Goal: Task Accomplishment & Management: Manage account settings

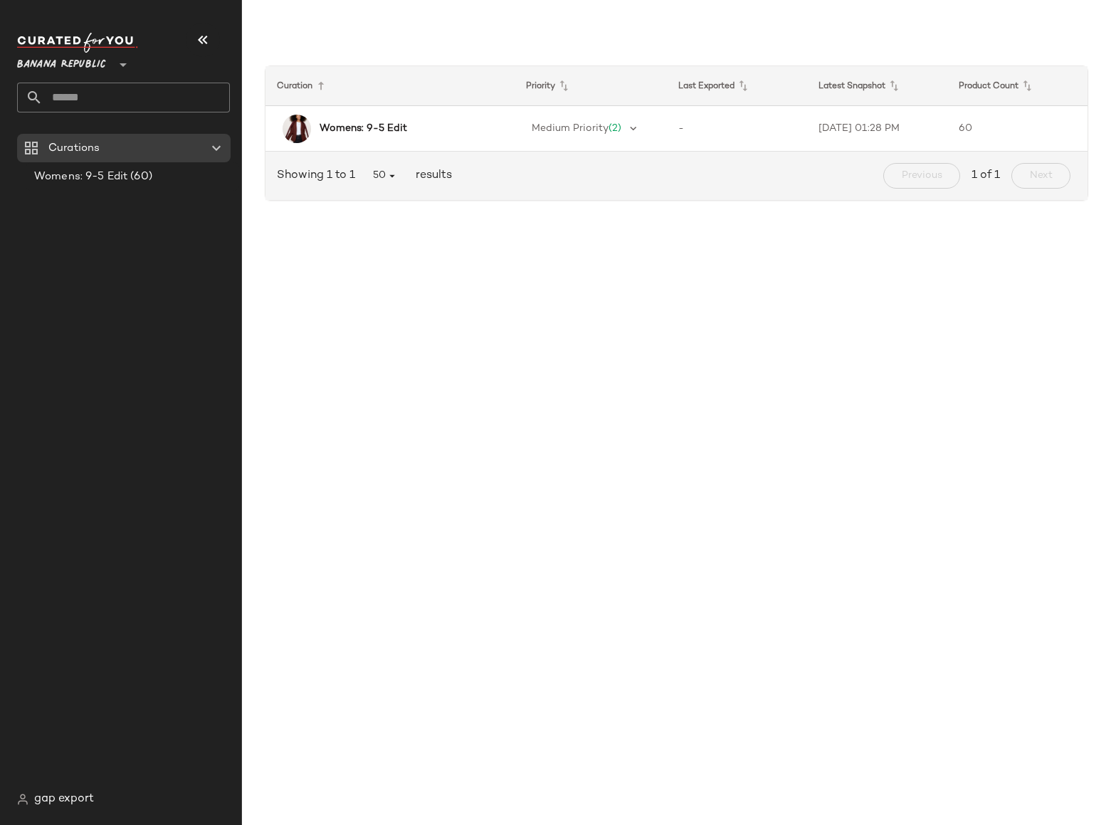
click at [143, 130] on div "Banana Republic **" at bounding box center [129, 78] width 224 height 111
click at [73, 64] on span "Banana Republic" at bounding box center [61, 61] width 89 height 26
click at [65, 135] on div "GAP" at bounding box center [74, 130] width 93 height 17
type input "**"
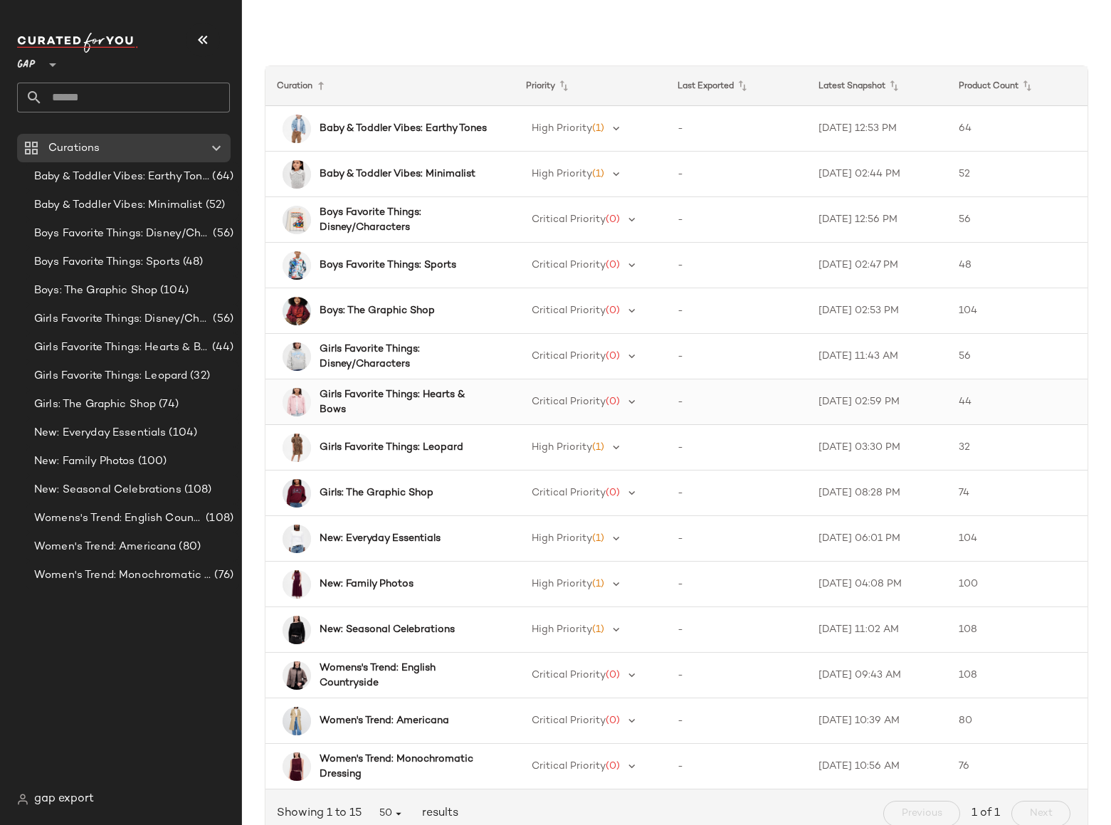
click at [466, 394] on b "Girls Favorite Things: Hearts & Bows" at bounding box center [404, 402] width 169 height 30
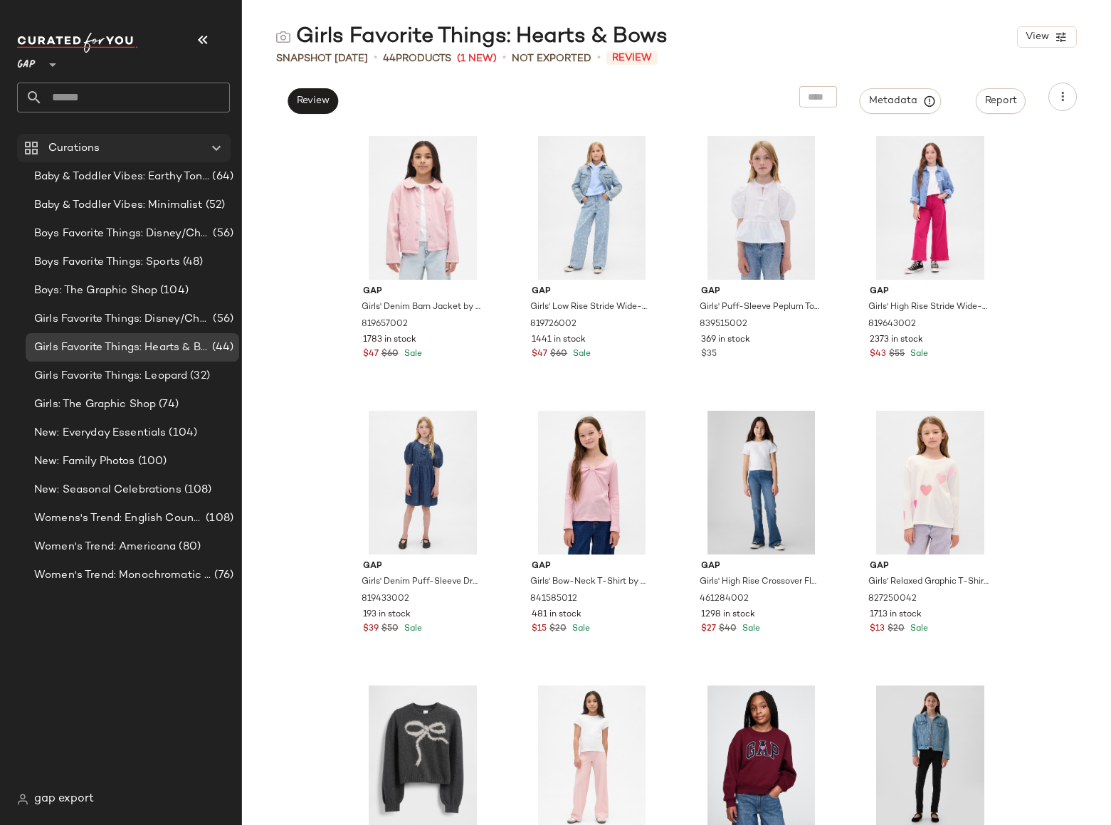
click at [58, 142] on span "Curations" at bounding box center [73, 148] width 51 height 16
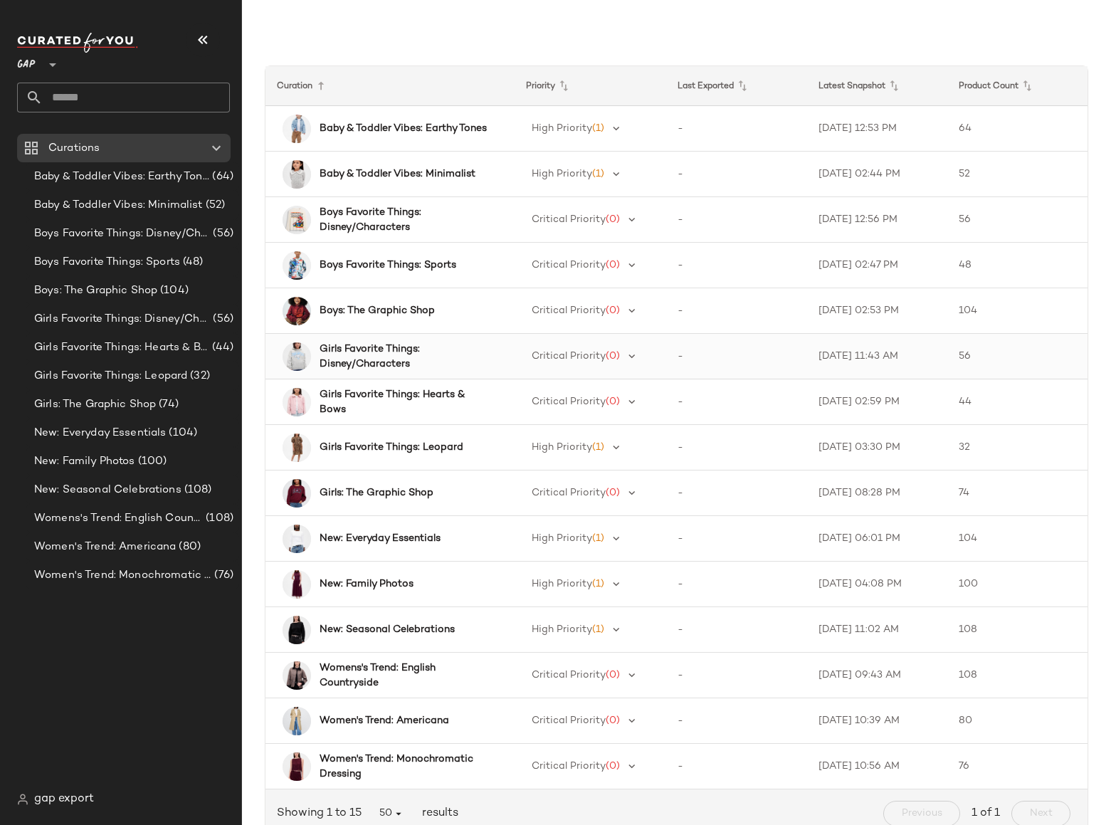
scroll to position [48, 0]
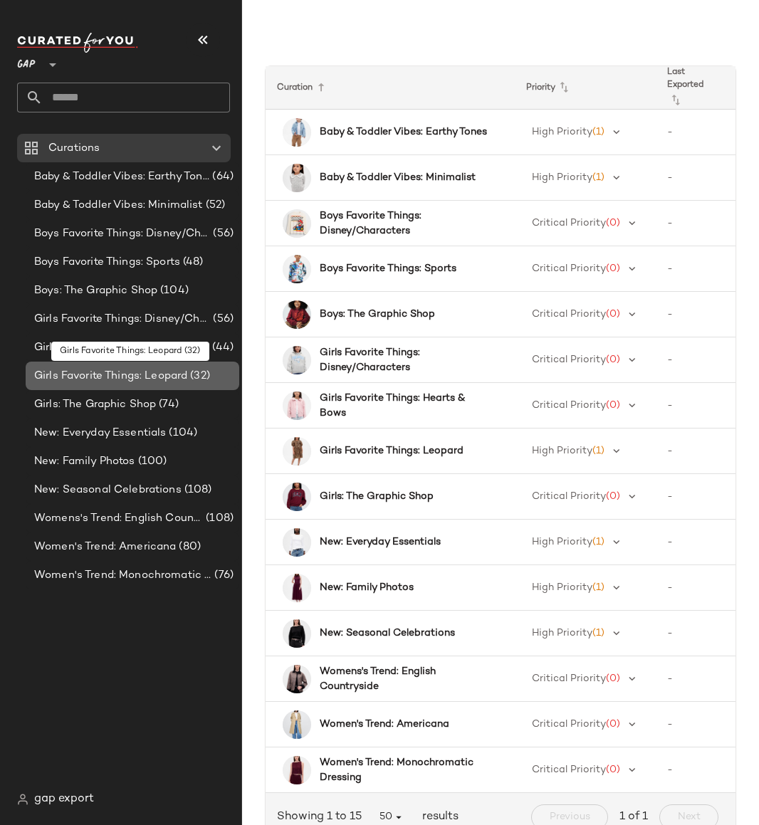
click at [88, 372] on span "Girls Favorite Things: Leopard" at bounding box center [110, 376] width 153 height 16
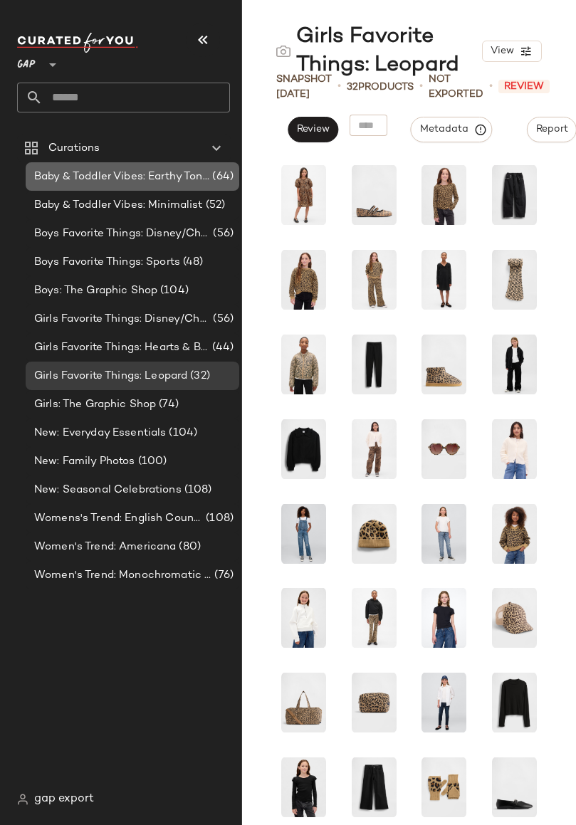
click at [139, 176] on span "Baby & Toddler Vibes: Earthy Tones" at bounding box center [121, 177] width 175 height 16
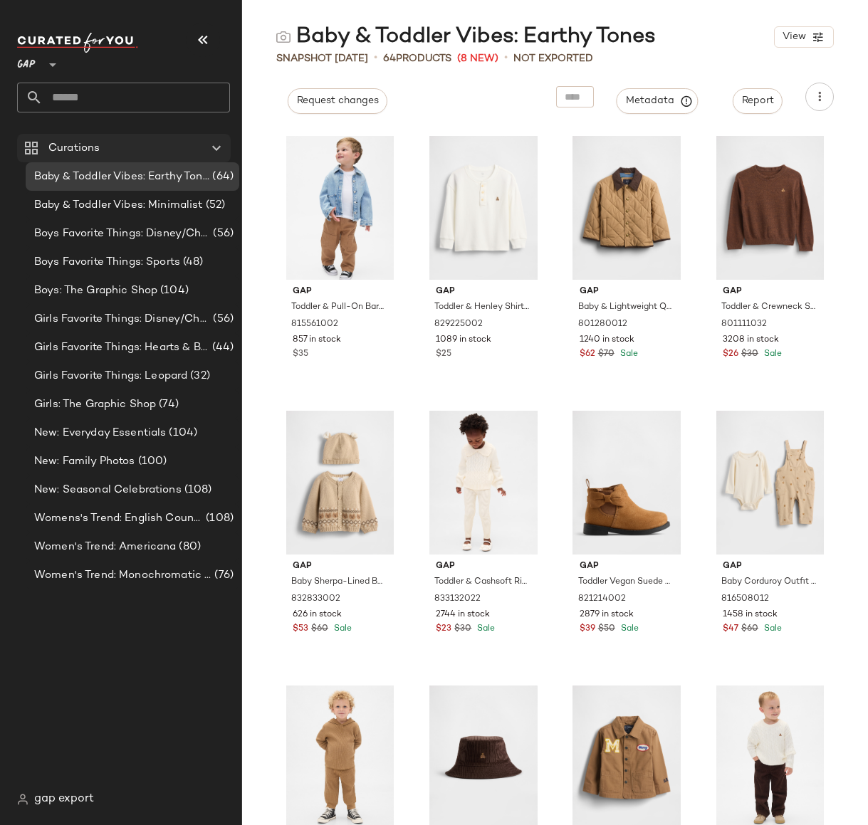
click at [136, 155] on div "Curations" at bounding box center [124, 148] width 161 height 16
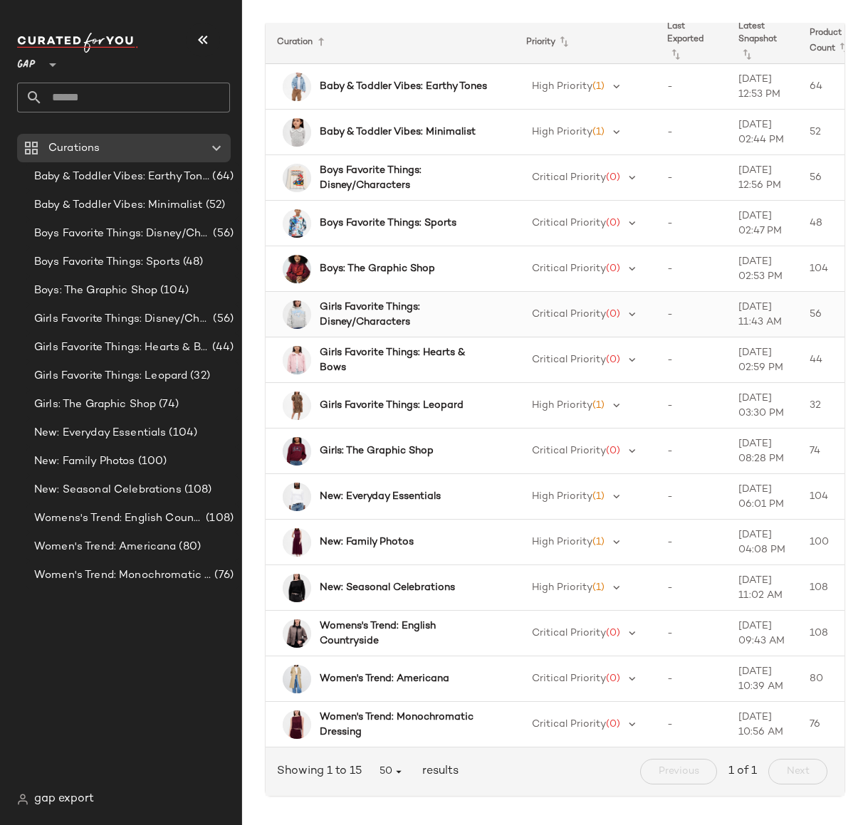
scroll to position [62, 0]
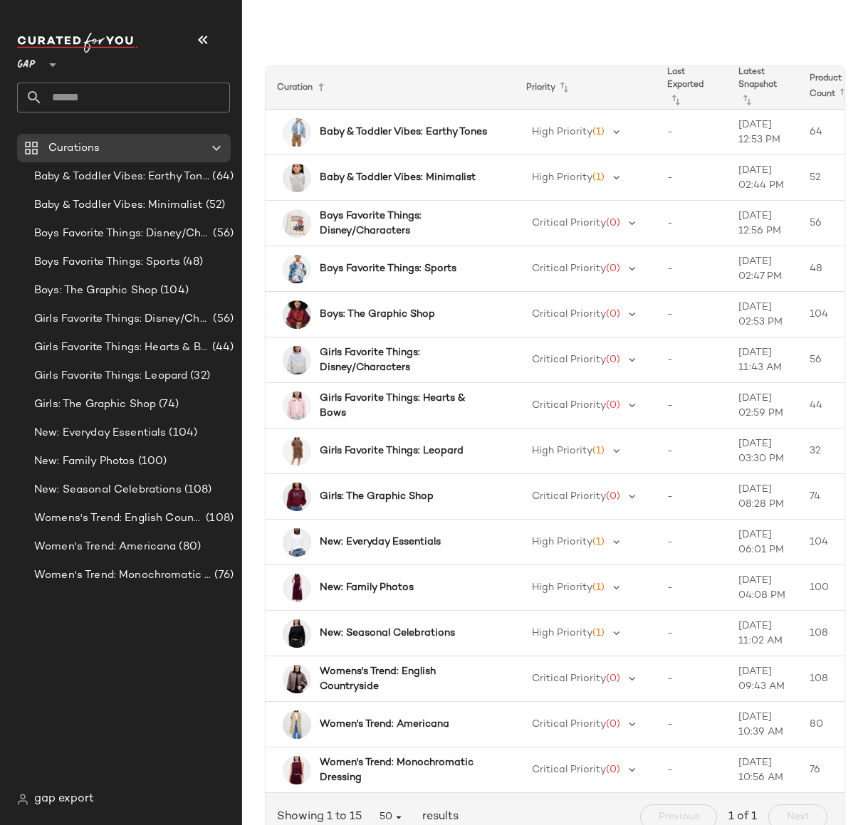
click at [56, 794] on span "gap export" at bounding box center [64, 799] width 60 height 17
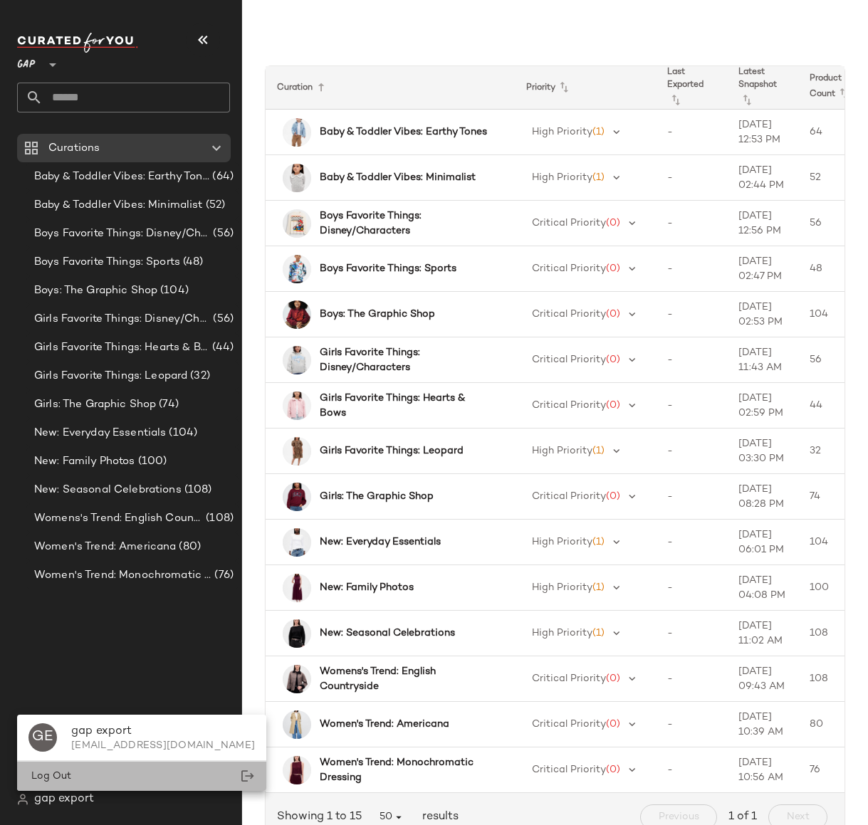
click at [68, 776] on span "Log Out" at bounding box center [49, 776] width 43 height 11
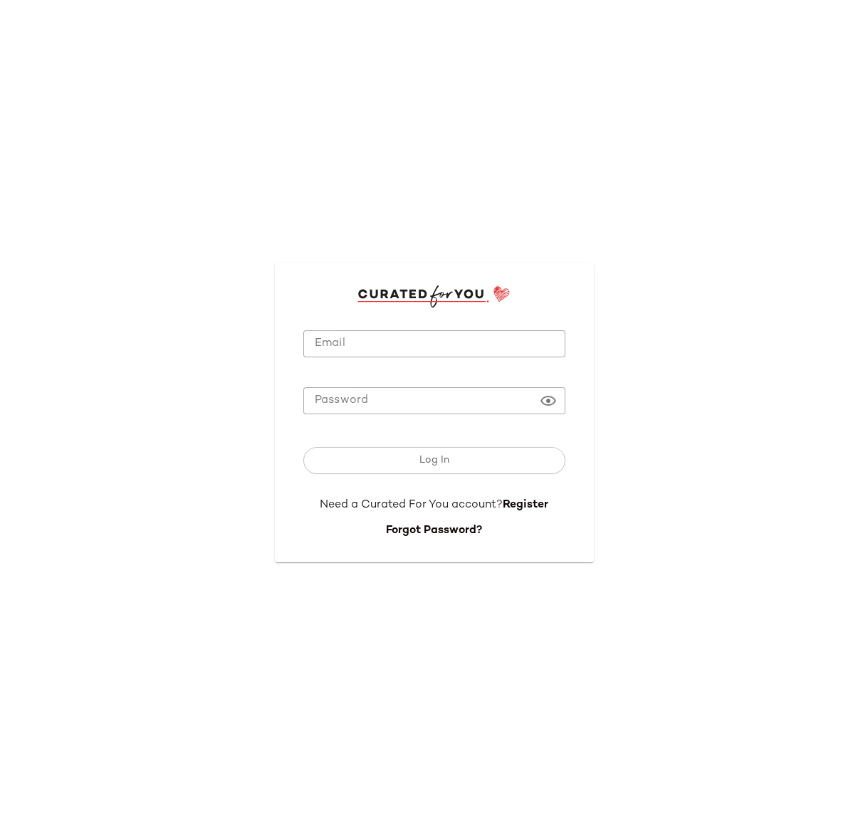
click at [376, 344] on input "Email" at bounding box center [434, 344] width 262 height 28
type input "*"
type input "**********"
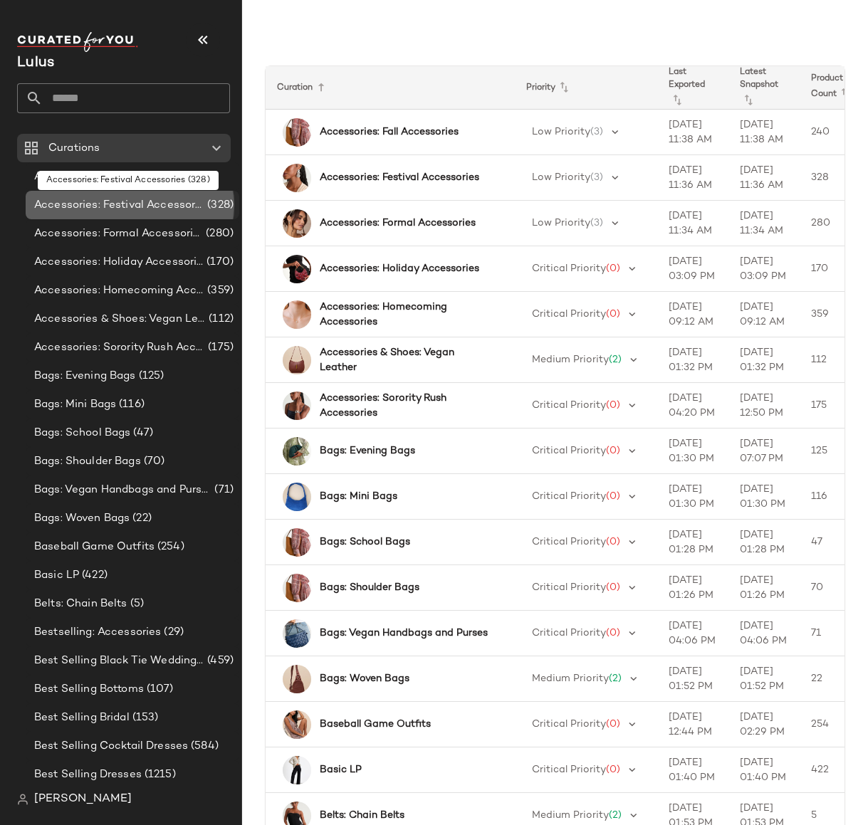
click at [100, 204] on span "Accessories: Festival Accessories" at bounding box center [119, 205] width 170 height 16
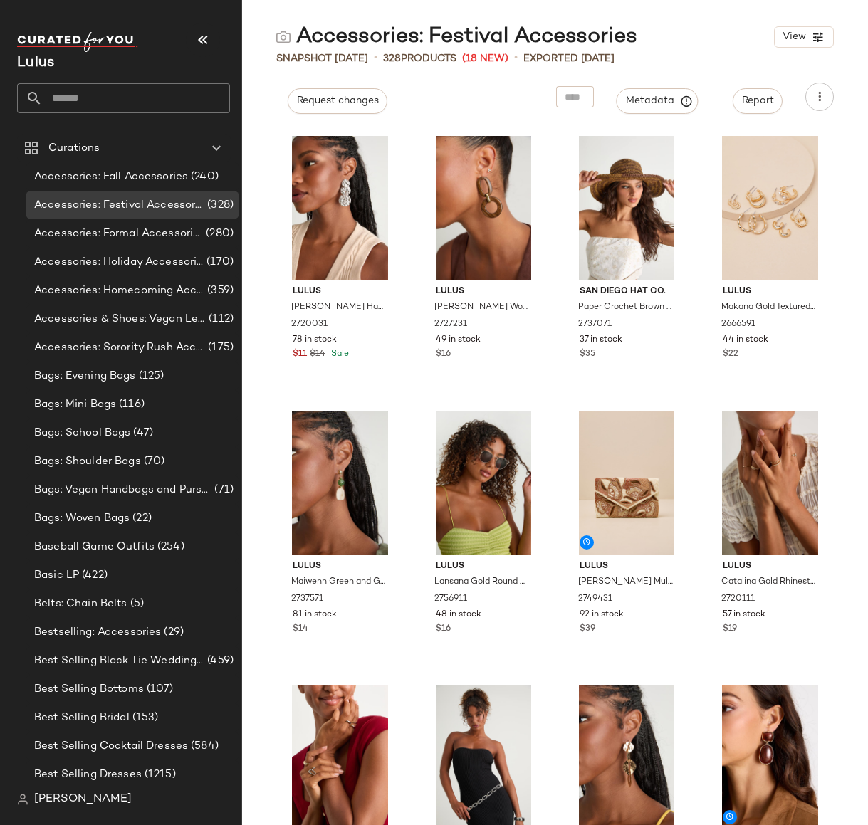
click at [44, 59] on span "Lulus" at bounding box center [35, 63] width 37 height 15
click at [91, 821] on nav "Lulus Curations Accessories: Fall Accessories (240) Accessories: Festival Acces…" at bounding box center [121, 412] width 242 height 825
click at [106, 799] on span "[PERSON_NAME]" at bounding box center [83, 799] width 98 height 17
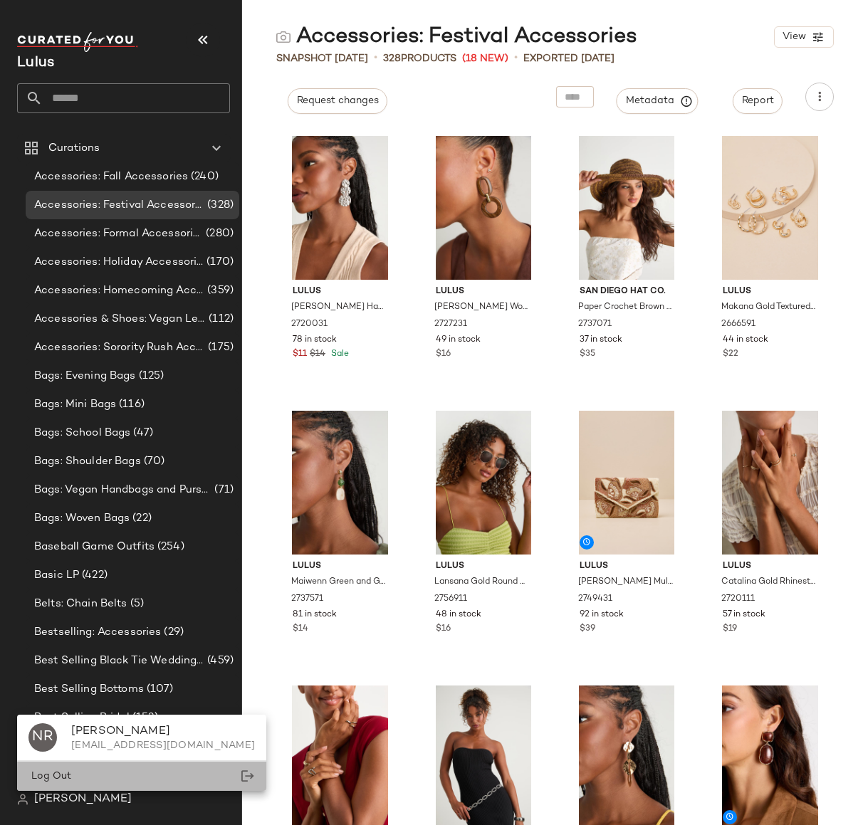
click at [107, 765] on div "Log Out" at bounding box center [141, 776] width 249 height 29
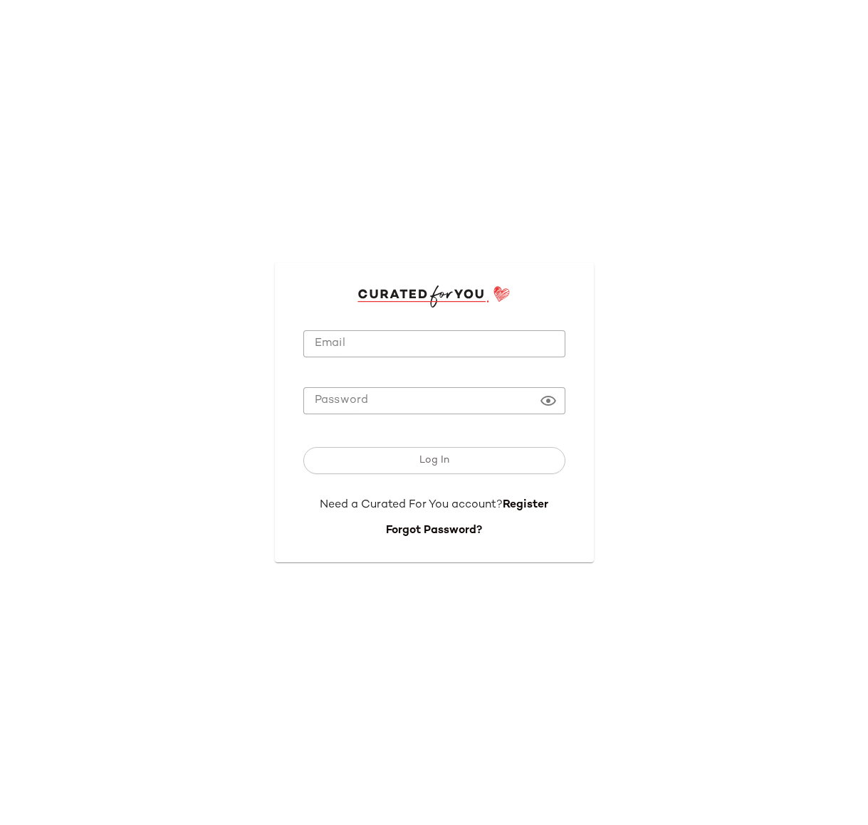
click at [396, 349] on input "Email" at bounding box center [434, 344] width 262 height 28
type input "**********"
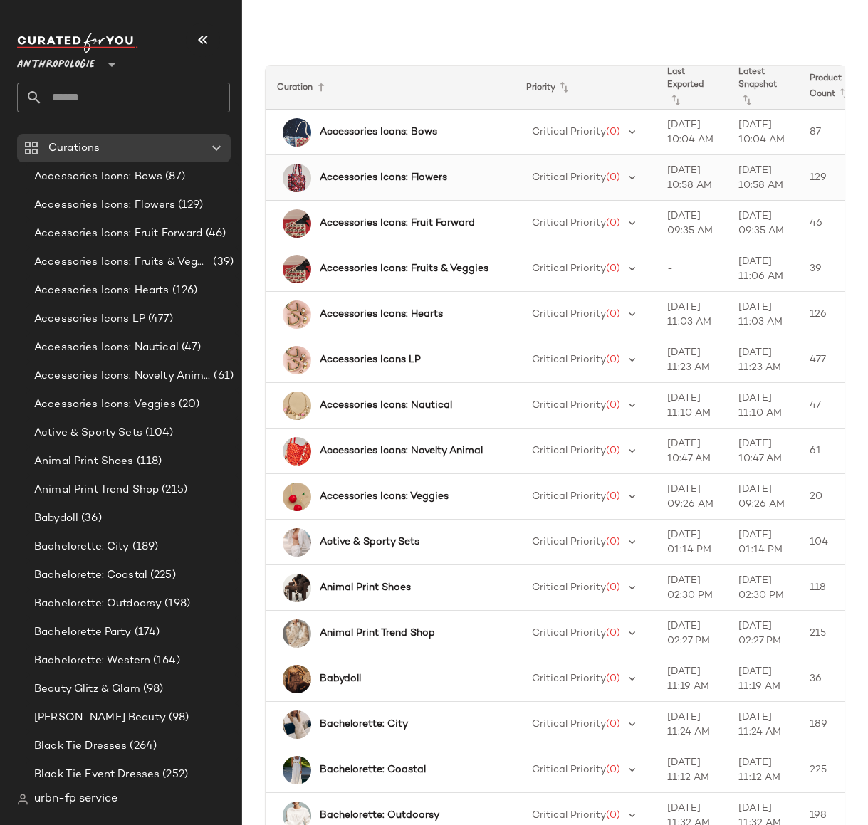
click at [427, 173] on b "Accessories Icons: Flowers" at bounding box center [383, 177] width 127 height 15
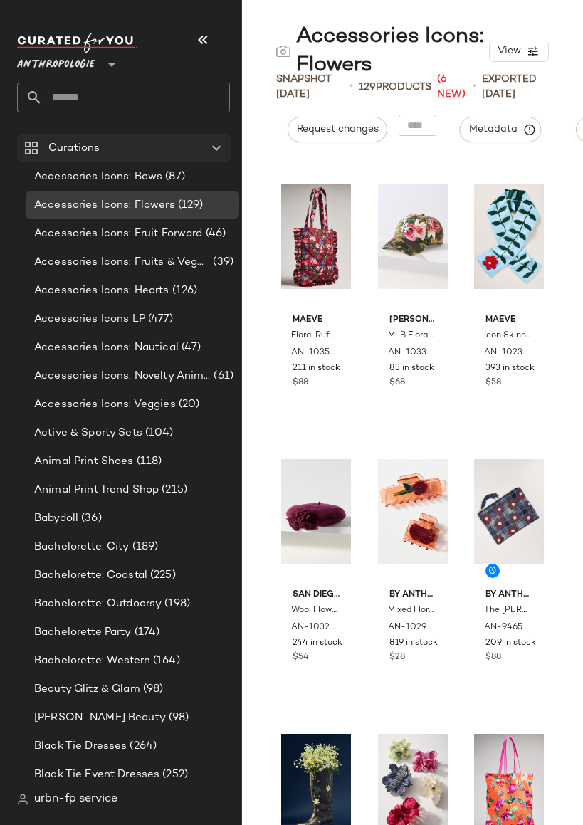
click at [105, 153] on div "Curations" at bounding box center [124, 148] width 161 height 16
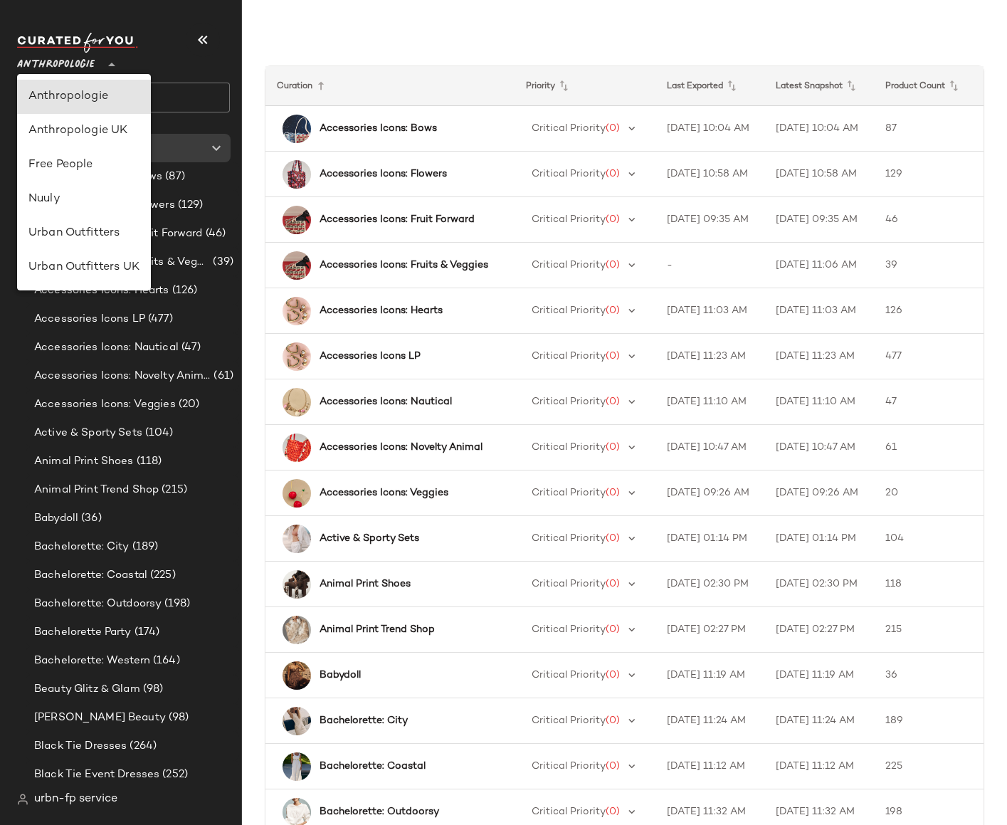
click at [83, 63] on span "Anthropologie" at bounding box center [56, 61] width 78 height 26
click at [437, 23] on div "Curation Priority Last Exported Latest Snapshot Product Count Accessories Icons…" at bounding box center [624, 424] width 765 height 802
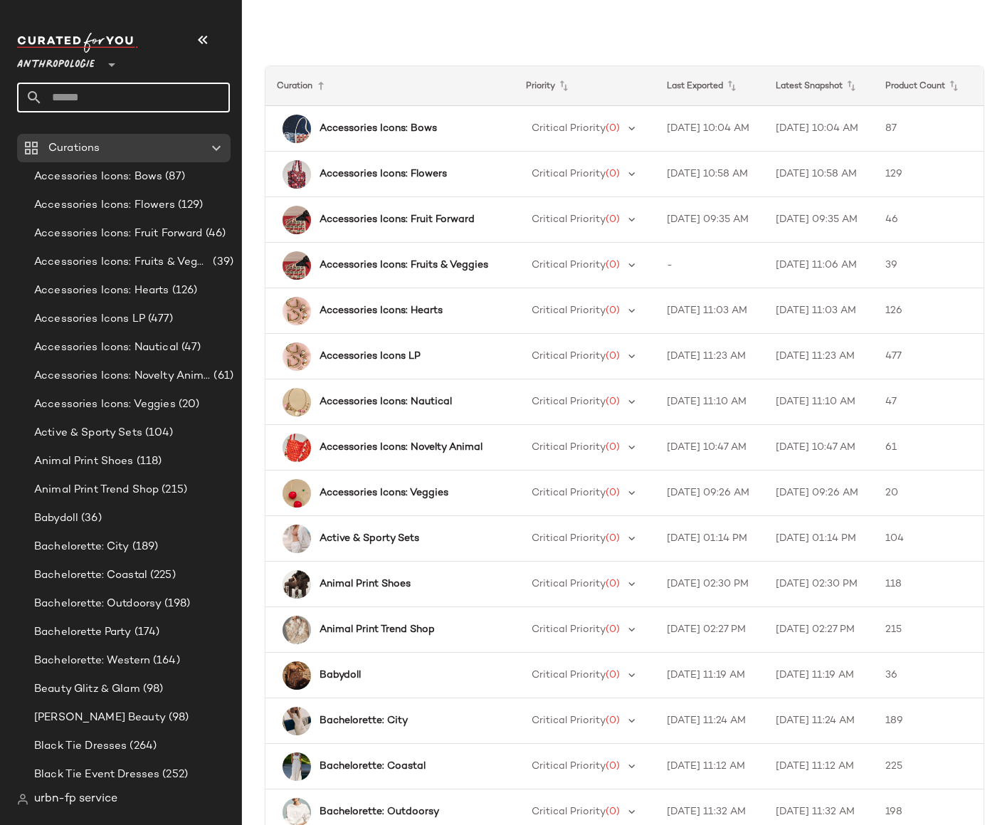
click at [186, 97] on input "text" at bounding box center [136, 98] width 187 height 30
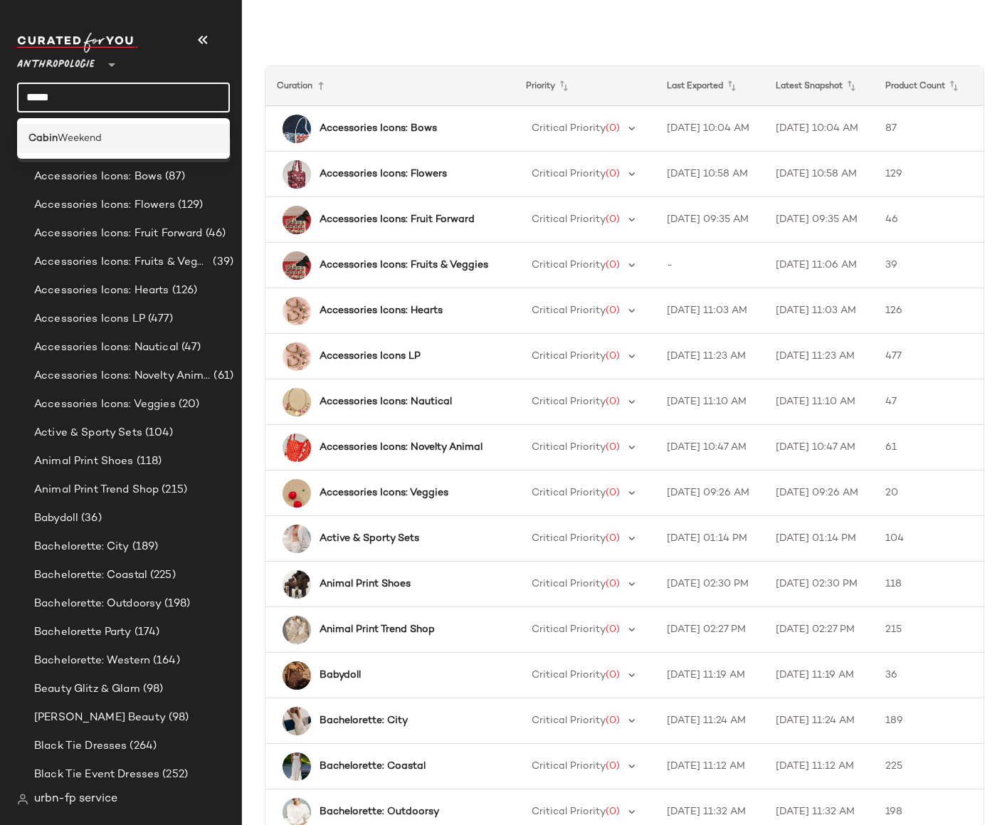
type input "*****"
click at [81, 142] on span "Weekend" at bounding box center [80, 138] width 44 height 15
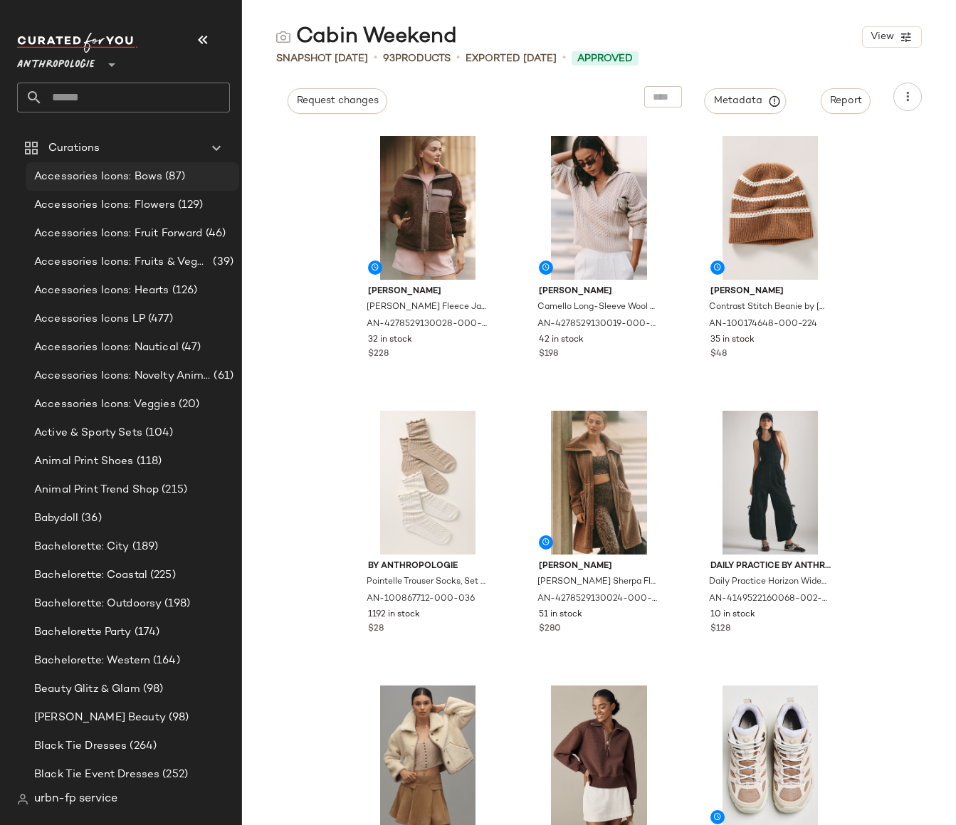
click at [105, 172] on span "Accessories Icons: Bows" at bounding box center [98, 177] width 128 height 16
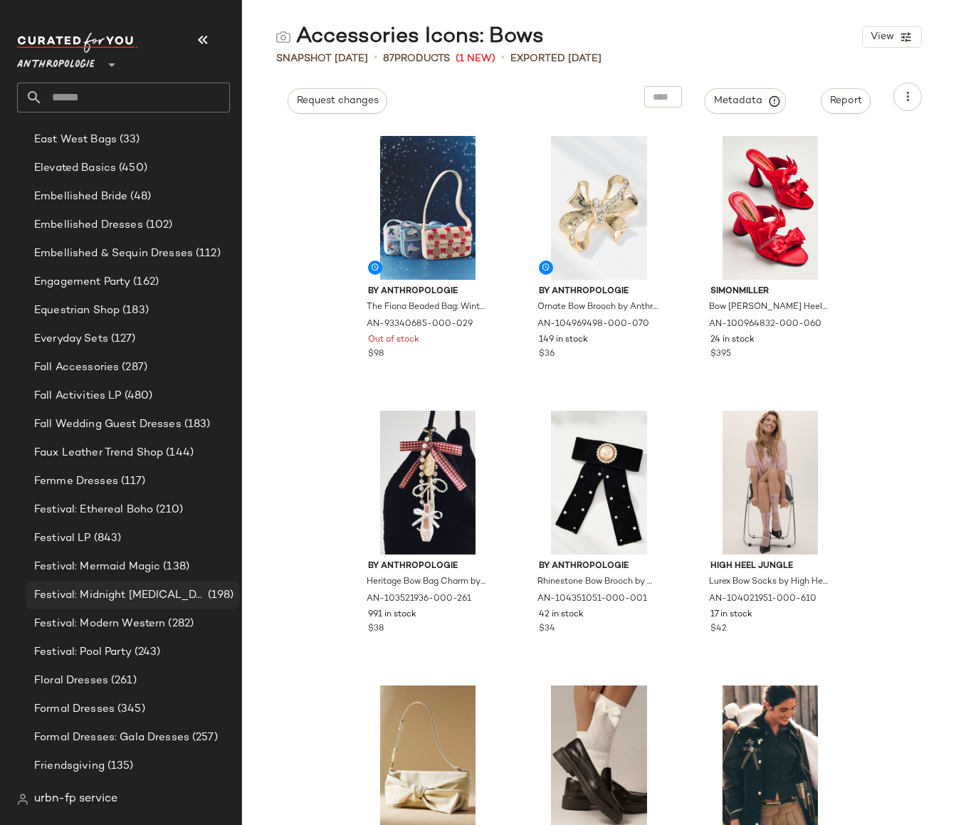
scroll to position [1255, 0]
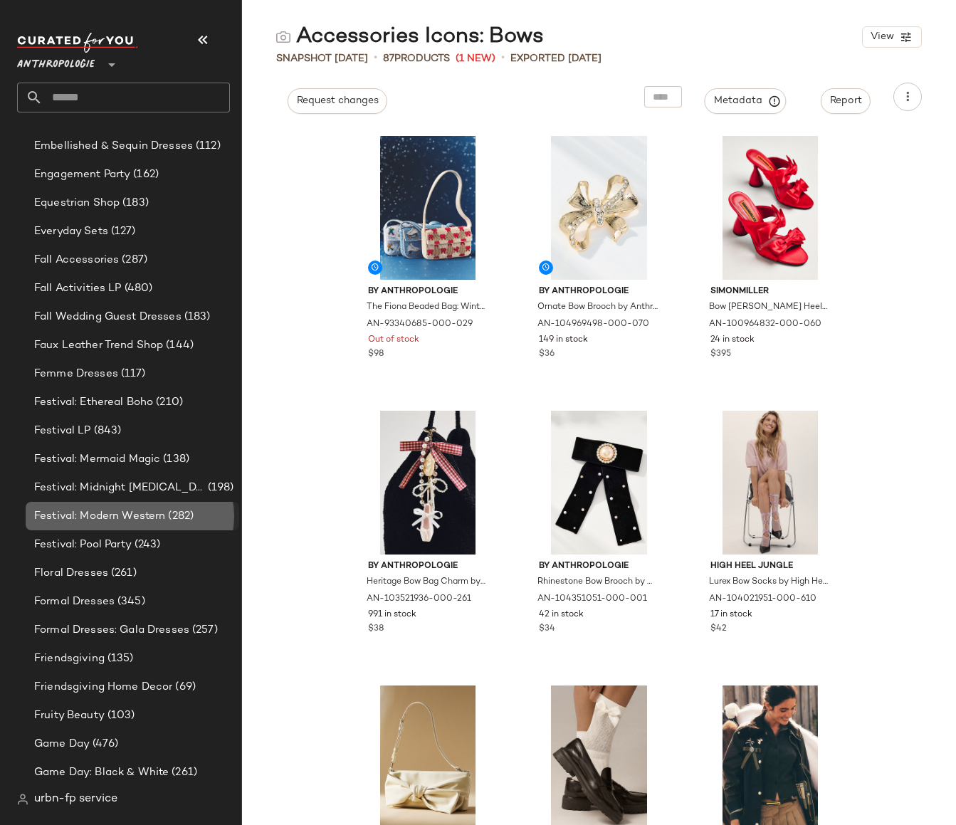
click at [97, 515] on span "Festival: Modern Western" at bounding box center [99, 516] width 131 height 16
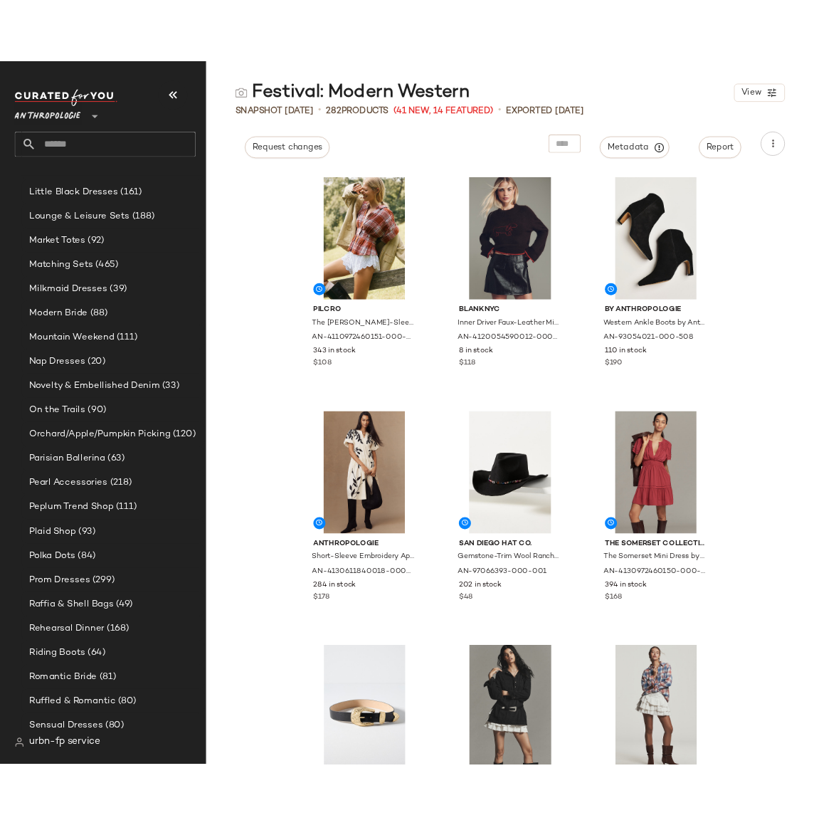
scroll to position [2255, 0]
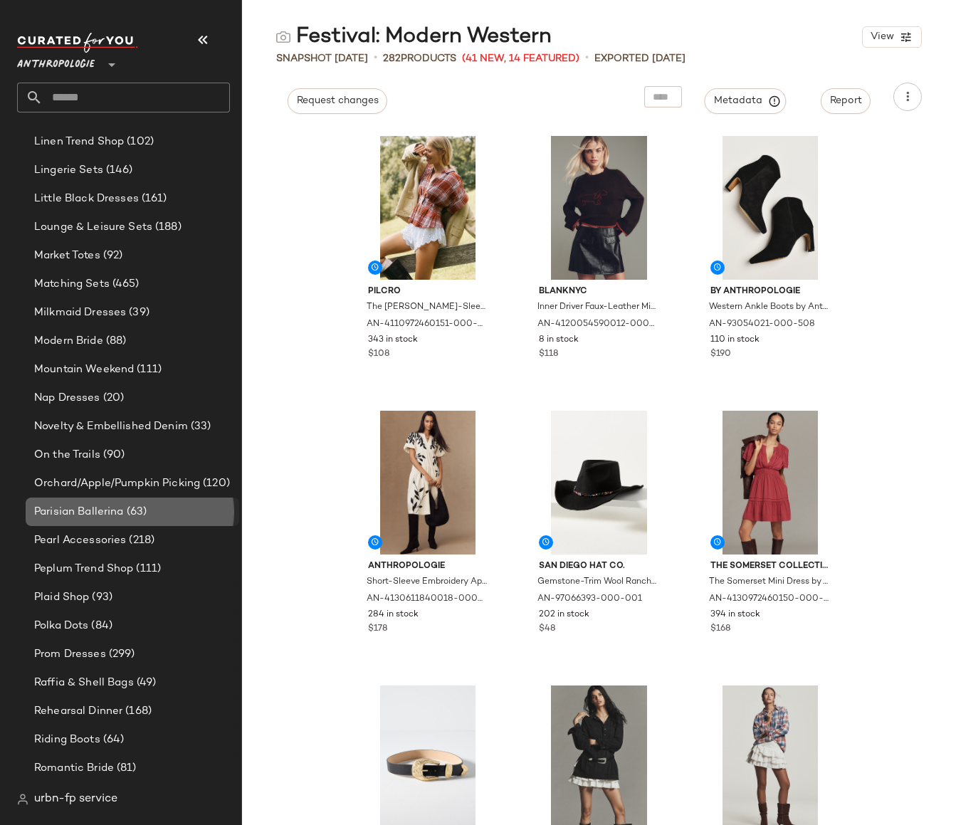
click at [79, 512] on span "Parisian Ballerina" at bounding box center [79, 512] width 90 height 16
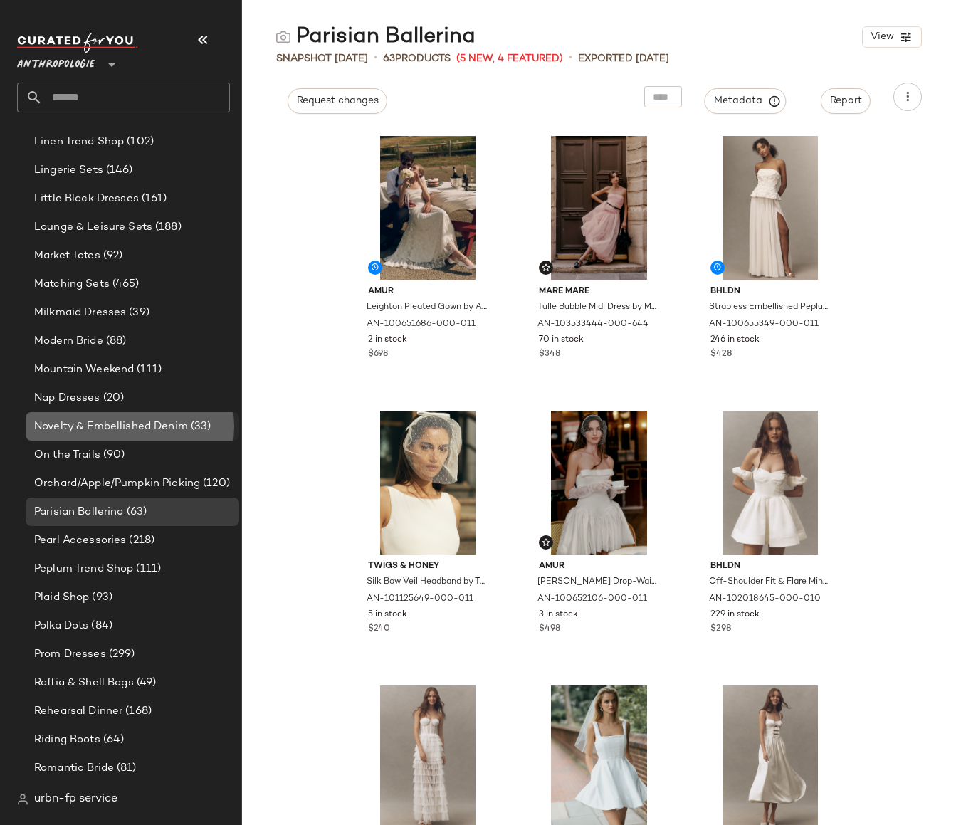
click at [97, 419] on span "Novelty & Embellished Denim" at bounding box center [111, 426] width 154 height 16
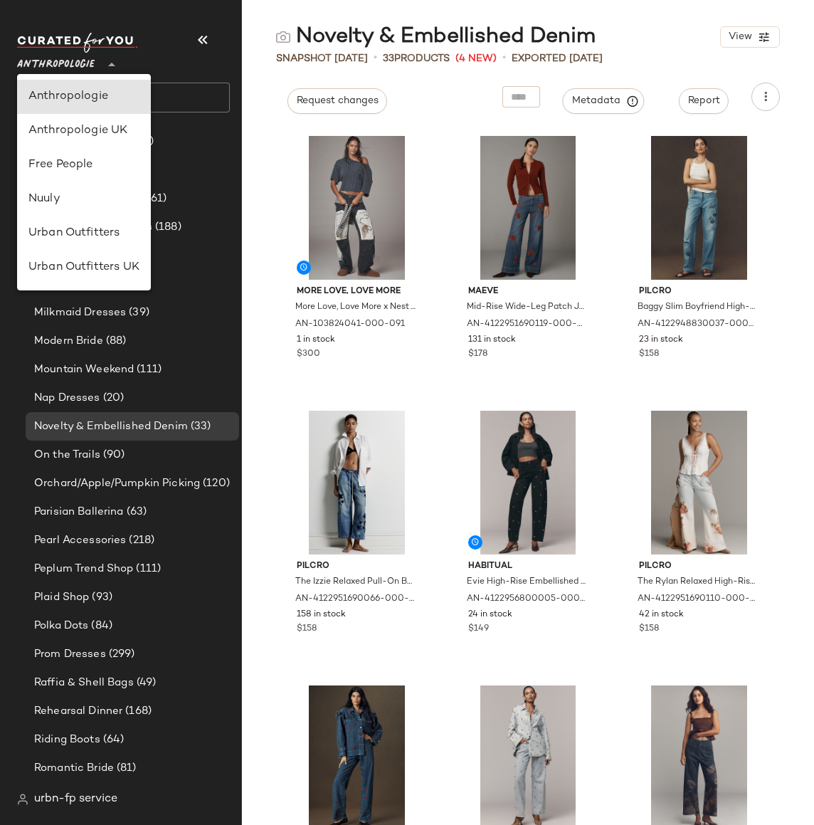
click at [78, 65] on span "Anthropologie" at bounding box center [56, 61] width 78 height 26
drag, startPoint x: 77, startPoint y: 206, endPoint x: 80, endPoint y: 169, distance: 37.9
click at [80, 169] on div "Anthropologie Anthropologie UK Free People Nuuly Urban Outfitters Urban Outfitt…" at bounding box center [84, 182] width 134 height 216
click at [80, 169] on div "Free People" at bounding box center [83, 165] width 111 height 17
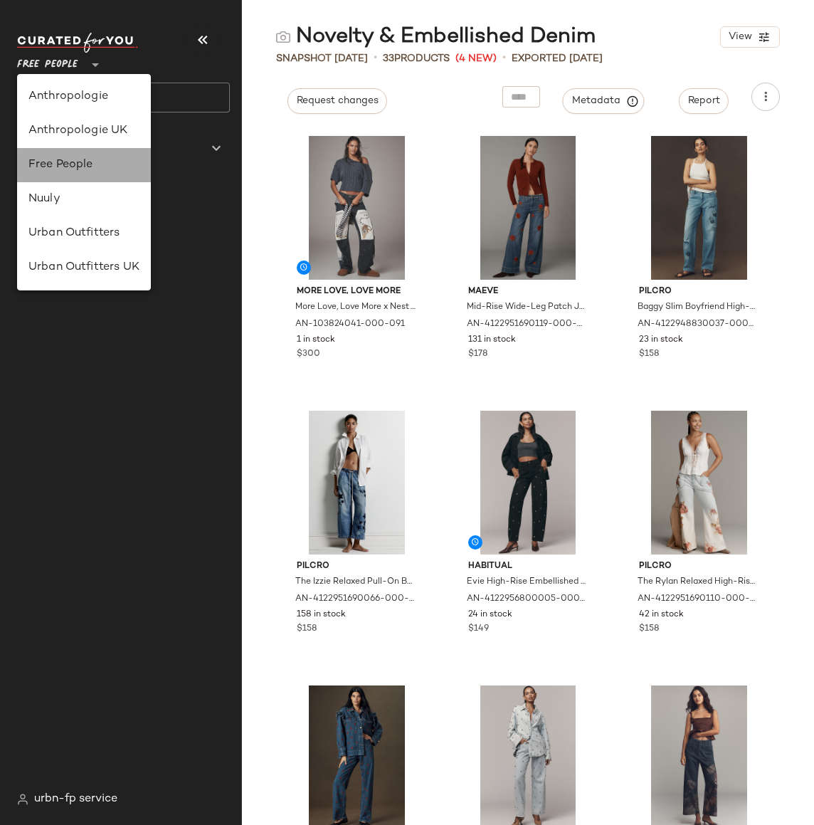
click at [80, 169] on div at bounding box center [129, 185] width 224 height 46
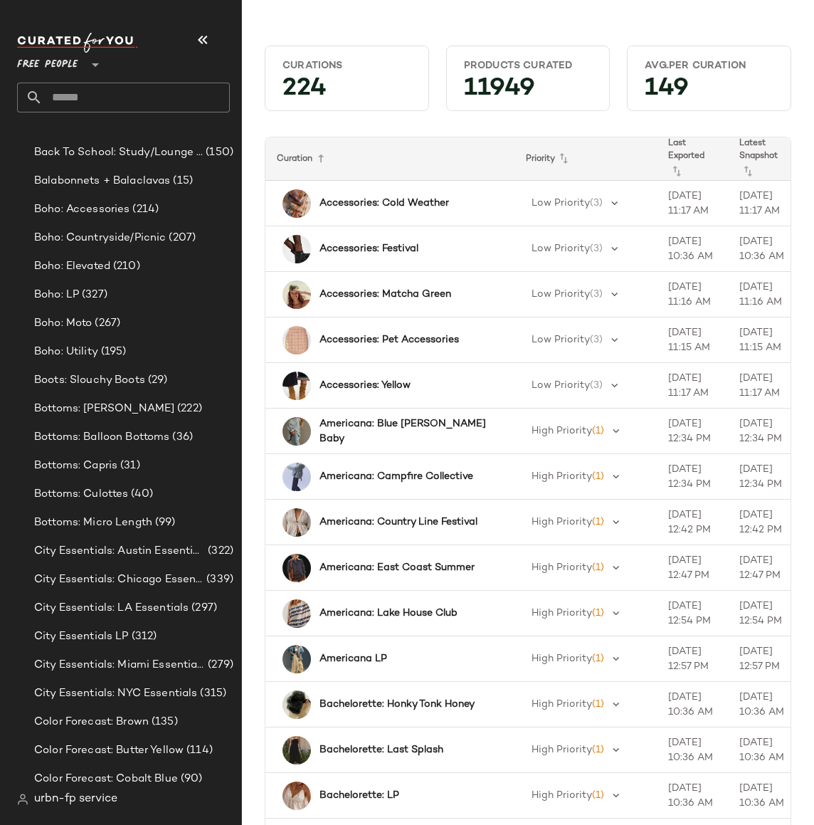
scroll to position [567, 0]
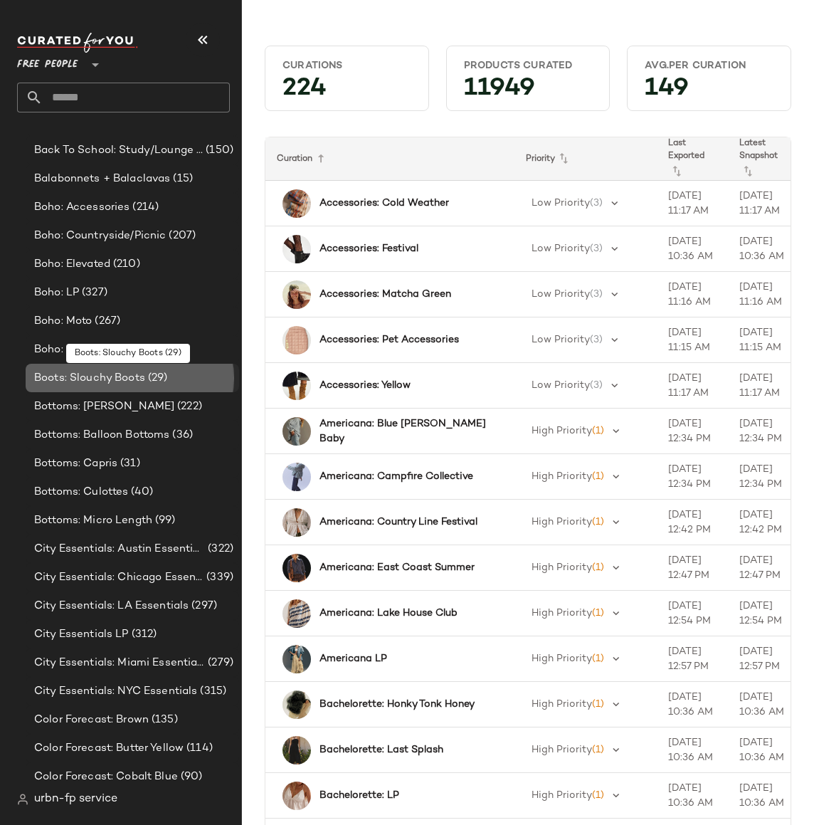
click at [63, 383] on span "Boots: Slouchy Boots" at bounding box center [89, 378] width 111 height 16
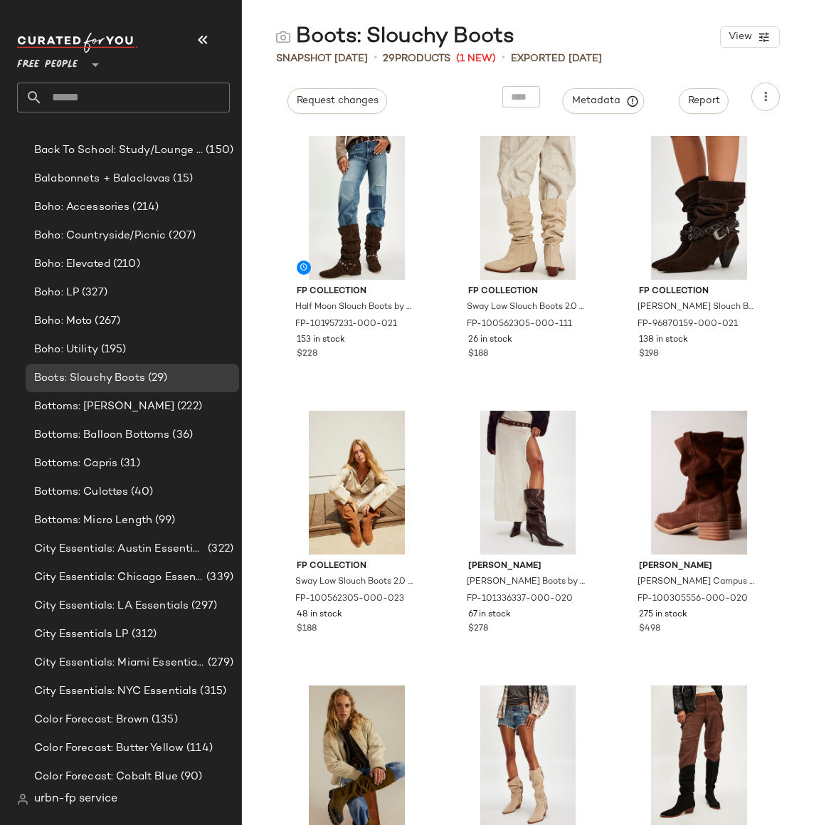
click at [62, 64] on span "Free People" at bounding box center [47, 61] width 61 height 26
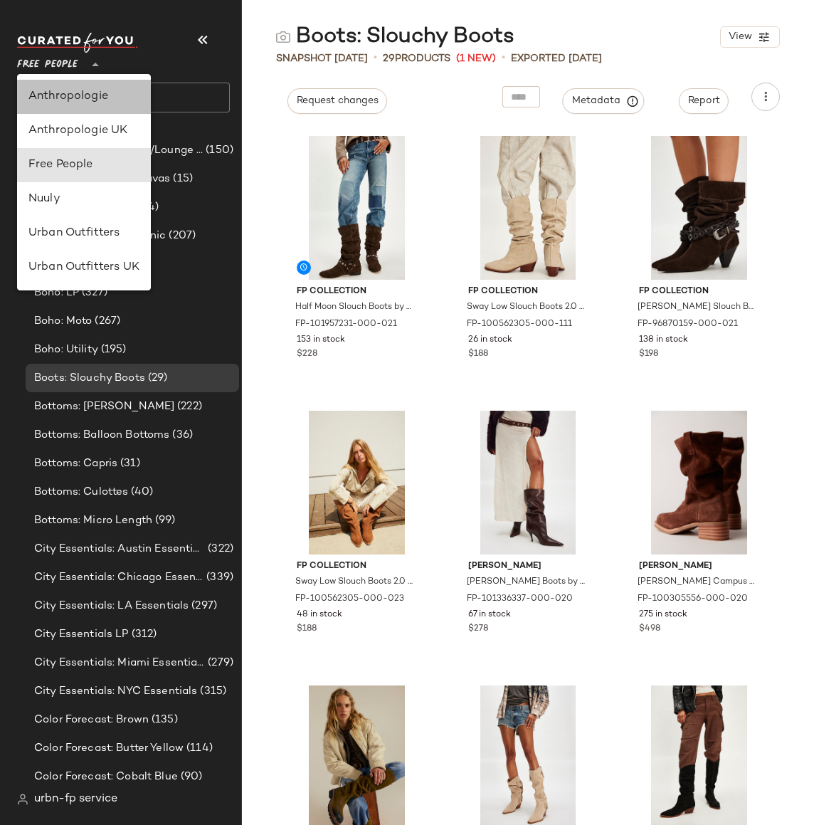
click at [59, 90] on div "Anthropologie" at bounding box center [83, 96] width 111 height 17
type input "**"
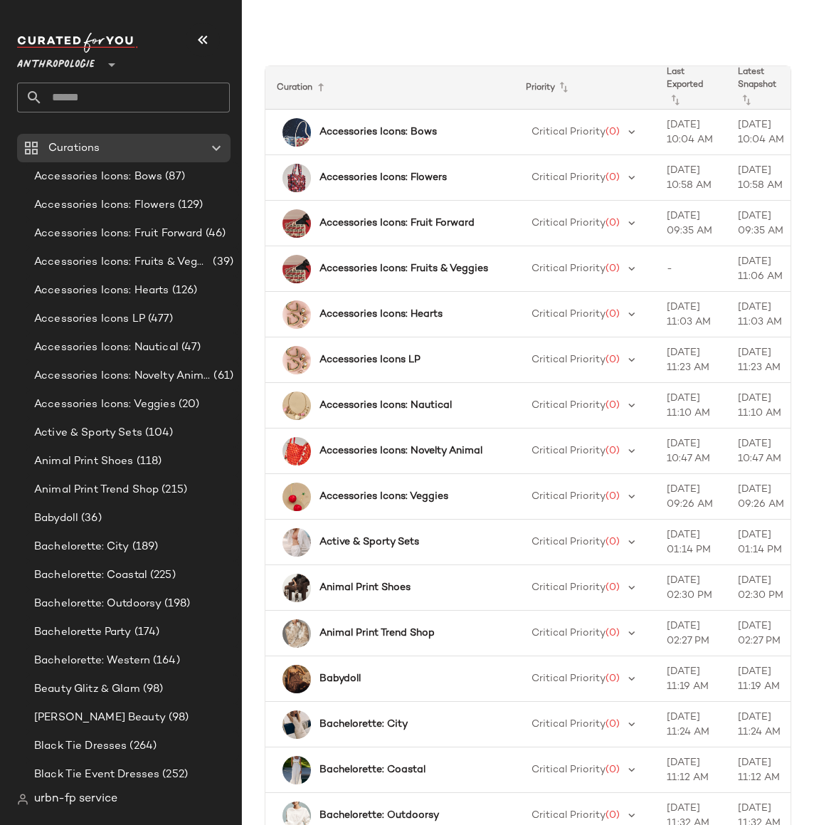
click at [185, 99] on input "text" at bounding box center [136, 98] width 187 height 30
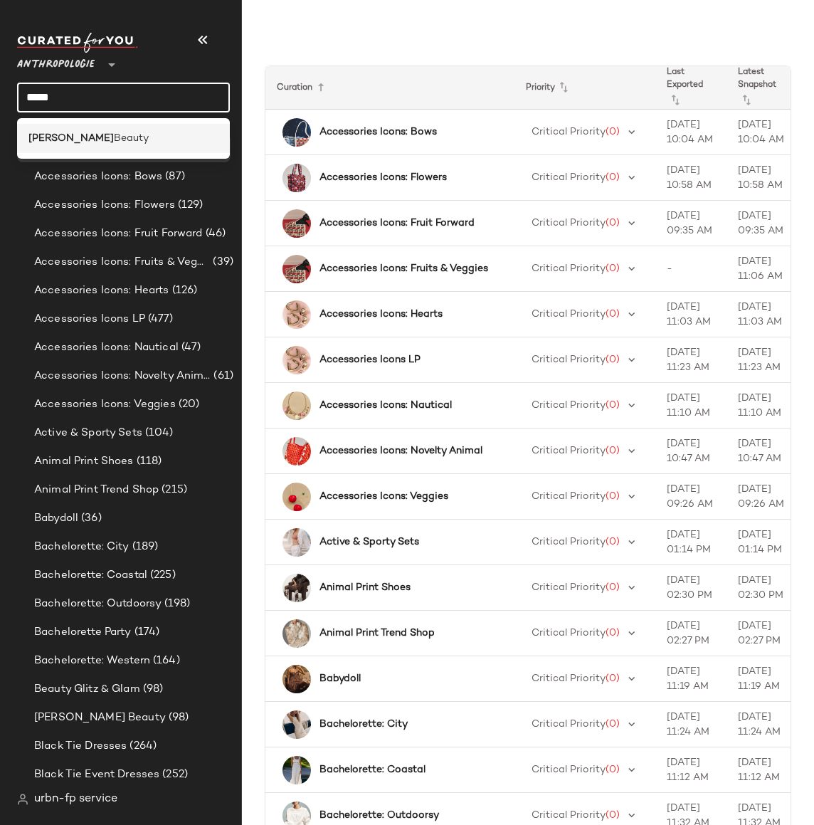
type input "*****"
click at [124, 137] on div "[PERSON_NAME] Beauty" at bounding box center [123, 138] width 190 height 15
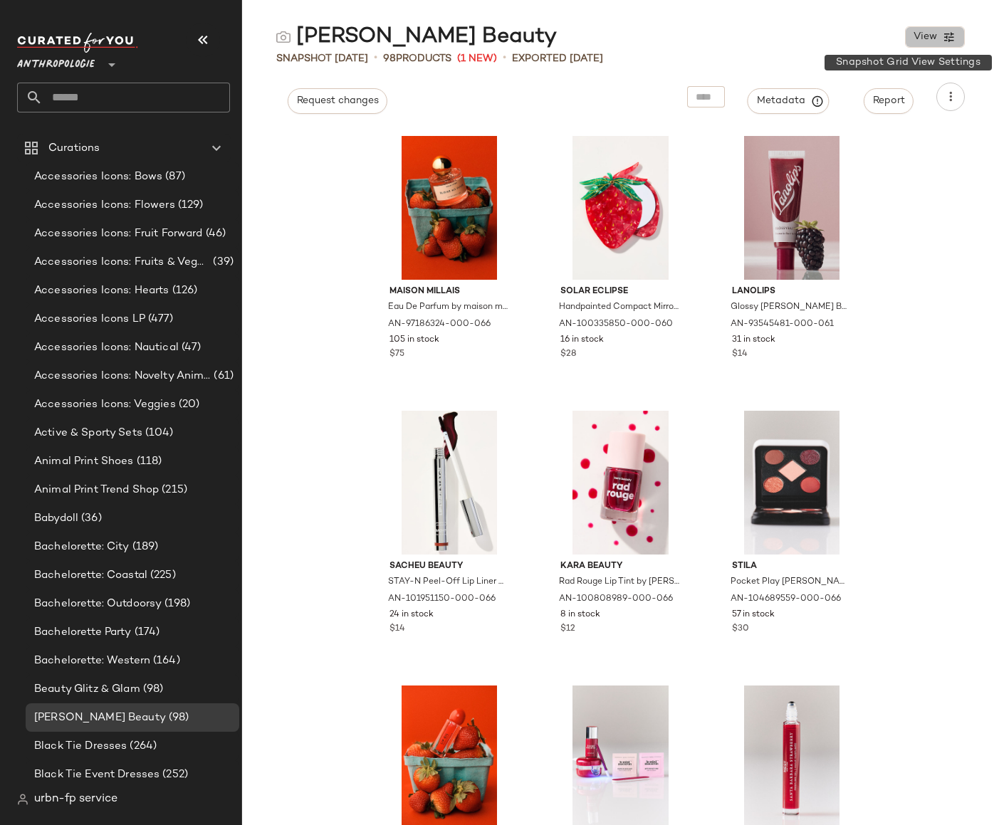
click at [938, 42] on button "View" at bounding box center [935, 36] width 60 height 21
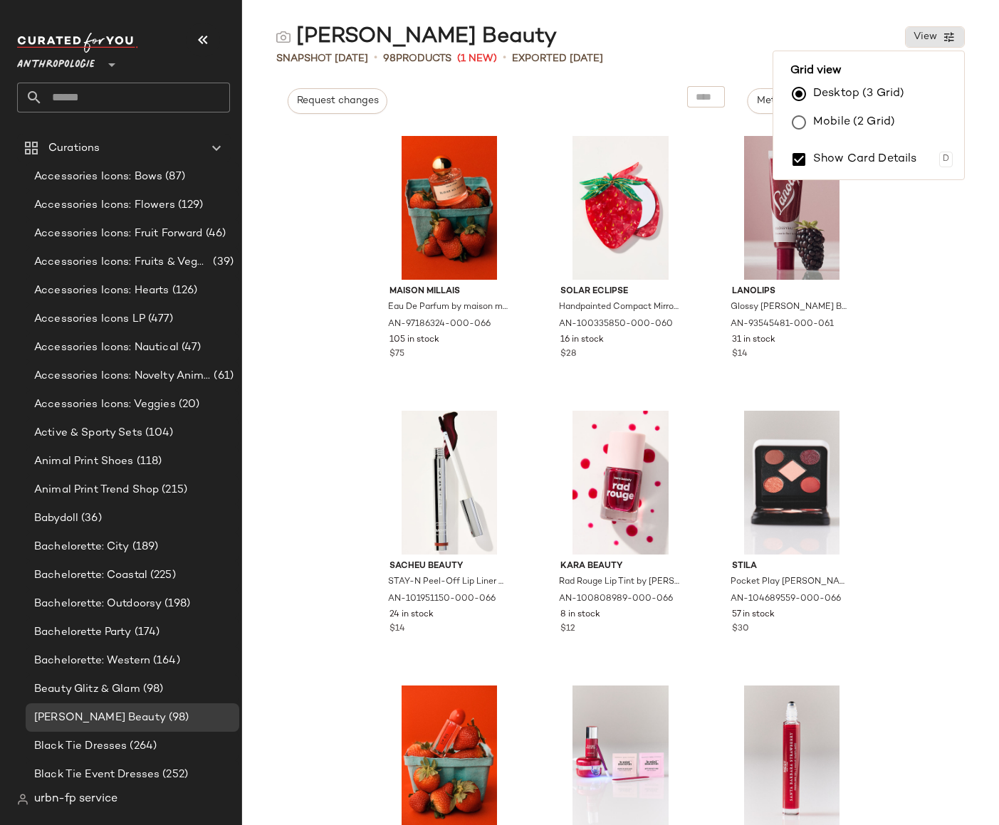
click at [692, 59] on div "Snapshot [DATE] • 98 Products (1 New) • Exported [DATE]" at bounding box center [620, 58] width 757 height 14
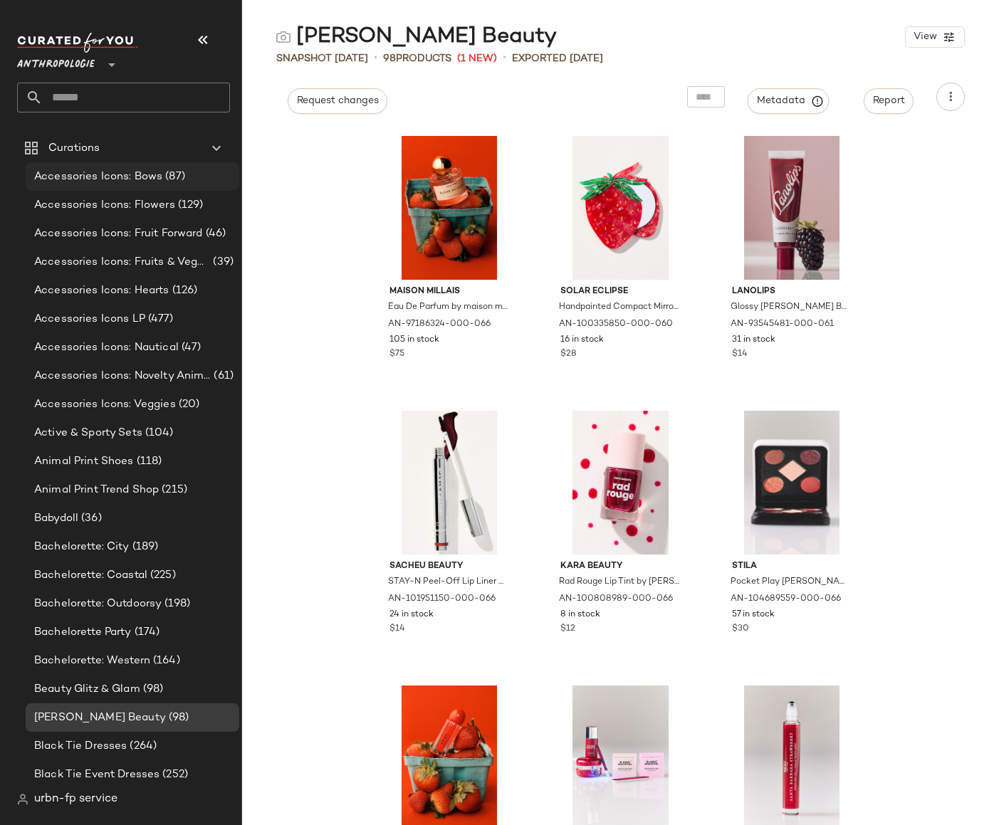
click at [127, 175] on span "Accessories Icons: Bows" at bounding box center [98, 177] width 128 height 16
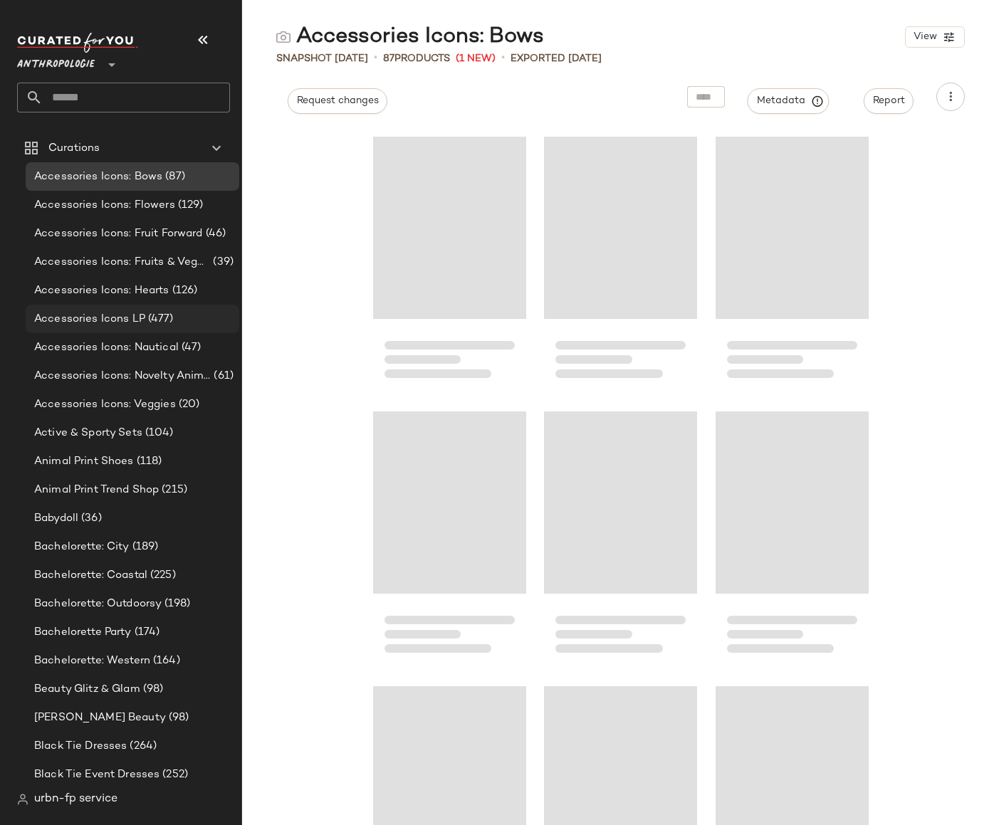
click at [117, 317] on span "Accessories Icons LP" at bounding box center [89, 319] width 111 height 16
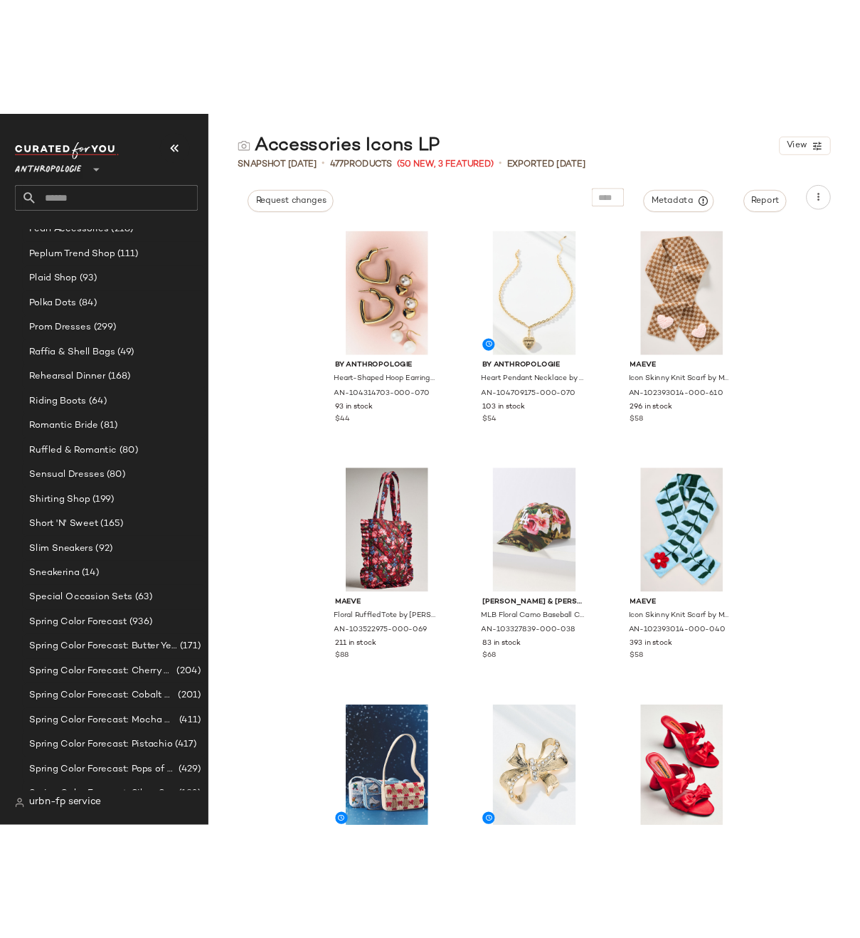
scroll to position [2666, 0]
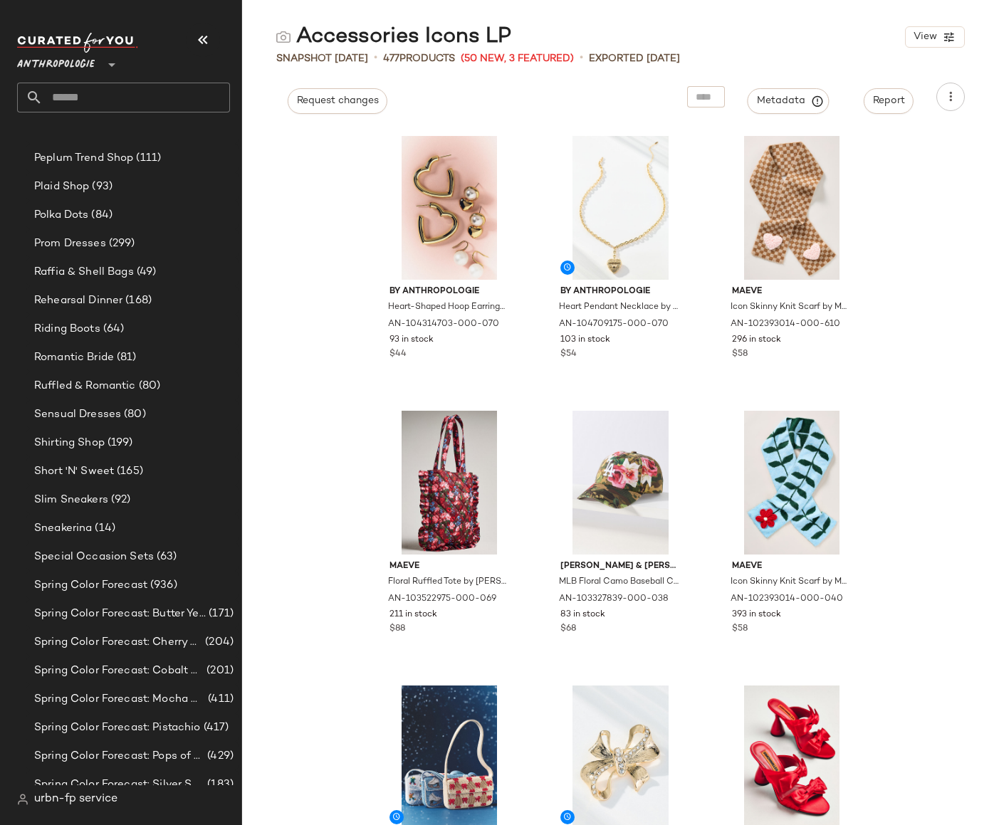
click at [83, 803] on span "urbn-fp service" at bounding box center [75, 799] width 83 height 17
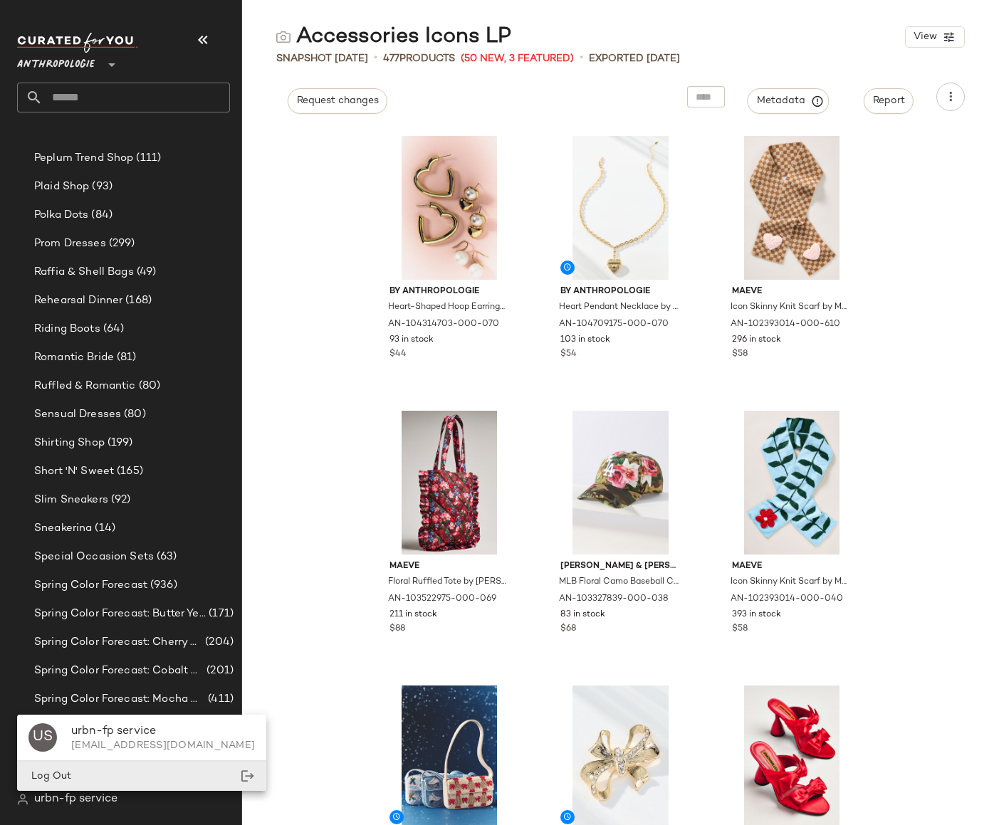
click at [91, 774] on div "Log Out" at bounding box center [141, 776] width 249 height 29
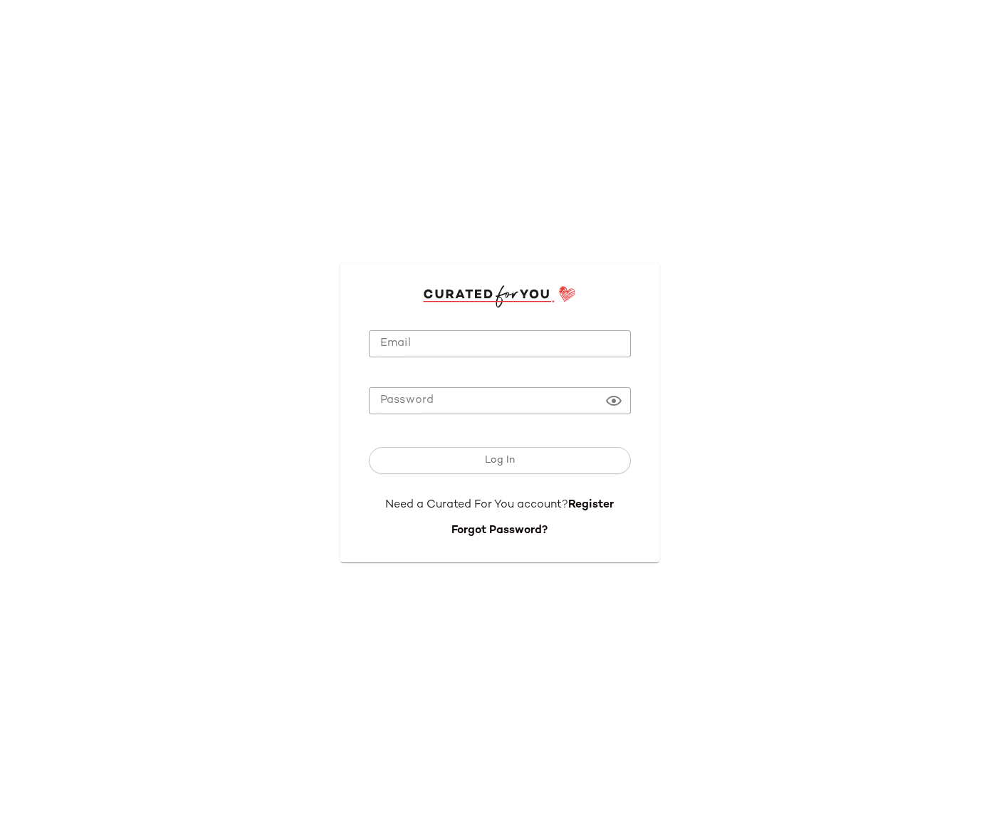
click at [771, 266] on div "Email Email Password Password Log In Need a Curated For You account? Register F…" at bounding box center [499, 412] width 999 height 825
click at [552, 339] on input "Email" at bounding box center [500, 344] width 262 height 28
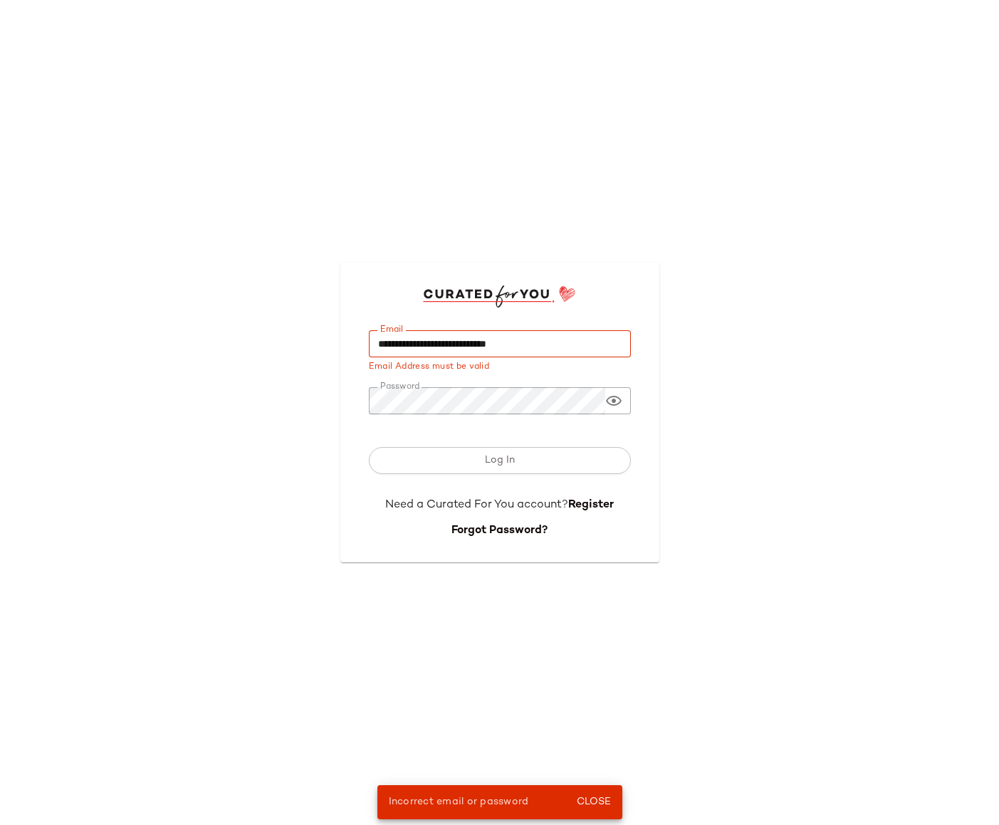
click at [520, 344] on input "**********" at bounding box center [500, 344] width 262 height 28
click at [802, 29] on div "Email *** Email Email Address must be valid Password Password Log In Need a Cur…" at bounding box center [499, 412] width 999 height 825
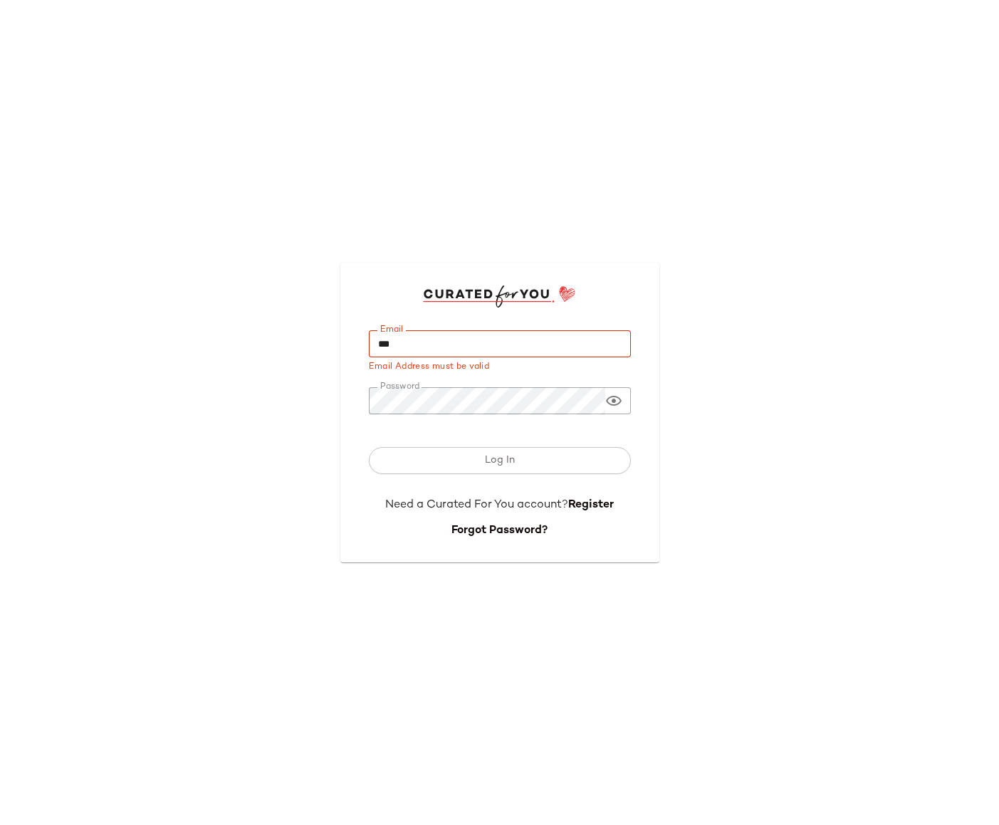
click at [589, 330] on input "***" at bounding box center [500, 344] width 262 height 28
click at [587, 354] on input "***" at bounding box center [500, 344] width 262 height 28
click at [585, 349] on input "***" at bounding box center [500, 344] width 262 height 28
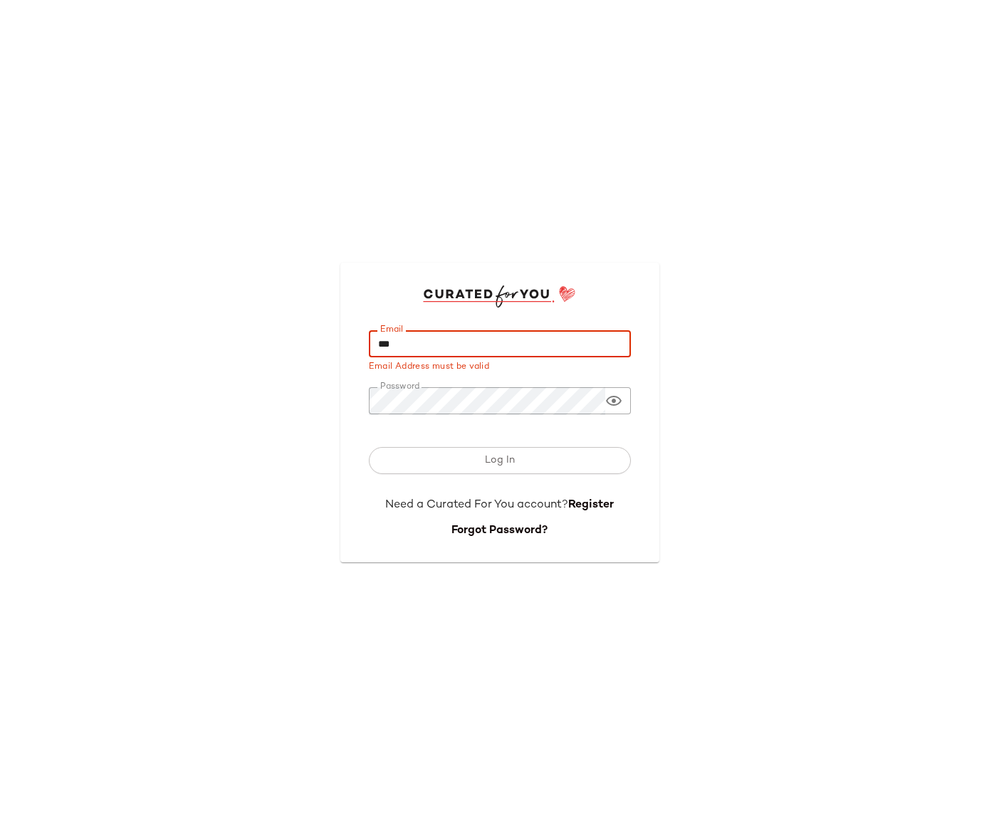
paste input "**********"
type input "**********"
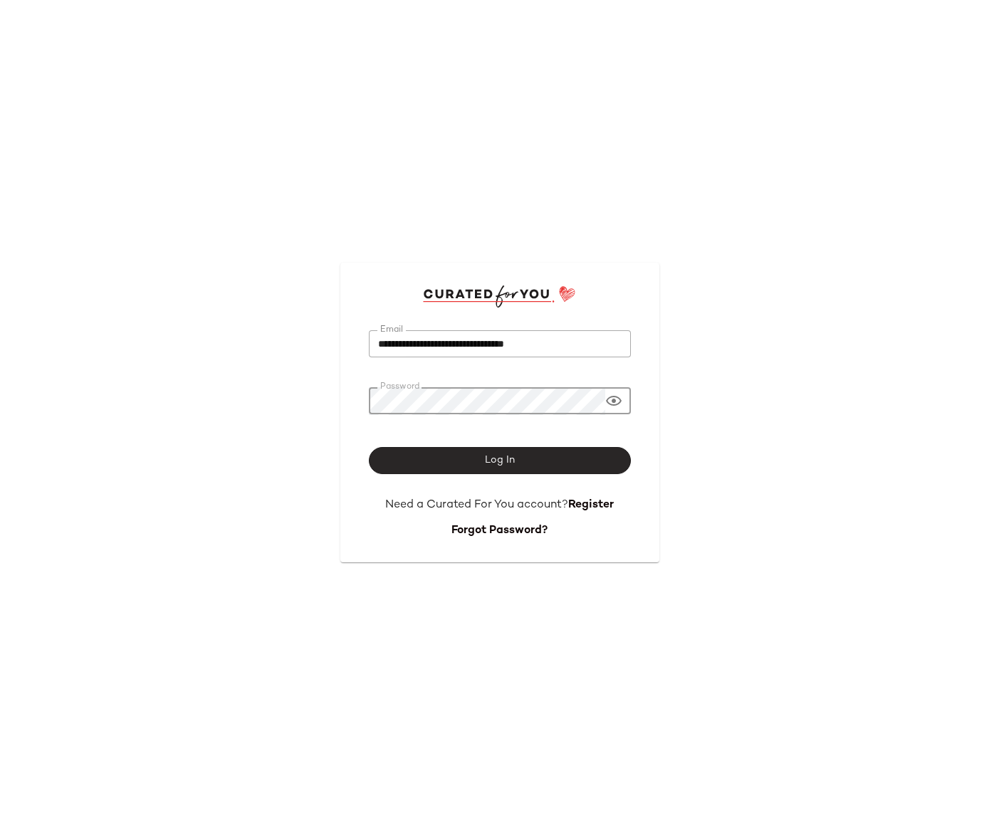
click at [524, 463] on button "Log In" at bounding box center [500, 460] width 262 height 27
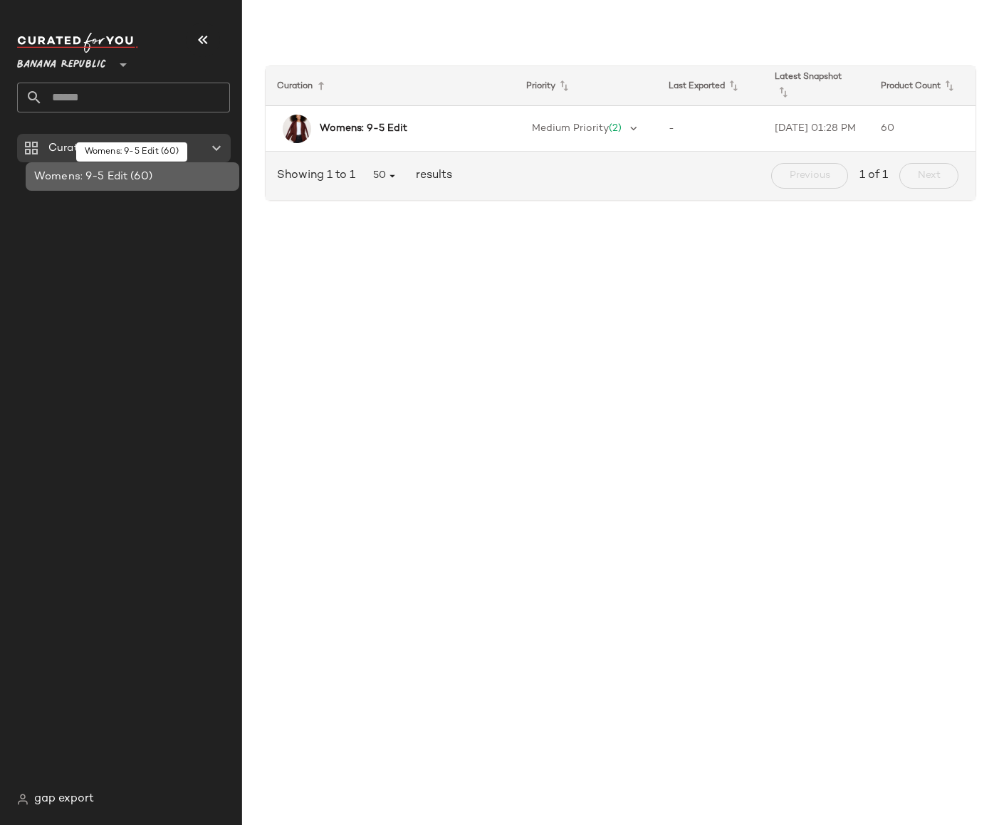
click at [98, 183] on span "Womens: 9-5 Edit" at bounding box center [80, 177] width 93 height 16
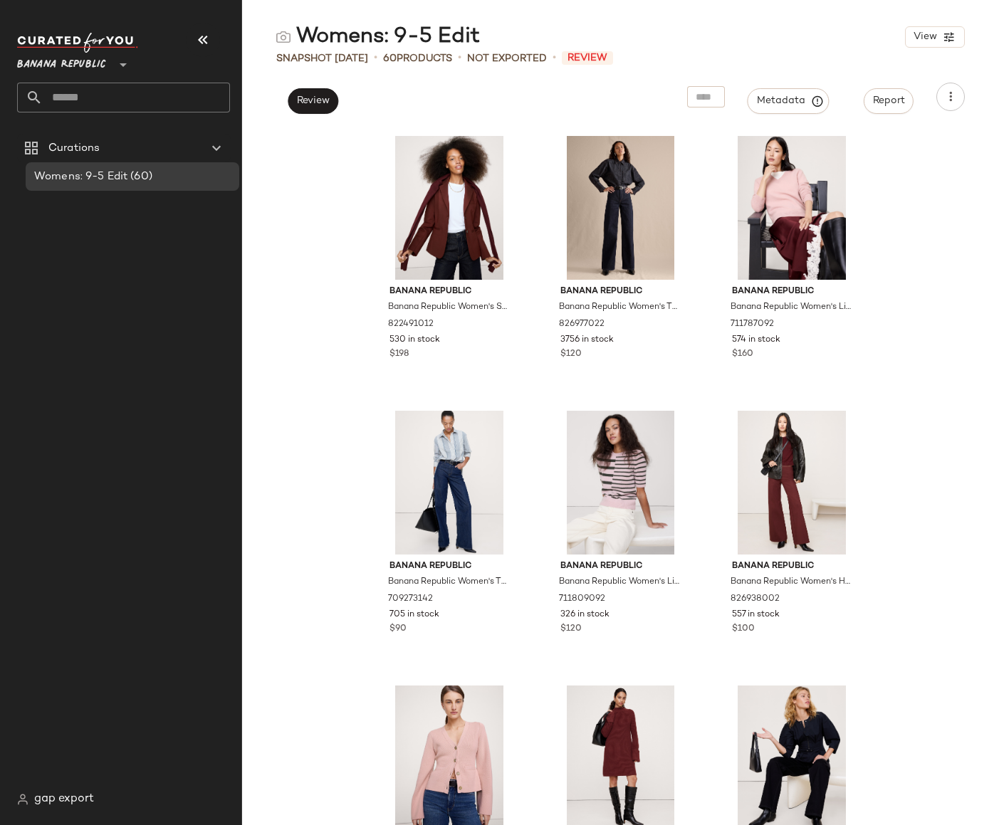
click at [88, 65] on span "Banana Republic" at bounding box center [61, 61] width 89 height 26
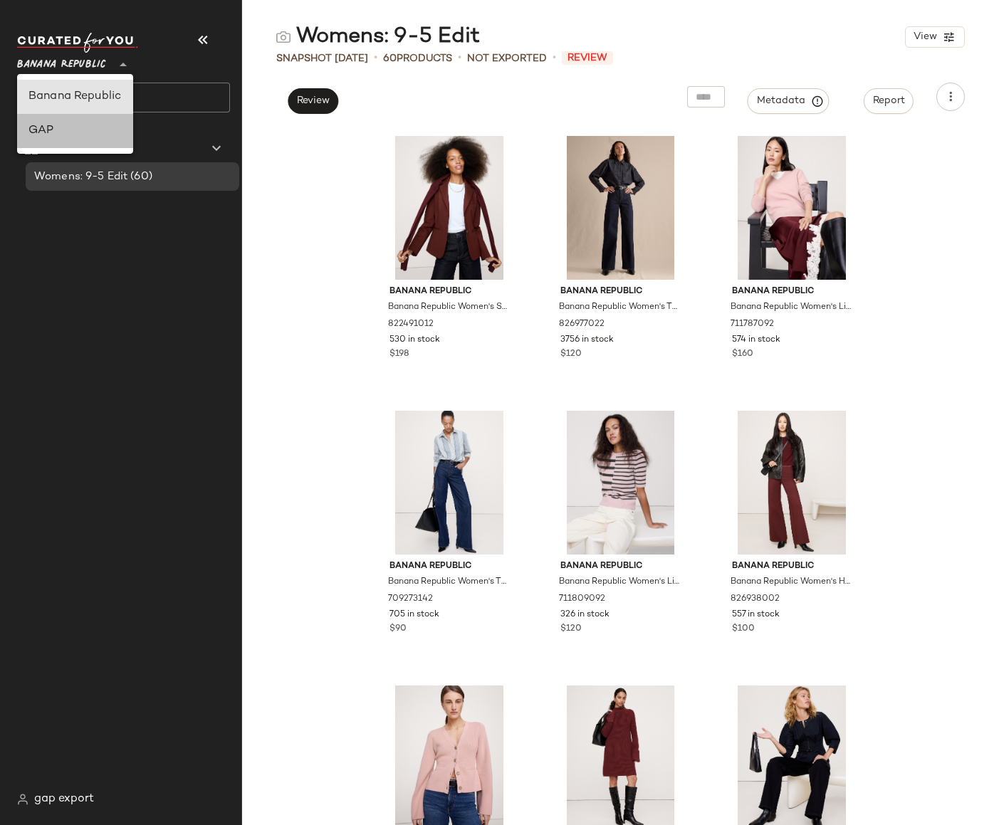
click at [81, 130] on div "GAP" at bounding box center [74, 130] width 93 height 17
type input "**"
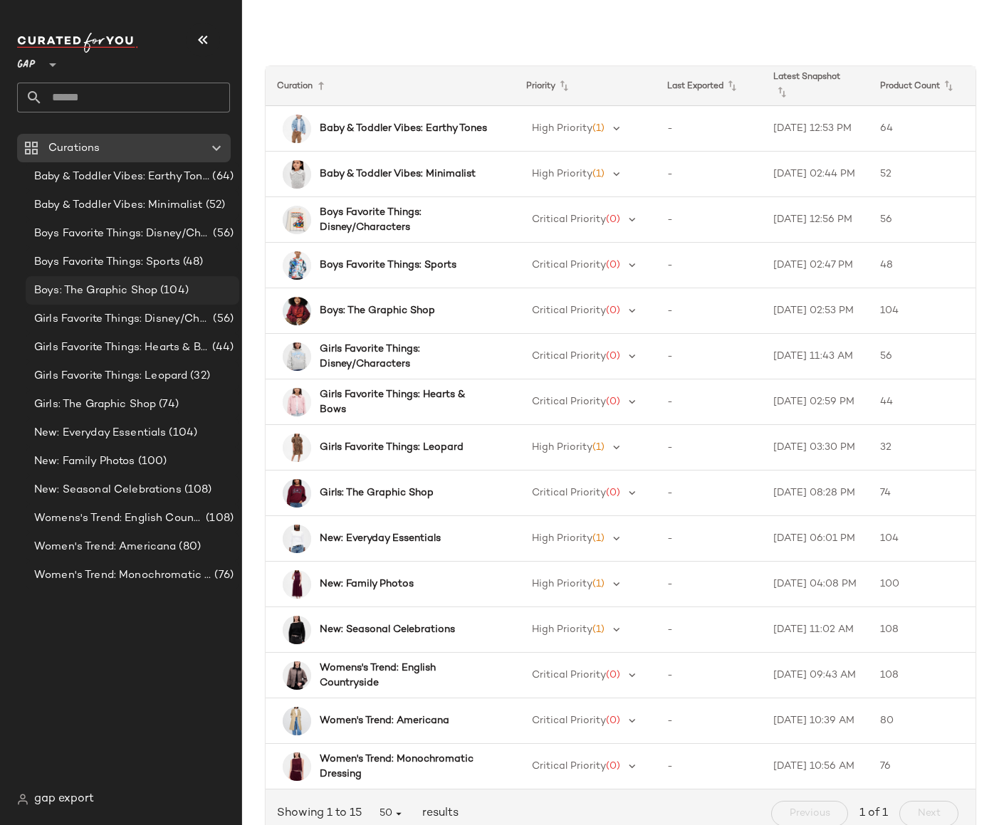
click at [140, 287] on span "Boys: The Graphic Shop" at bounding box center [95, 291] width 123 height 16
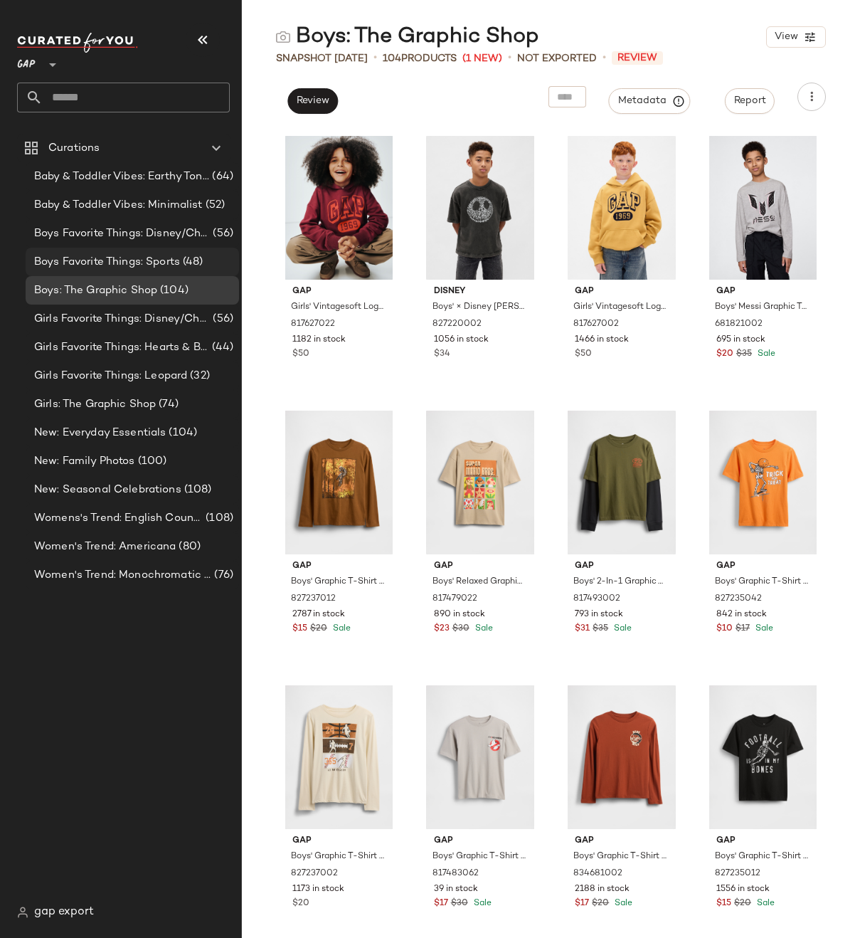
click at [182, 257] on span "(48)" at bounding box center [191, 262] width 23 height 16
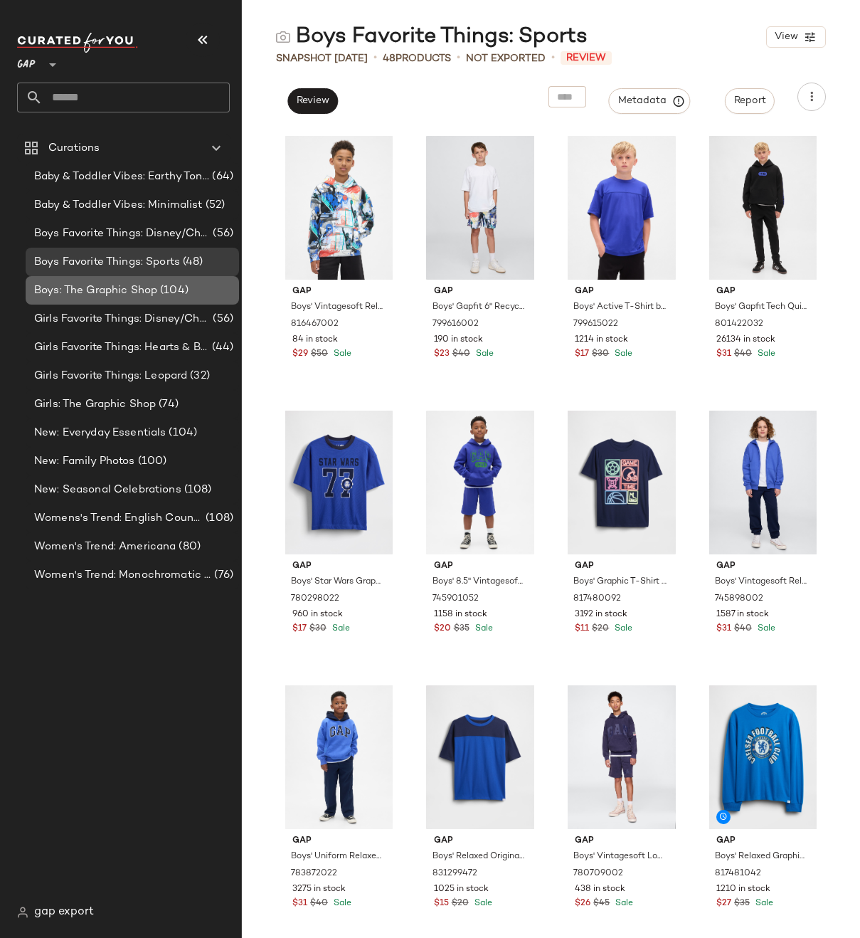
click at [126, 296] on span "Boys: The Graphic Shop" at bounding box center [95, 291] width 123 height 16
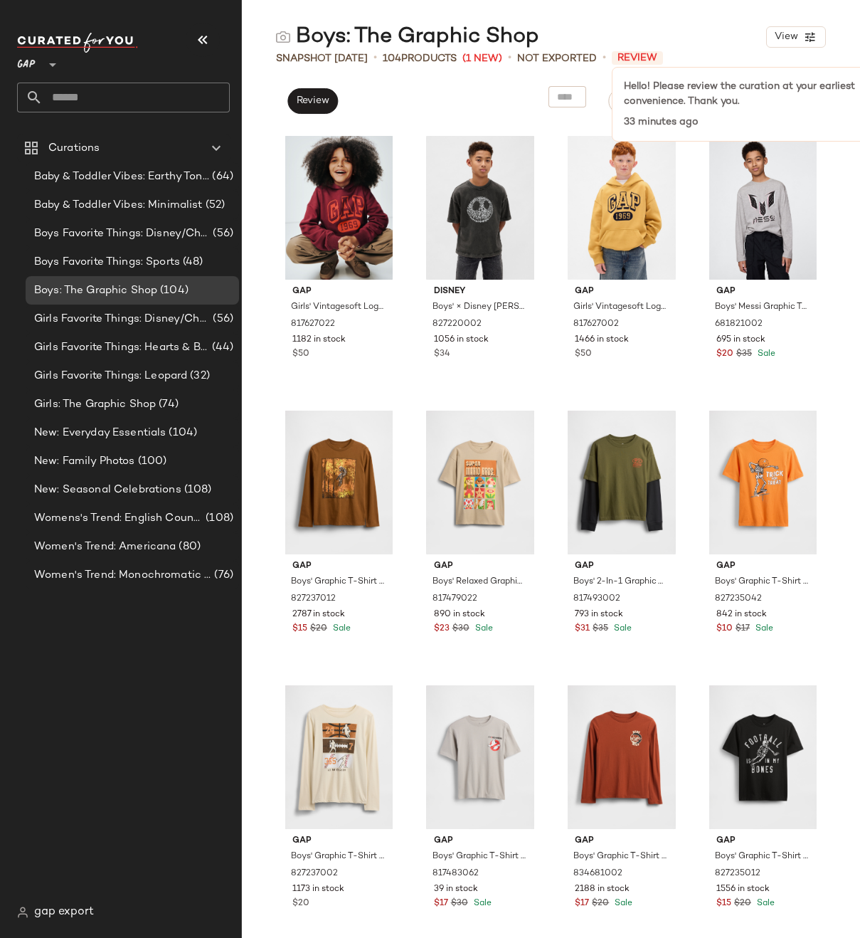
click at [653, 62] on span "Review" at bounding box center [637, 58] width 51 height 14
click at [75, 824] on nav "GAP ** Curations Baby & Toddler Vibes: Earthy Tones (64) Baby & Toddler Vibes: …" at bounding box center [121, 469] width 242 height 938
click at [78, 824] on span "gap export" at bounding box center [64, 912] width 60 height 17
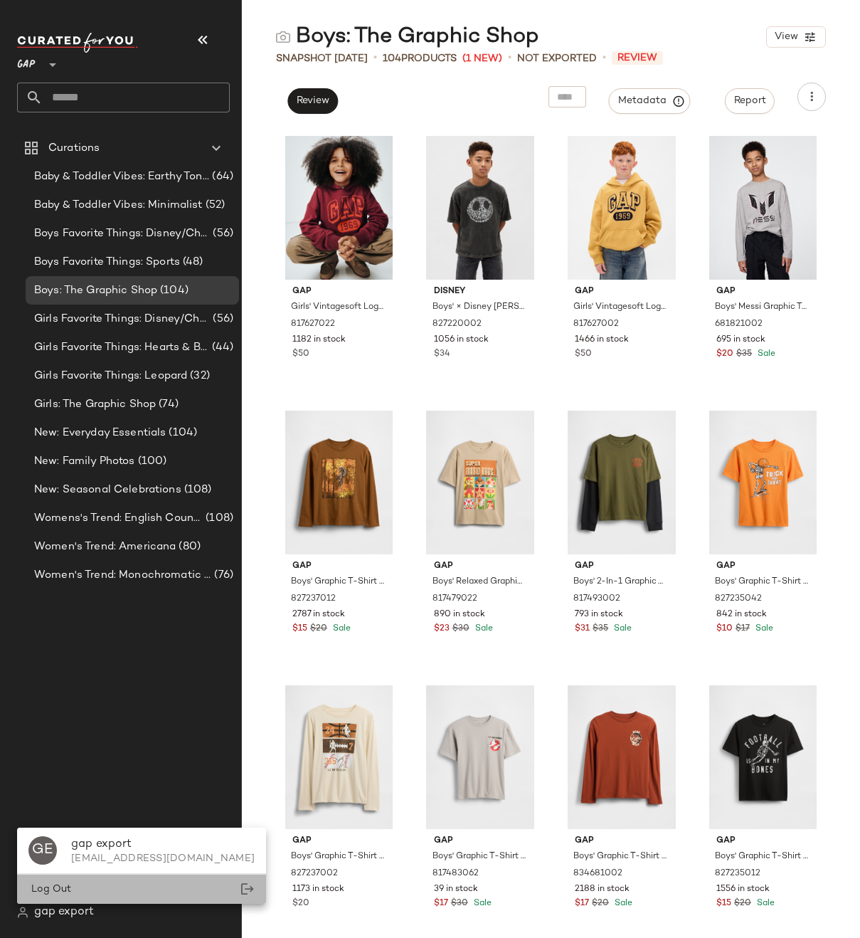
click at [80, 824] on div "Log Out" at bounding box center [141, 889] width 249 height 29
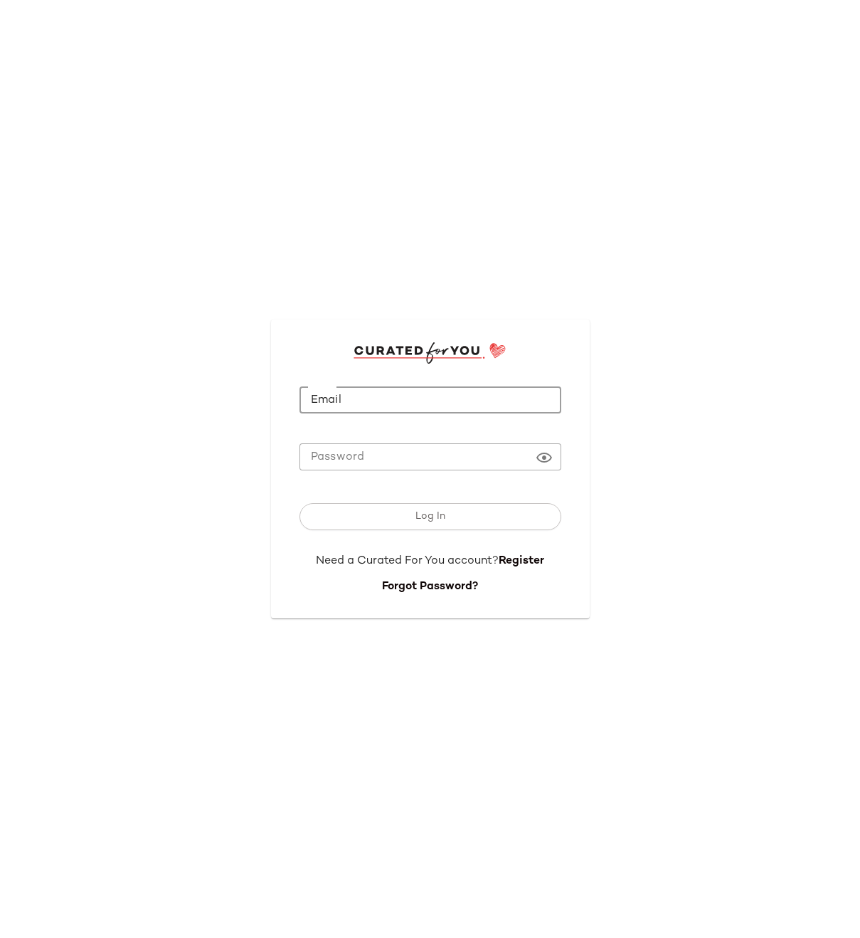
click at [418, 408] on input "Email" at bounding box center [431, 400] width 262 height 28
type input "**********"
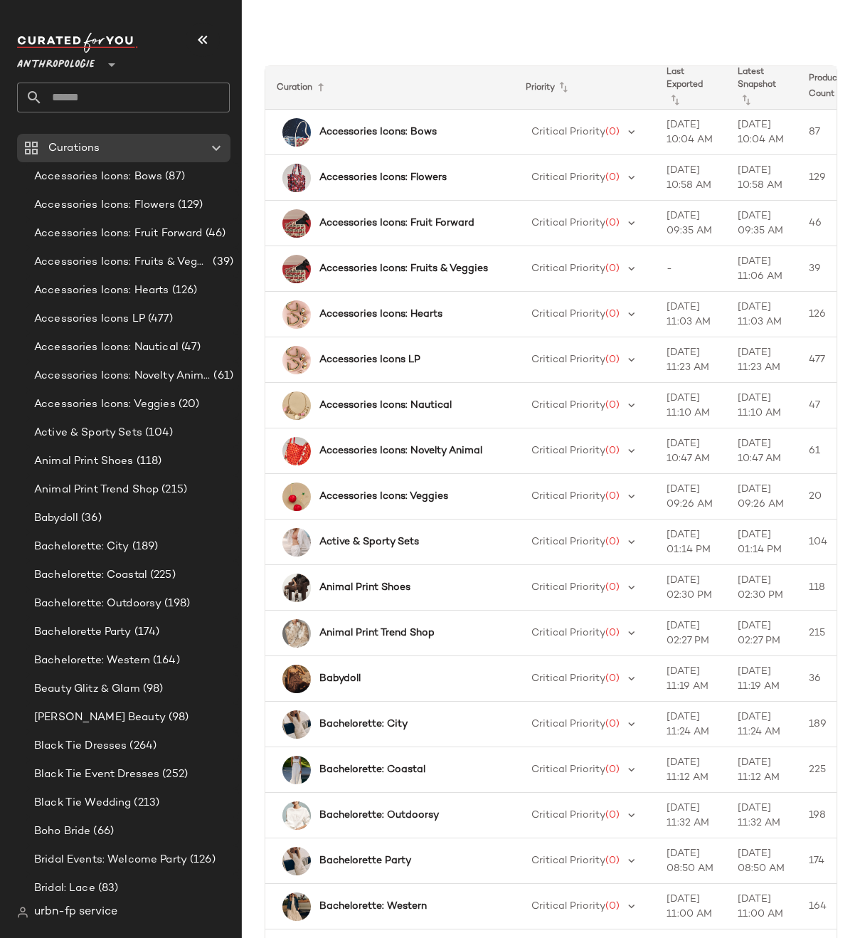
click at [62, 69] on span "Anthropologie" at bounding box center [56, 61] width 78 height 26
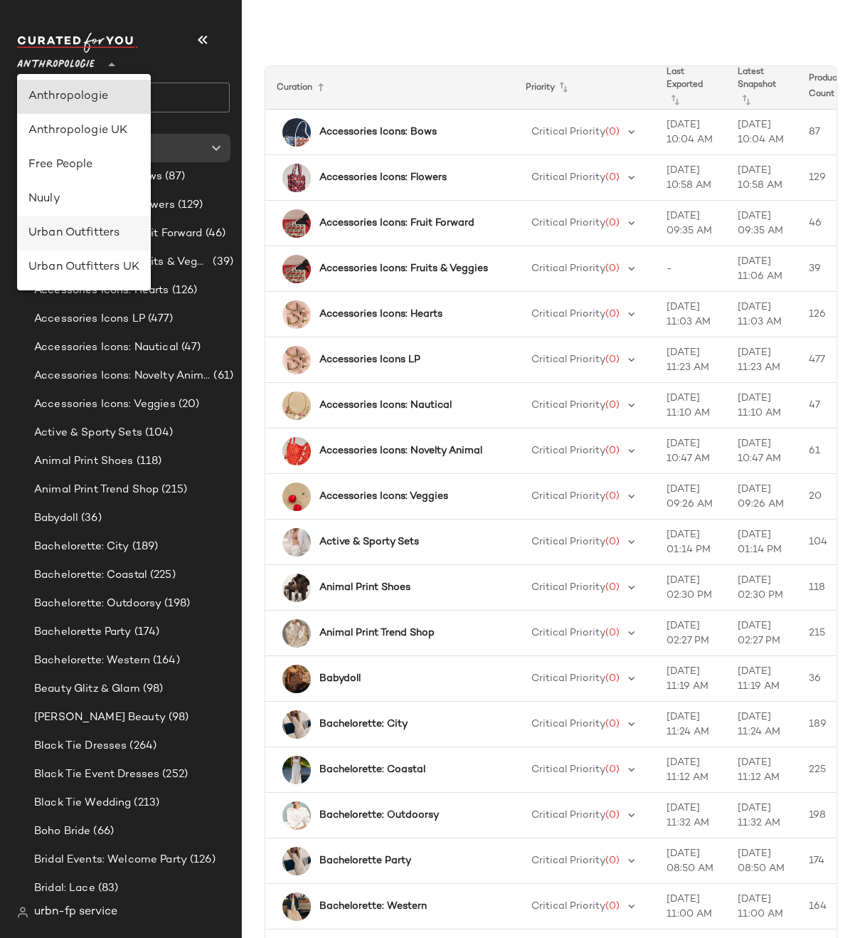
click at [65, 218] on div "Urban Outfitters" at bounding box center [84, 233] width 134 height 34
type input "**"
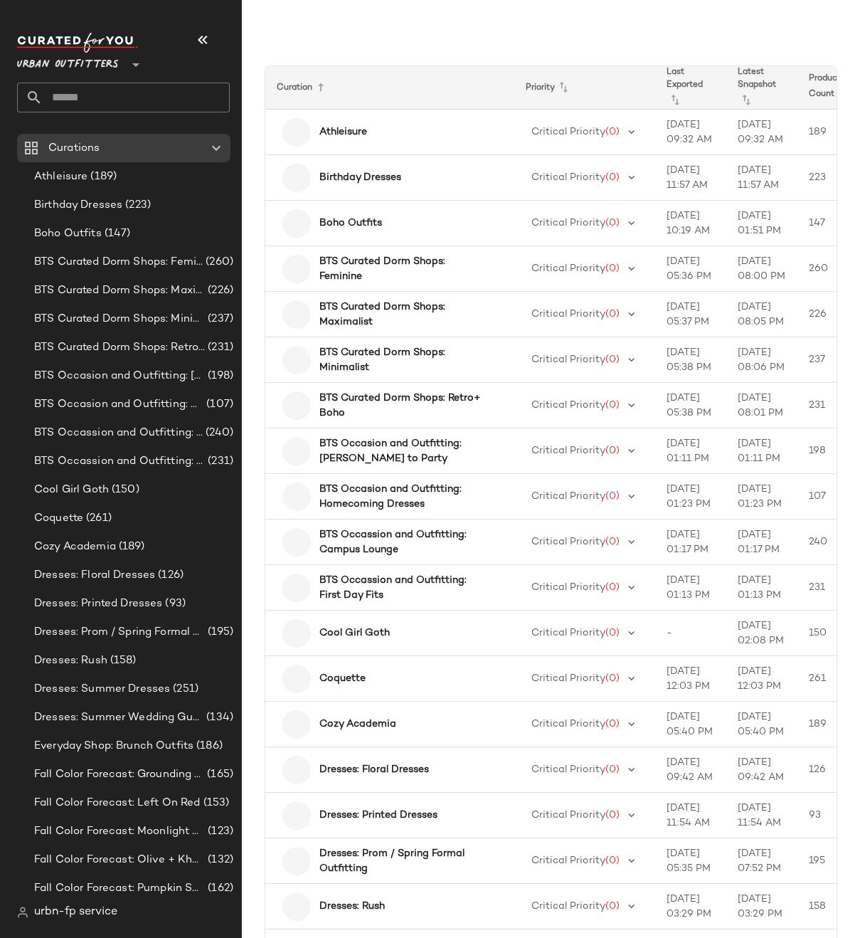
click at [110, 95] on input "text" at bounding box center [136, 98] width 187 height 30
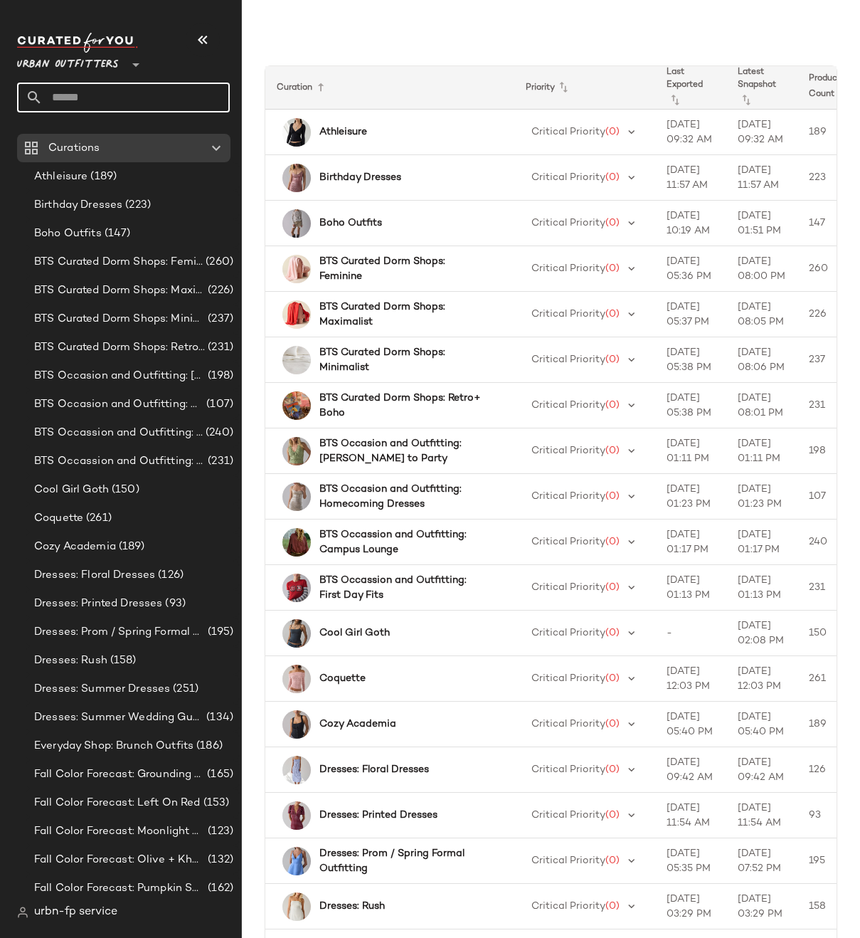
click at [162, 95] on input "text" at bounding box center [136, 98] width 187 height 30
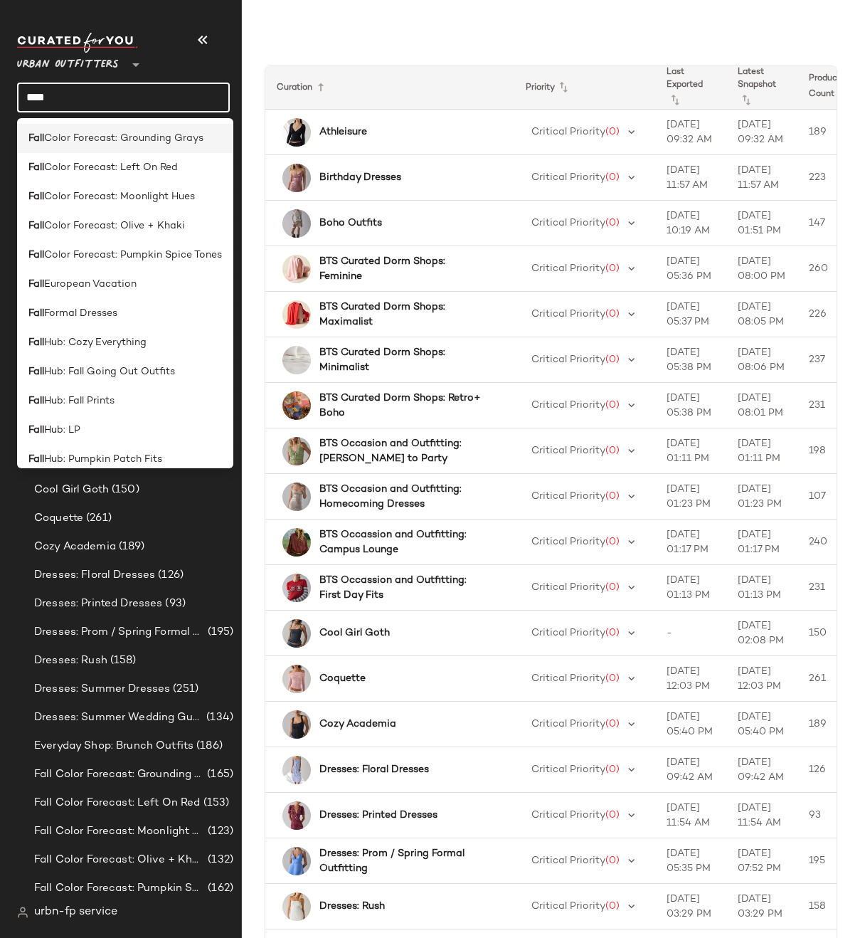
type input "****"
click at [148, 143] on span "Color Forecast: Grounding Grays" at bounding box center [123, 138] width 159 height 15
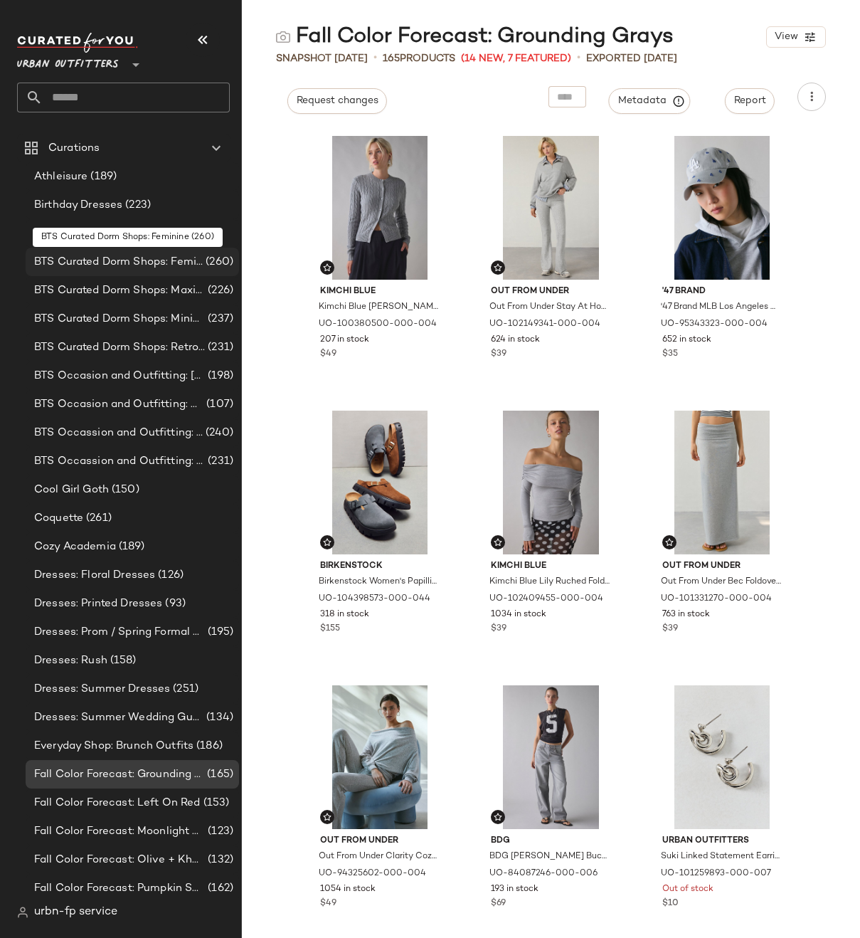
click at [128, 265] on span "BTS Curated Dorm Shops: Feminine" at bounding box center [118, 262] width 169 height 16
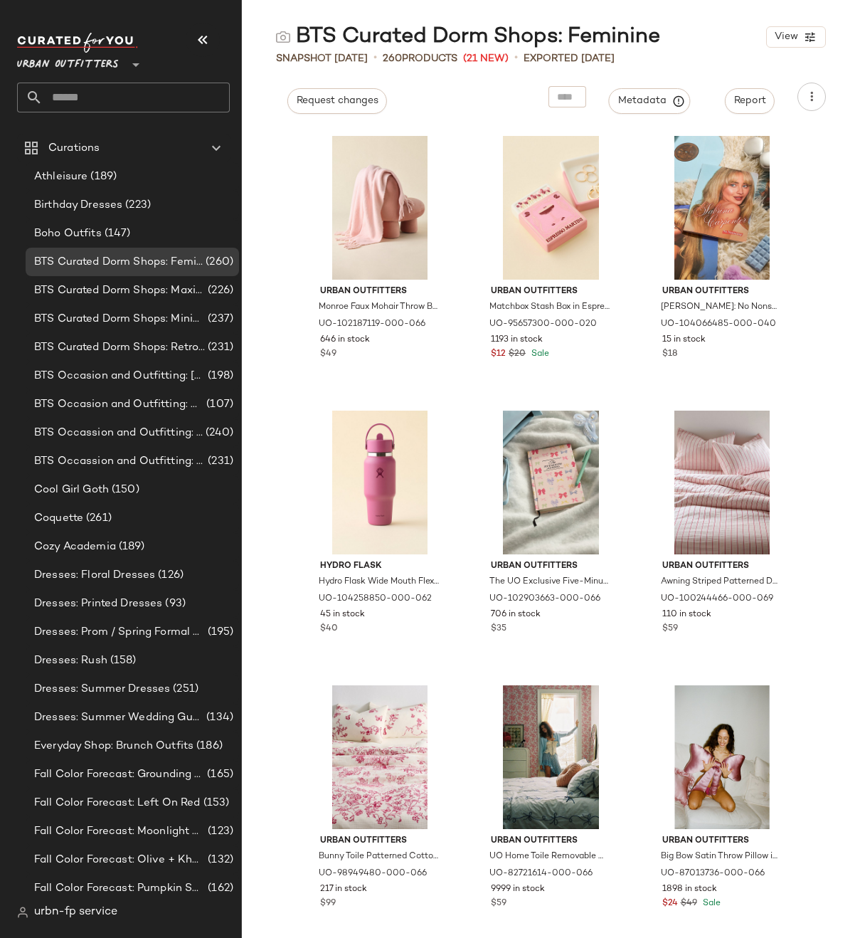
click at [110, 98] on input "text" at bounding box center [136, 98] width 187 height 30
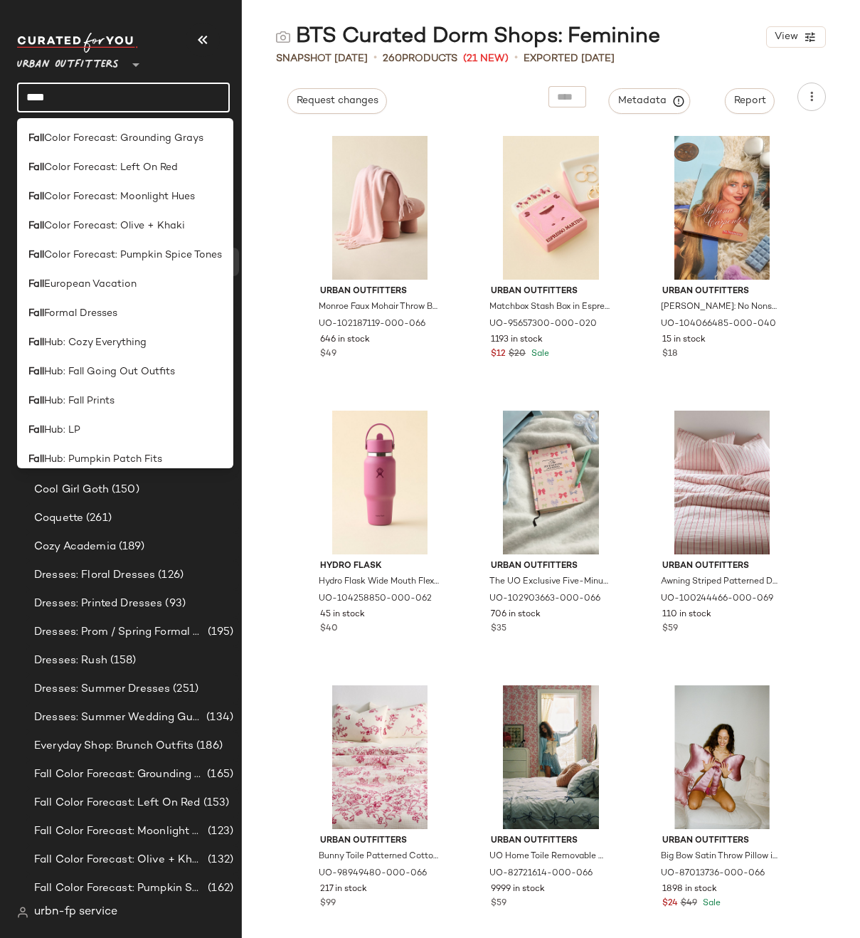
type input "****"
click at [102, 146] on div "Fall Color Forecast: Grounding Grays" at bounding box center [125, 138] width 216 height 29
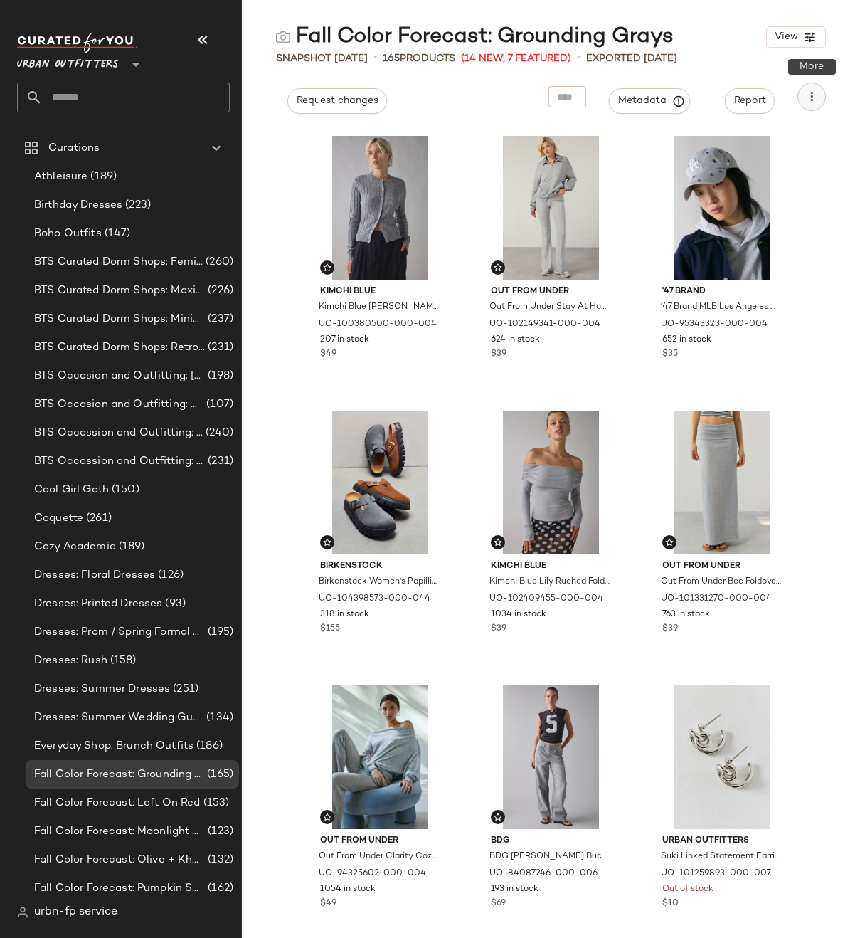
click at [821, 100] on button "button" at bounding box center [812, 97] width 28 height 28
click at [650, 99] on span "Metadata" at bounding box center [650, 101] width 65 height 13
click at [112, 824] on span "urbn-fp service" at bounding box center [75, 912] width 83 height 17
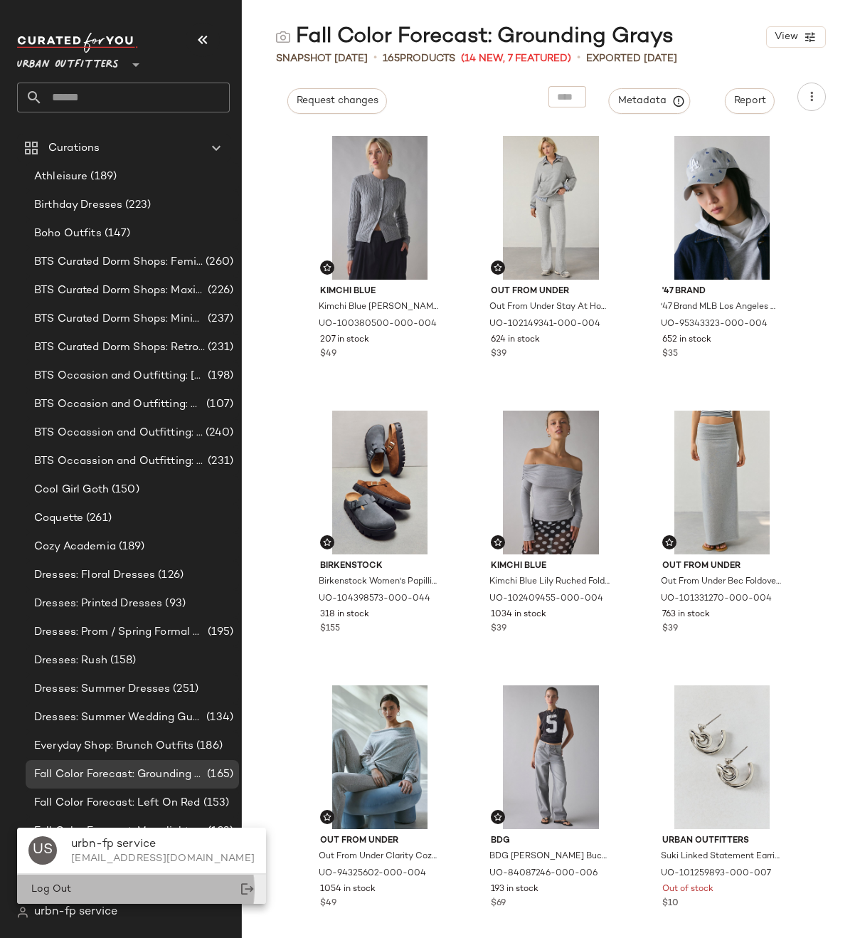
click at [105, 824] on div "Log Out" at bounding box center [141, 889] width 249 height 29
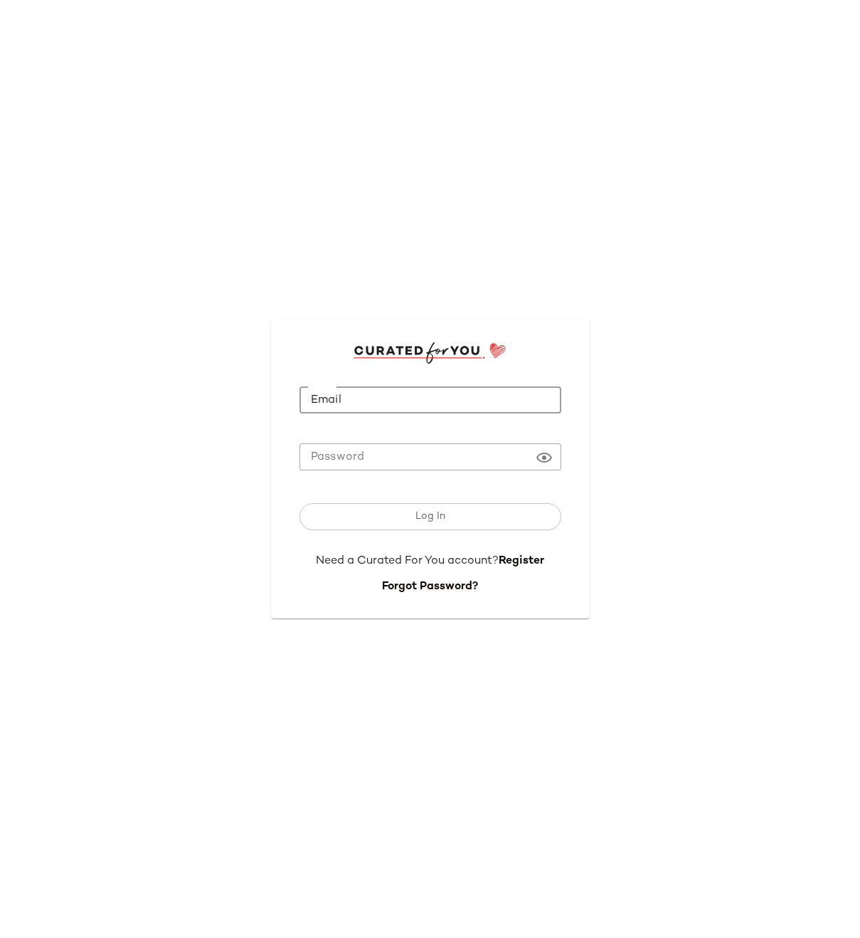
click at [391, 398] on input "Email" at bounding box center [431, 400] width 262 height 28
type input "**********"
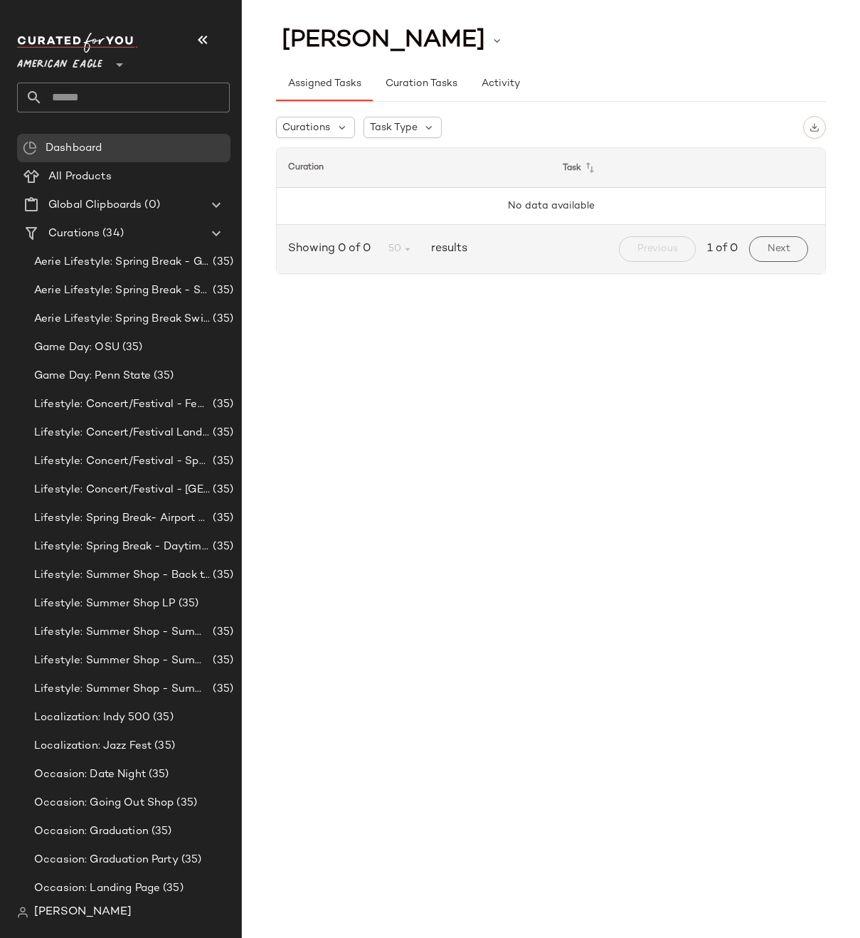
click at [83, 69] on span "American Eagle" at bounding box center [59, 61] width 85 height 26
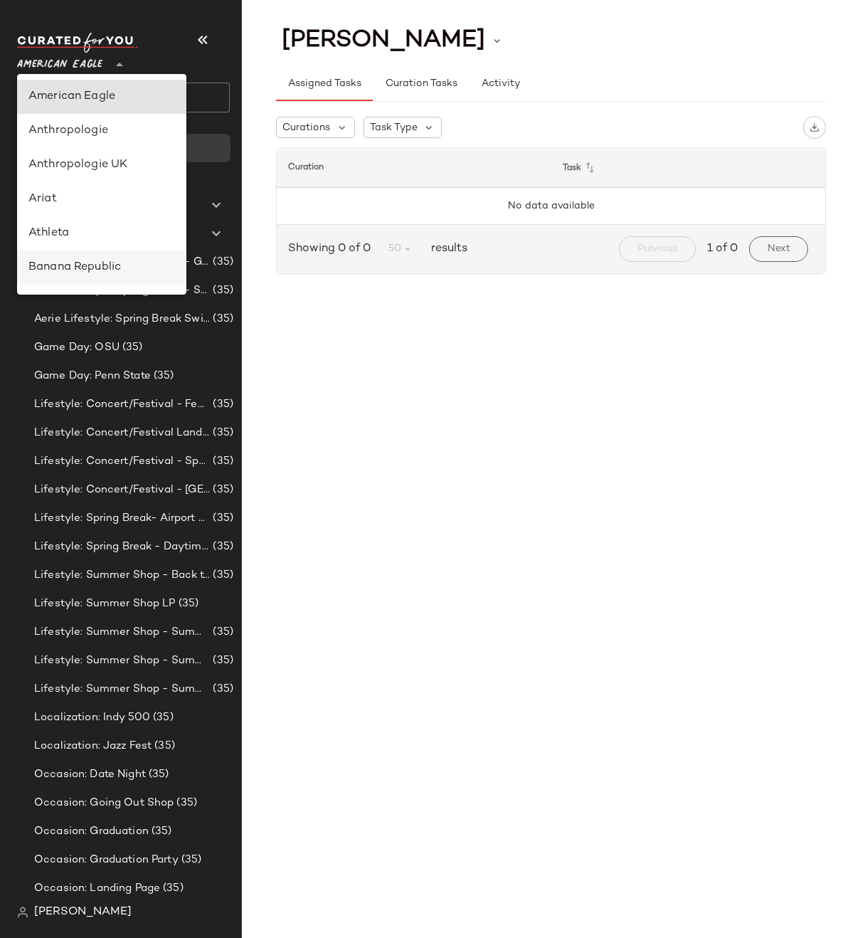
scroll to position [171, 0]
click at [82, 265] on div "GAP" at bounding box center [101, 267] width 147 height 17
type input "**"
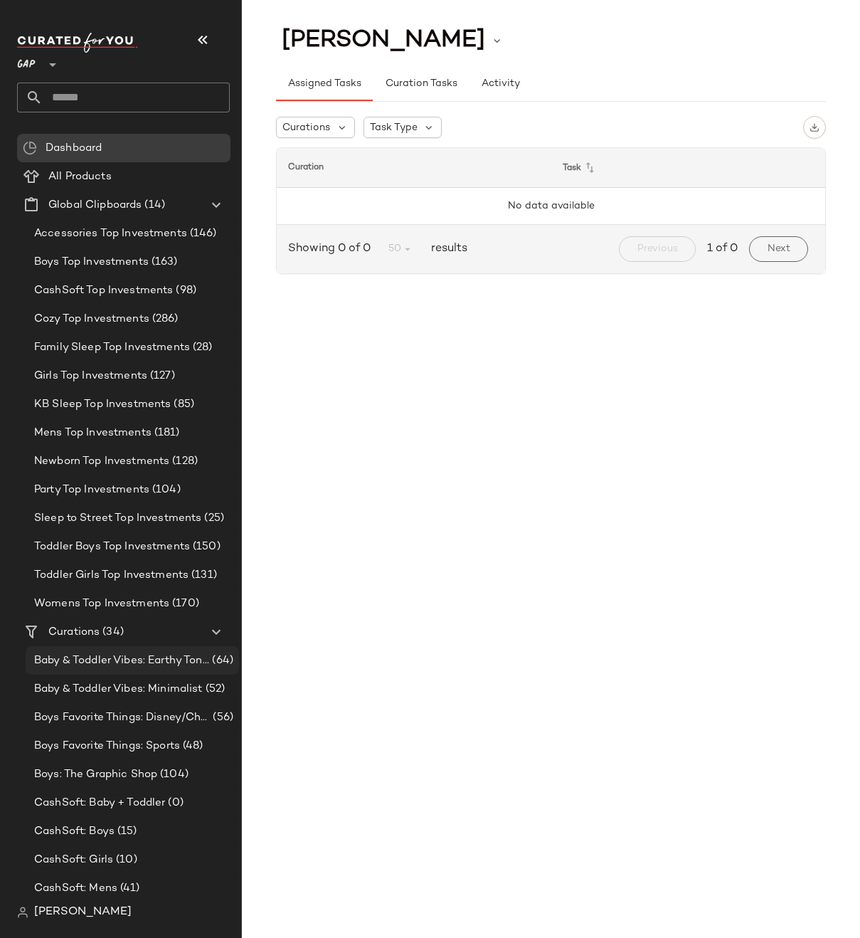
scroll to position [716, 0]
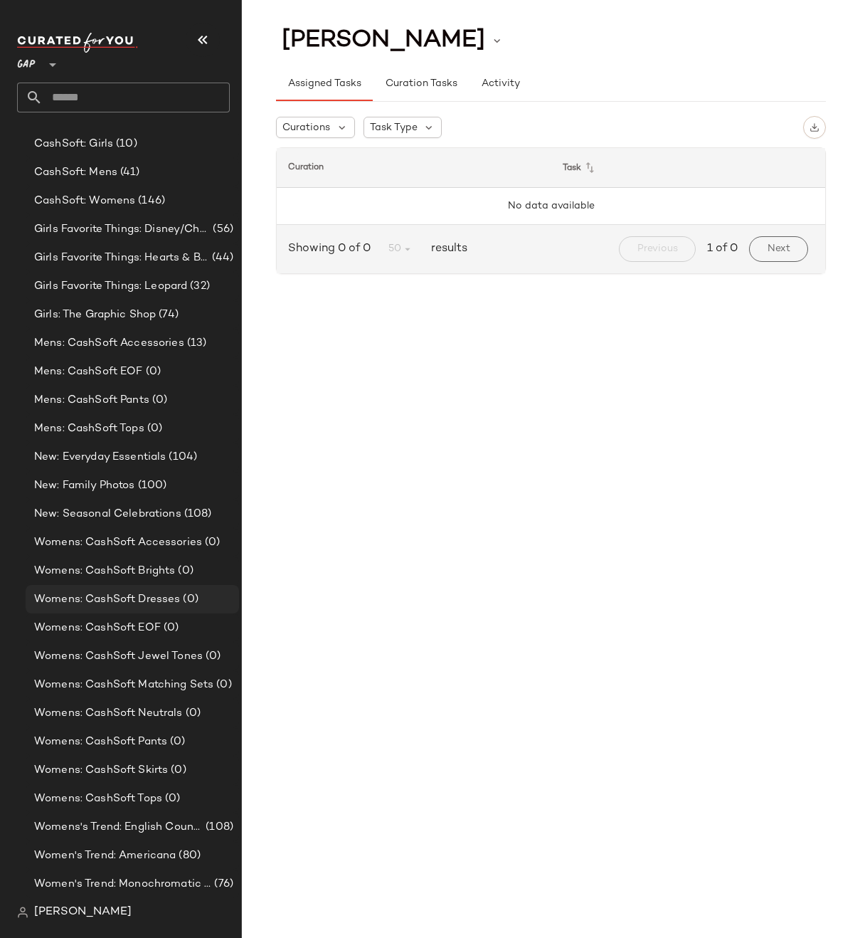
click at [121, 594] on span "Womens: CashSoft Dresses" at bounding box center [107, 599] width 146 height 16
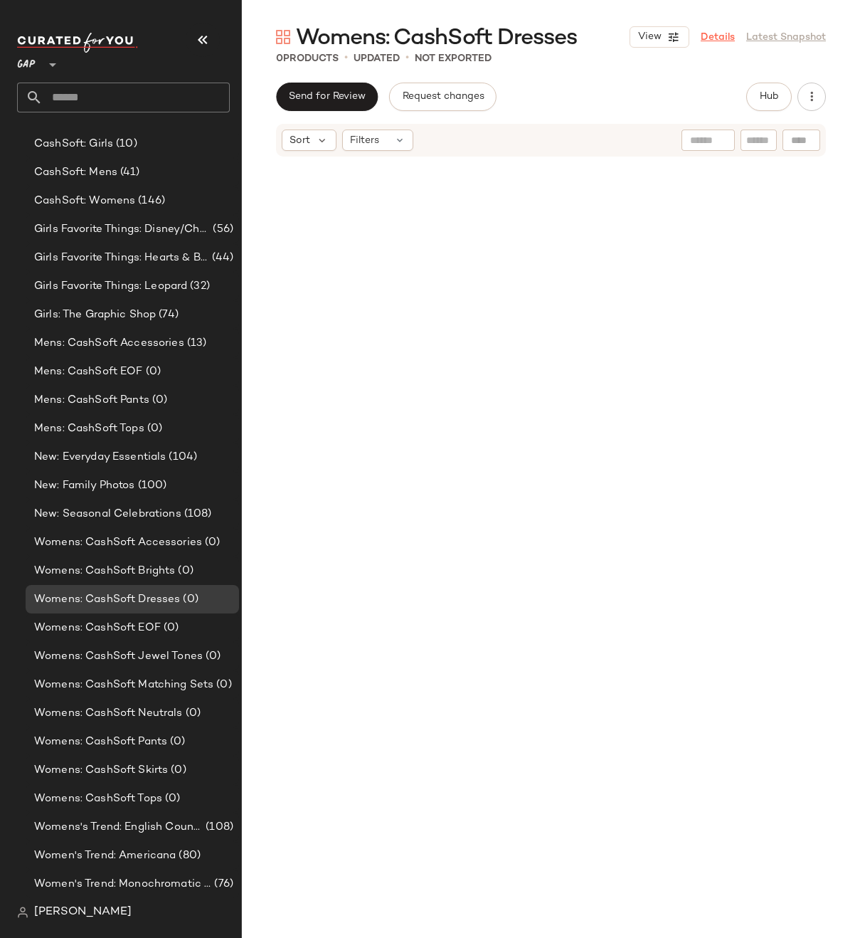
click at [717, 36] on link "Details" at bounding box center [718, 37] width 34 height 15
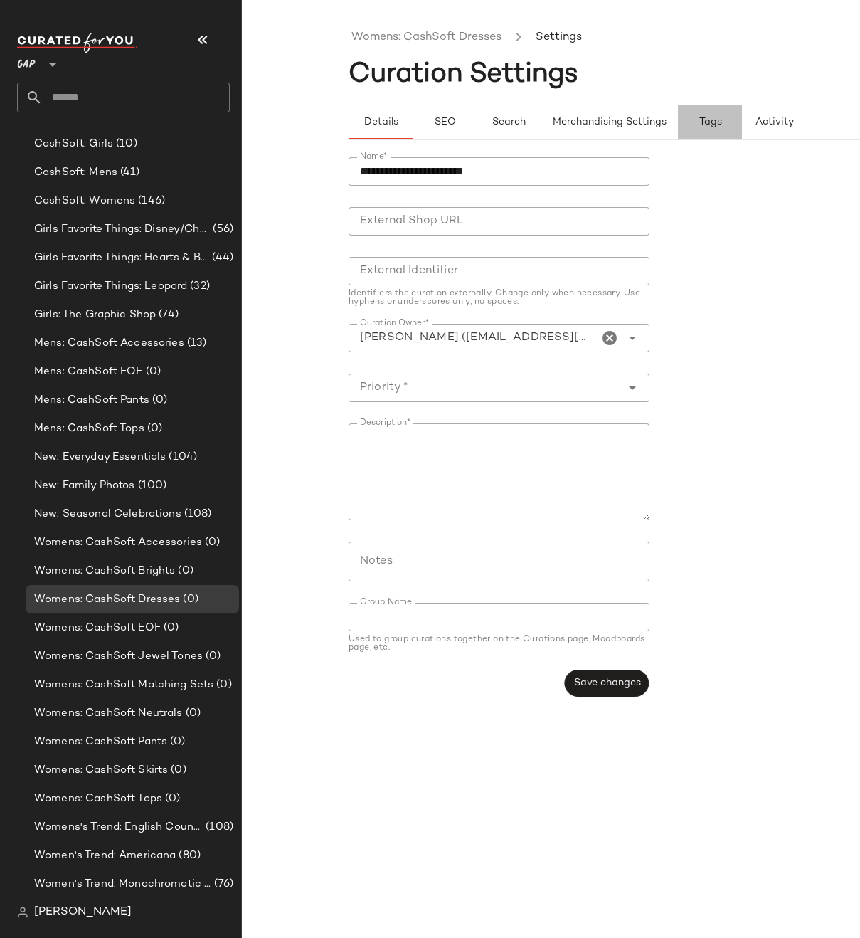
click at [708, 121] on span "Tags" at bounding box center [710, 122] width 23 height 11
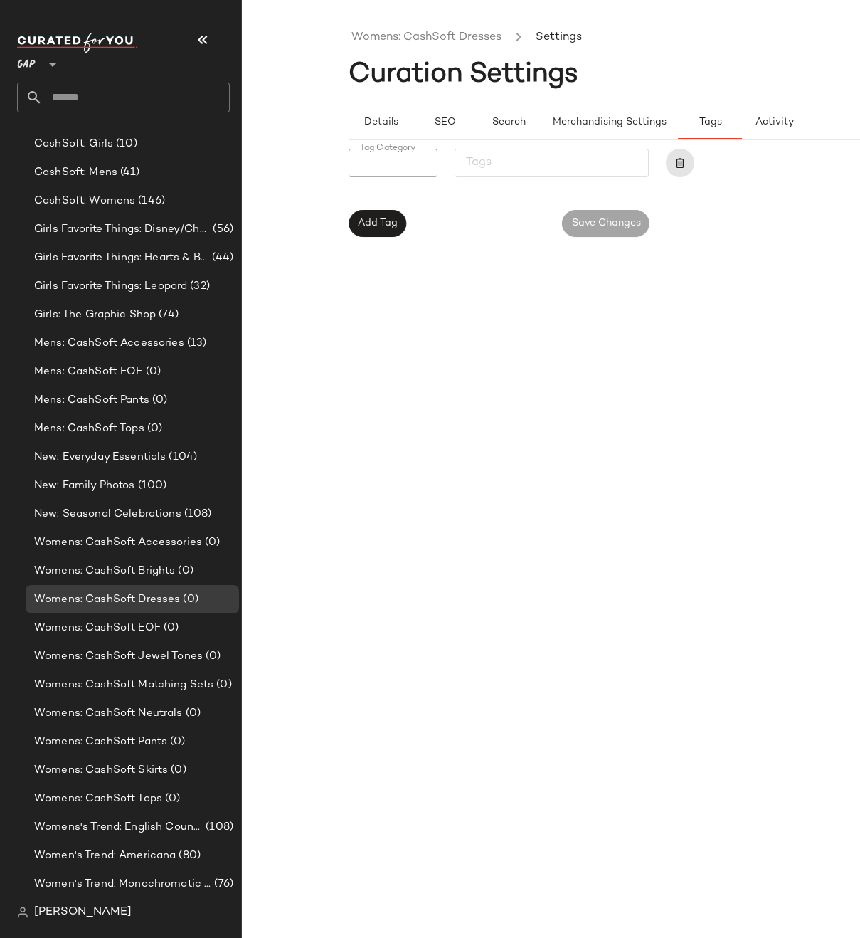
click at [384, 173] on div at bounding box center [389, 163] width 80 height 28
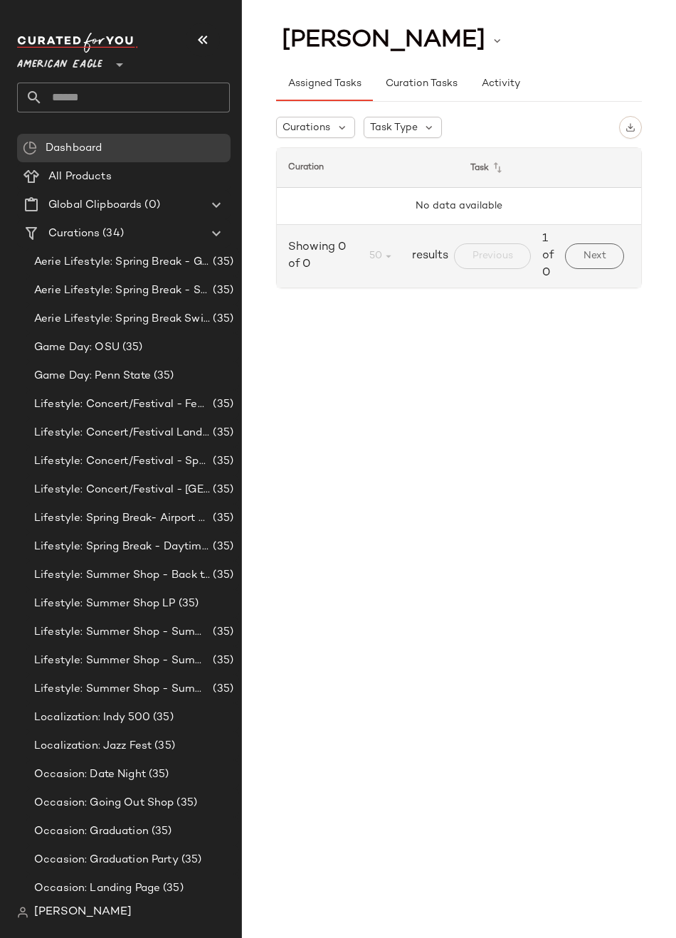
click at [72, 56] on span "American Eagle" at bounding box center [59, 61] width 85 height 26
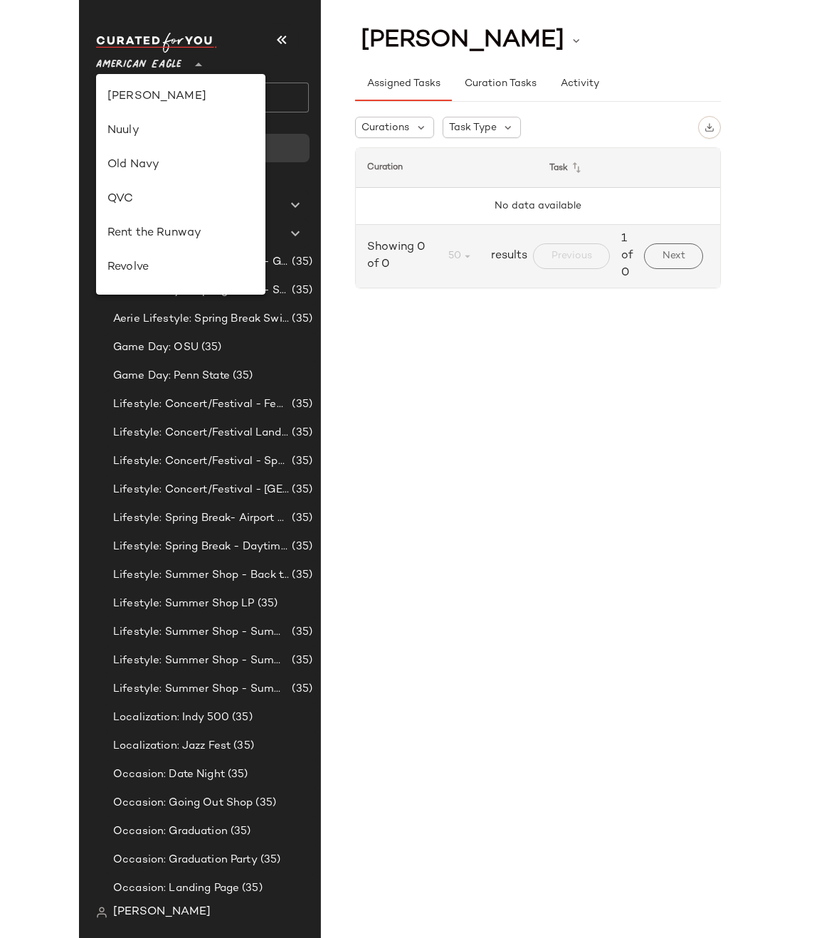
scroll to position [342, 0]
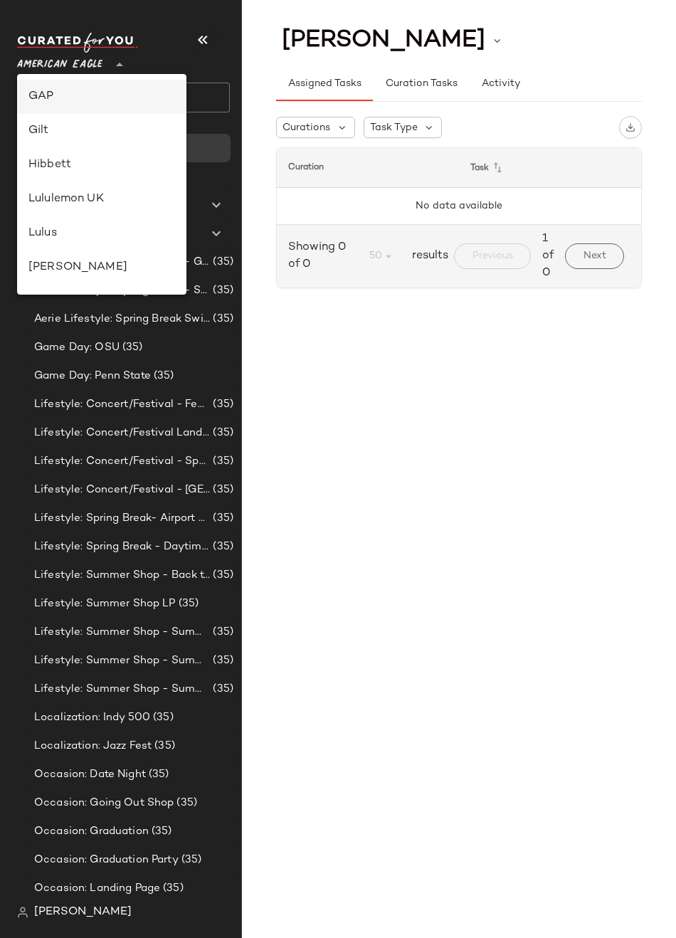
click at [75, 98] on div "GAP" at bounding box center [101, 96] width 147 height 17
type input "**"
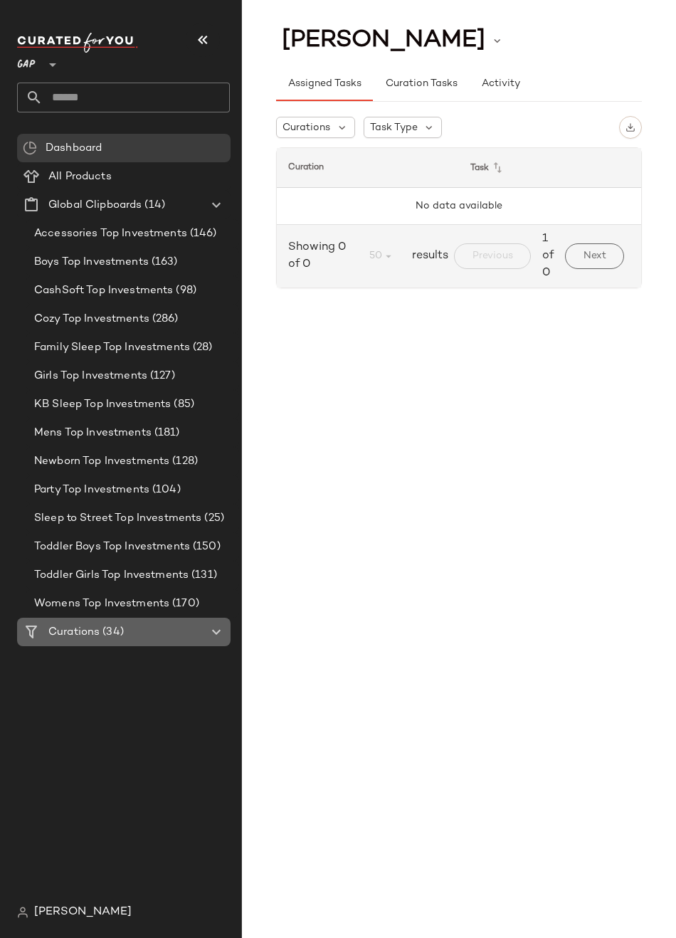
click at [77, 641] on Curations "Curations (34)" at bounding box center [124, 632] width 214 height 28
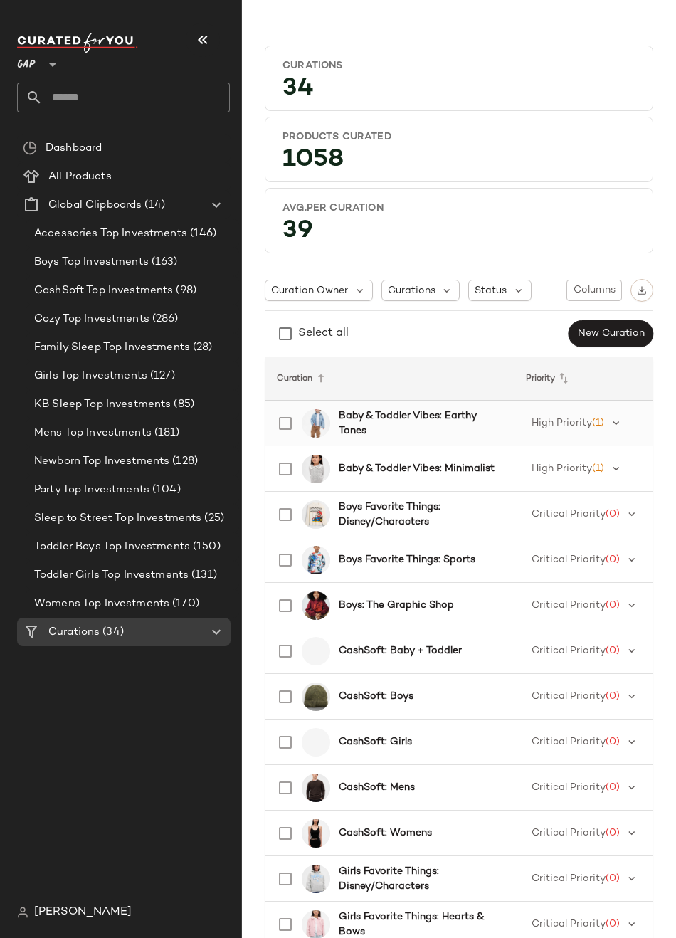
click at [411, 423] on b "Baby & Toddler Vibes: Earthy Tones" at bounding box center [418, 424] width 159 height 30
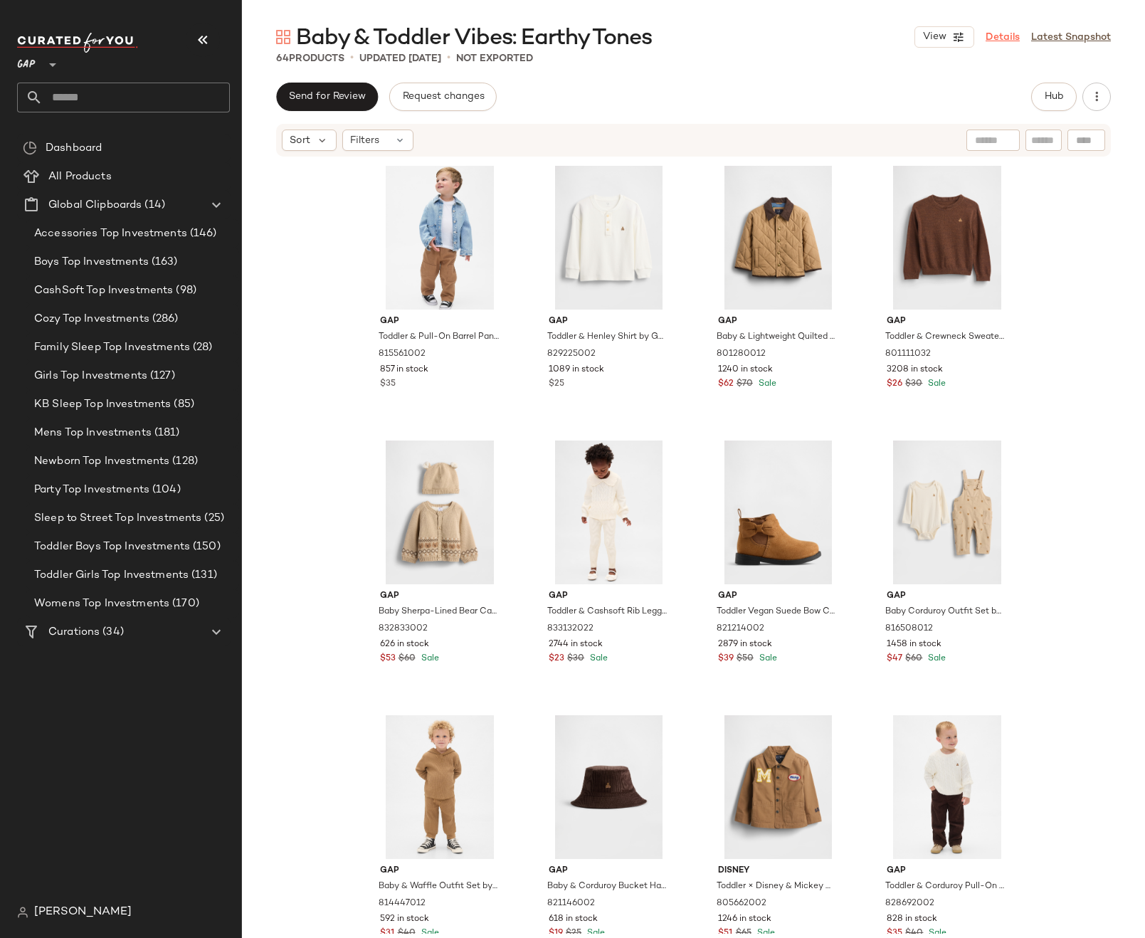
click at [675, 37] on link "Details" at bounding box center [1003, 37] width 34 height 15
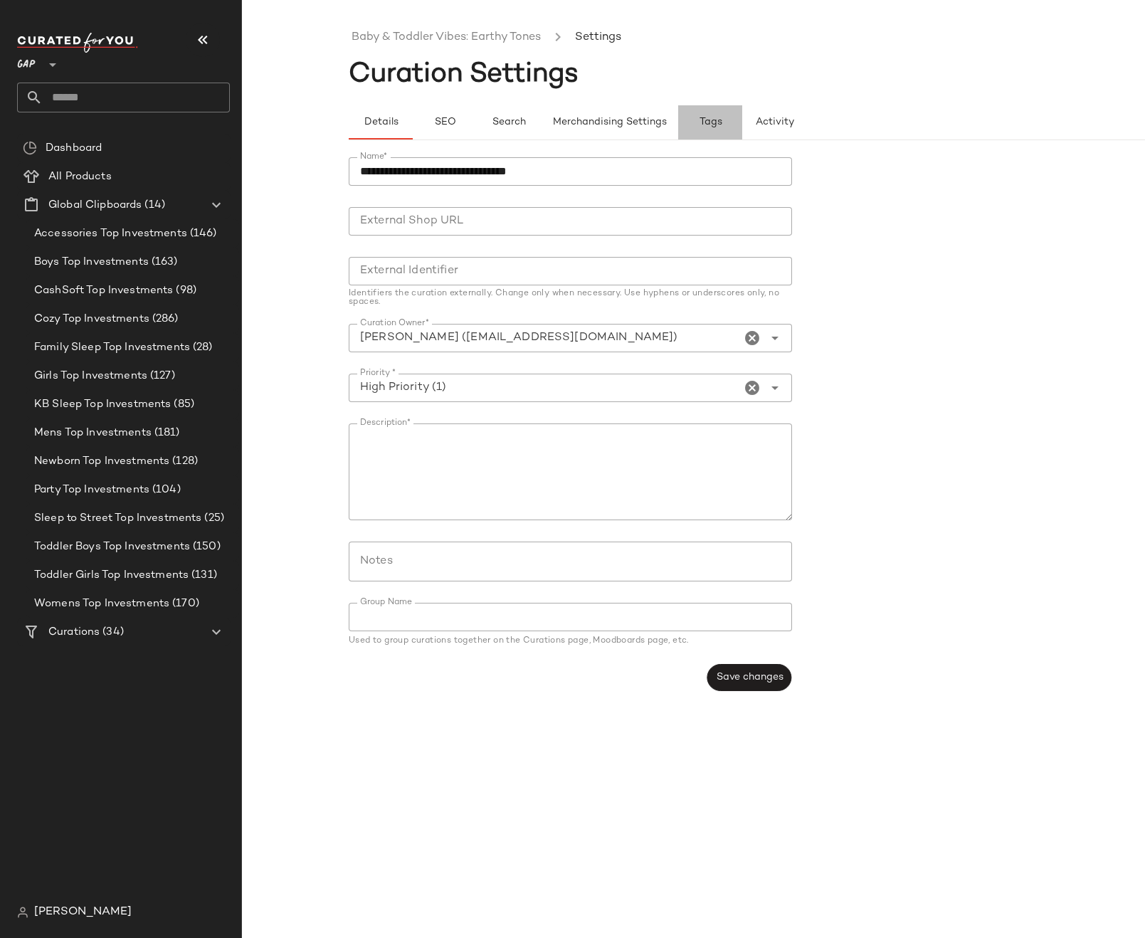
click at [675, 123] on span "Tags" at bounding box center [710, 122] width 23 height 11
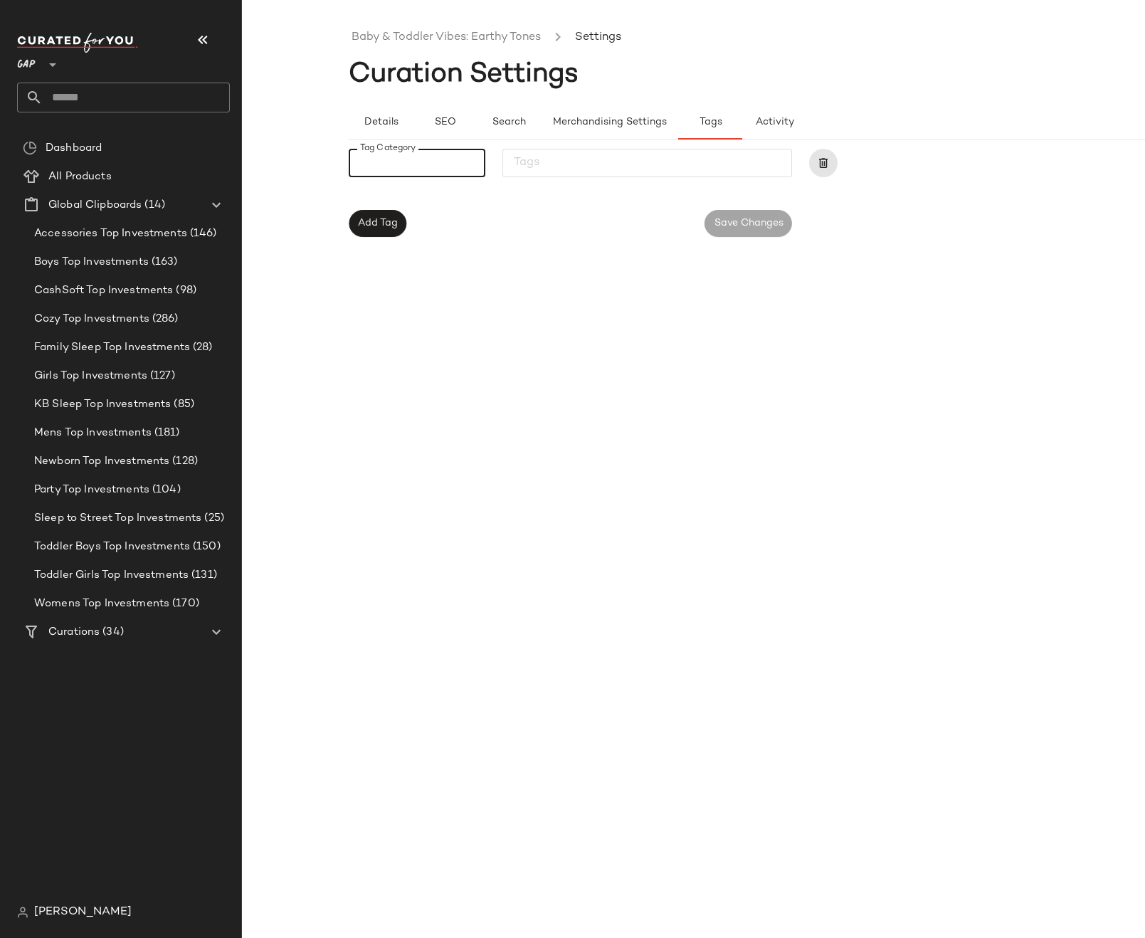
click at [425, 156] on input "Tag Category" at bounding box center [413, 162] width 128 height 17
type input "******"
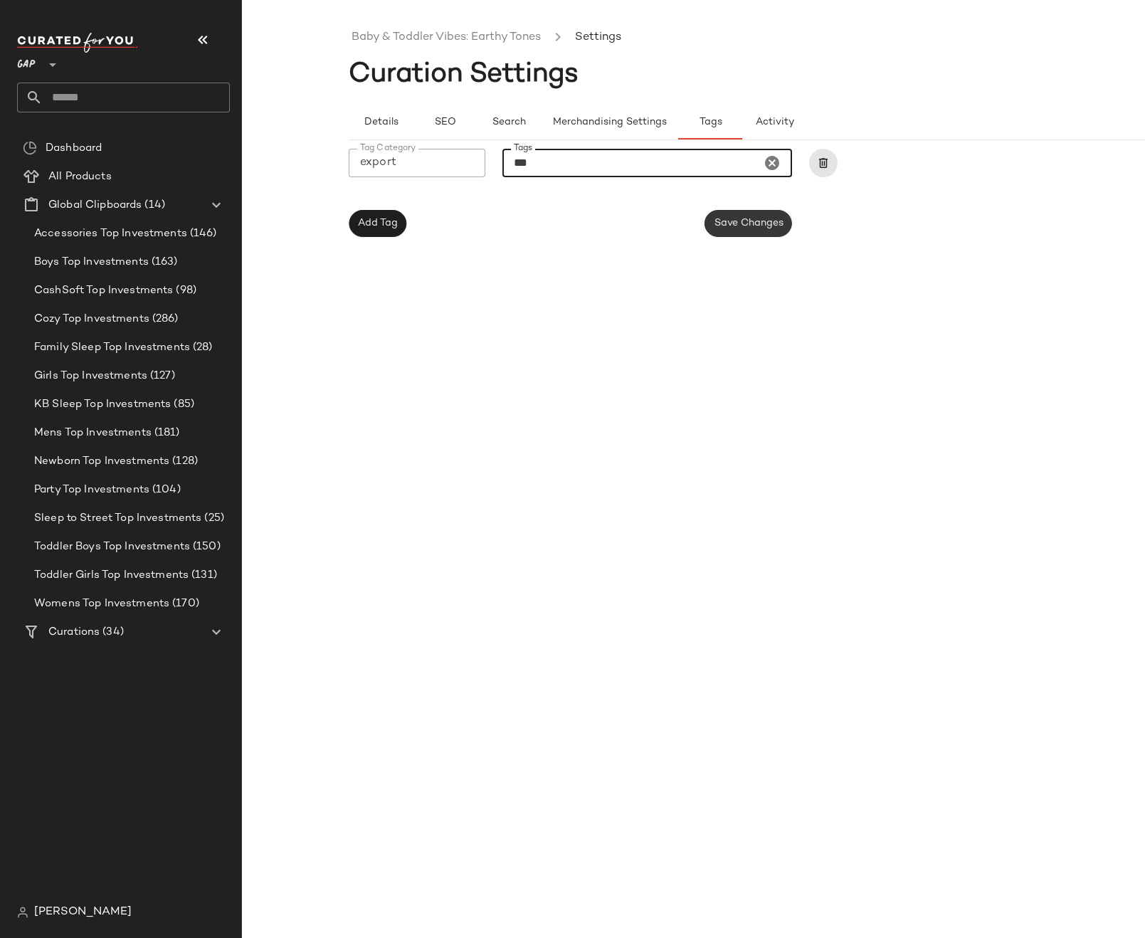
type input "***"
click at [675, 223] on span "Save Changes" at bounding box center [748, 223] width 70 height 11
drag, startPoint x: 973, startPoint y: 688, endPoint x: 581, endPoint y: 203, distance: 623.6
click at [675, 685] on div "Baby & Toddler Vibes: Earthy Tones Settings Curation Settings Details SEO Searc…" at bounding box center [800, 480] width 903 height 915
click at [623, 132] on button "Merchandising Settings" at bounding box center [609, 122] width 137 height 34
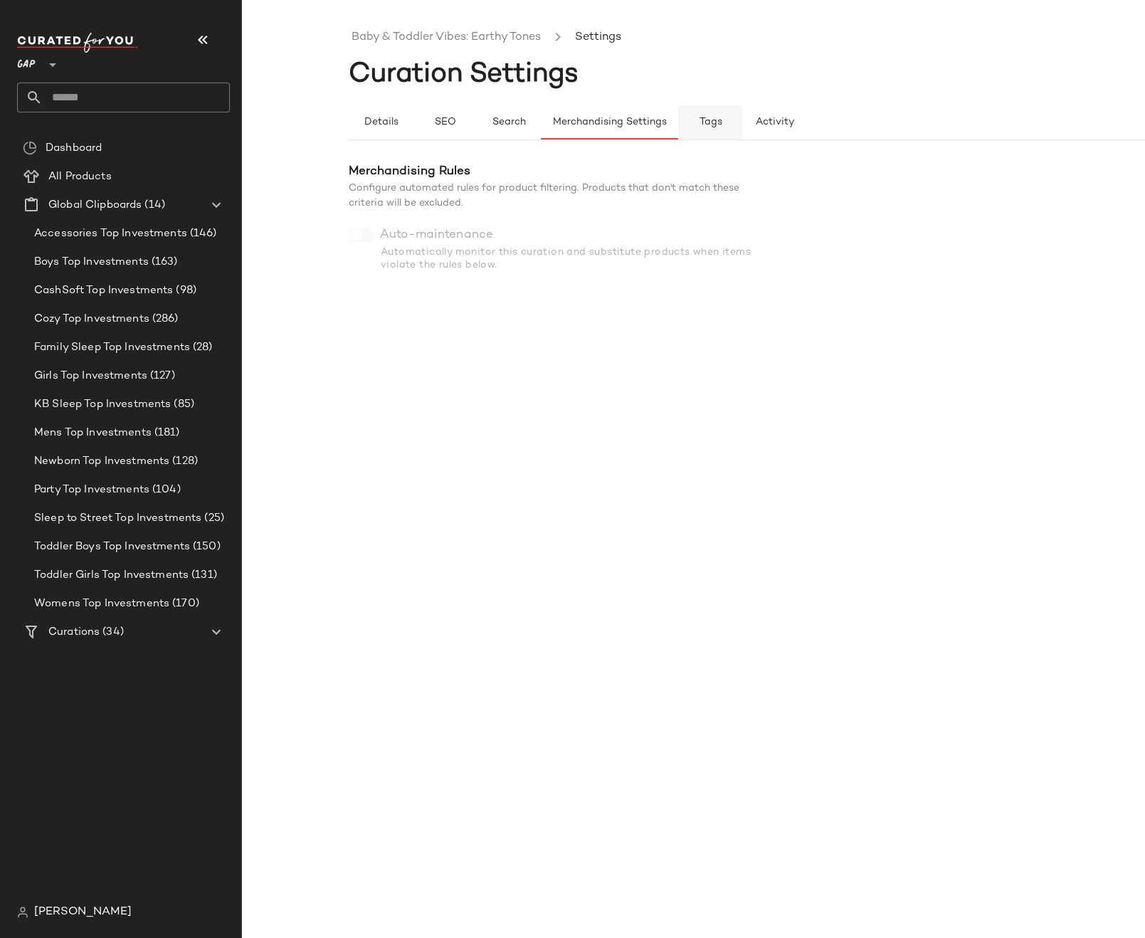
click at [675, 125] on span "Tags" at bounding box center [710, 122] width 23 height 11
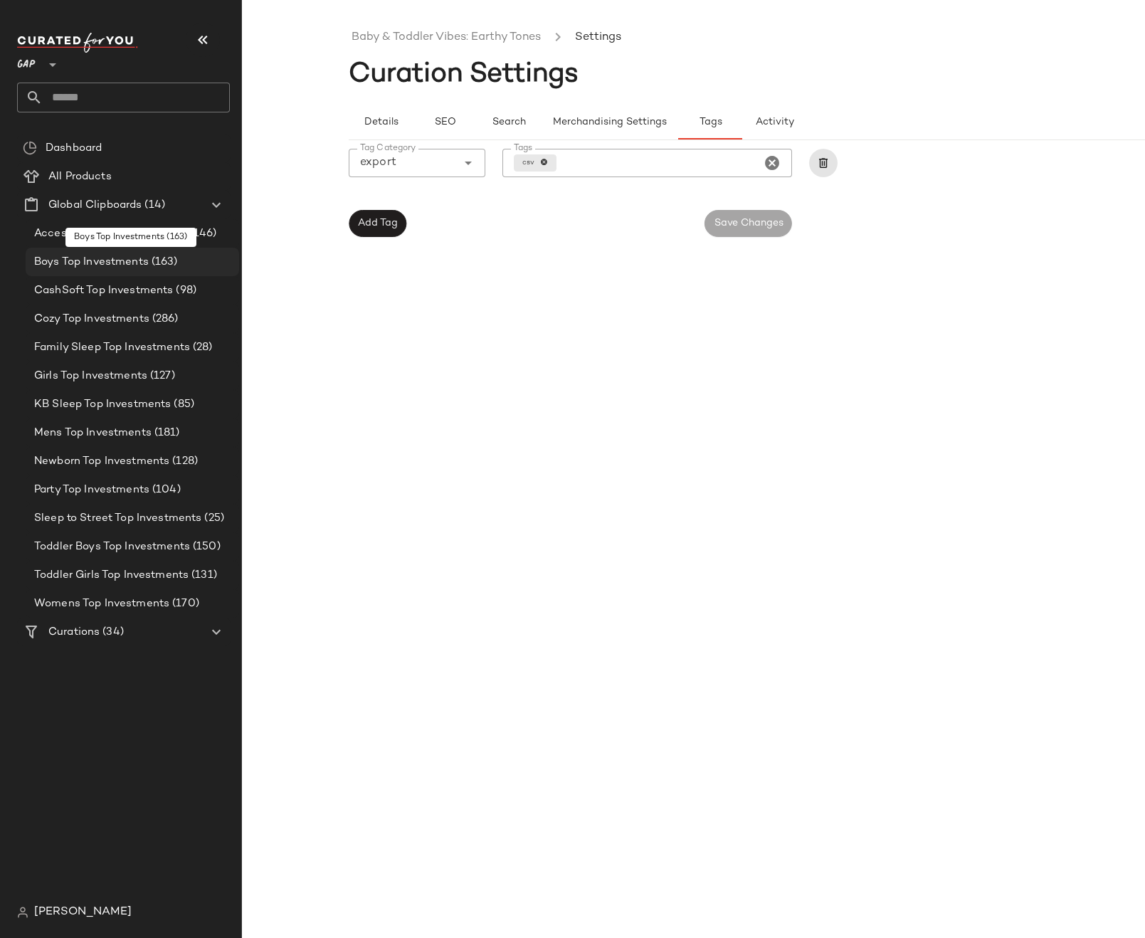
click at [71, 268] on span "Boys Top Investments" at bounding box center [91, 262] width 115 height 16
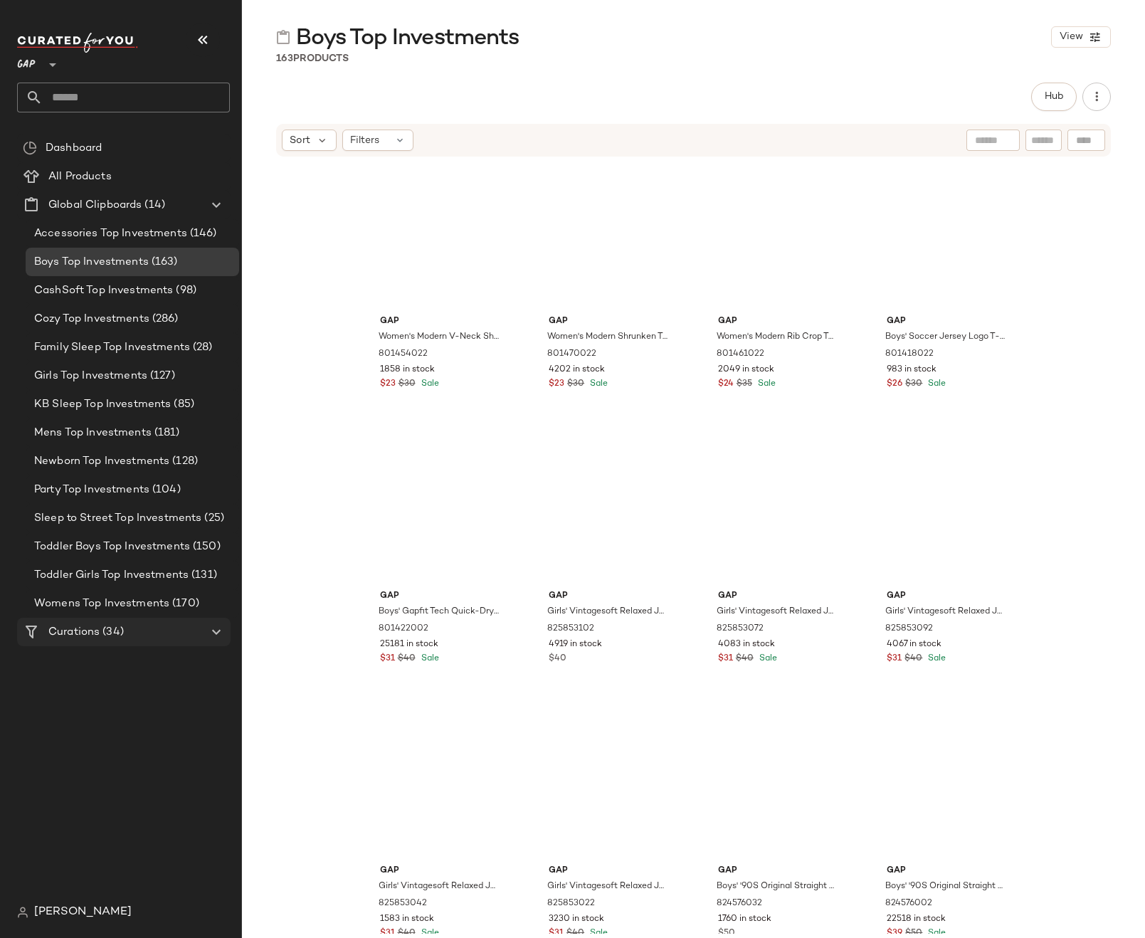
click at [90, 618] on Curations "Curations (34)" at bounding box center [124, 632] width 214 height 28
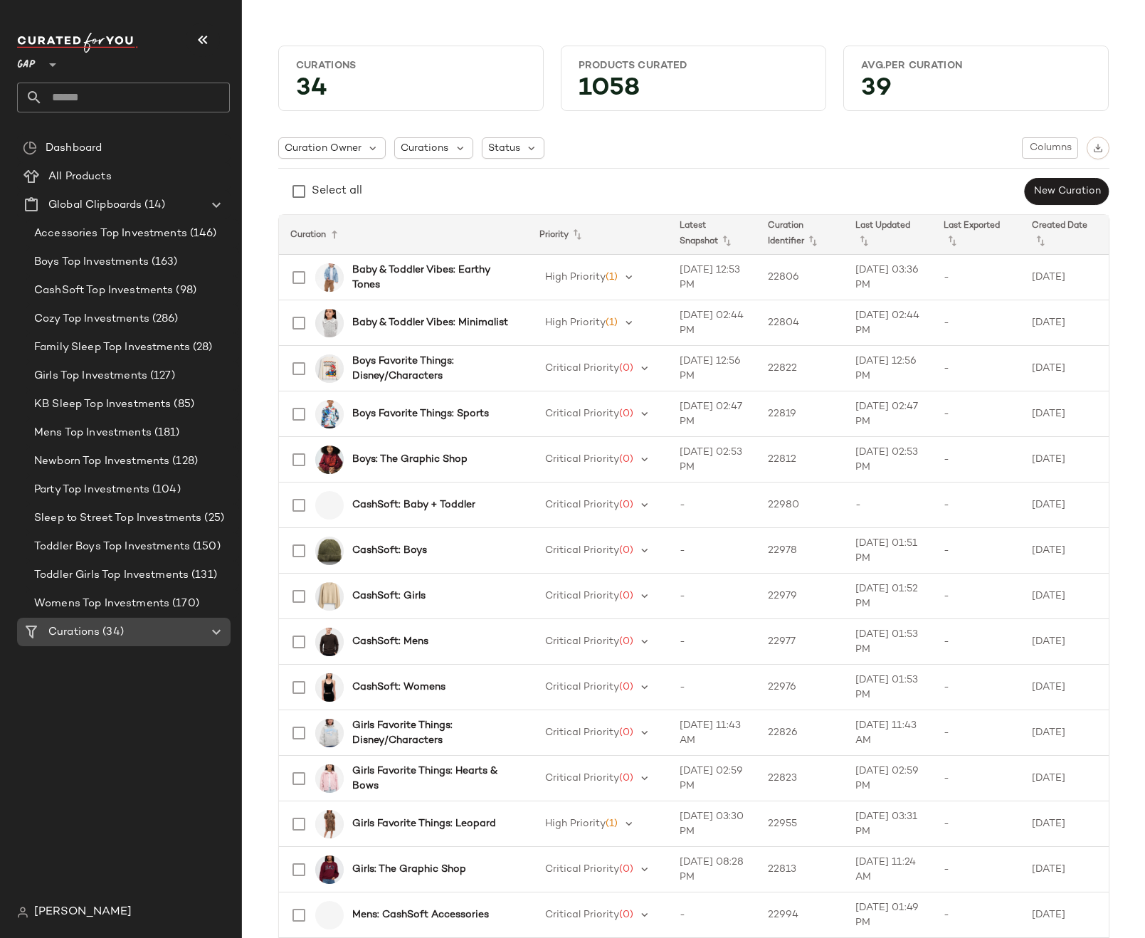
click at [90, 627] on span "Curations" at bounding box center [73, 632] width 51 height 16
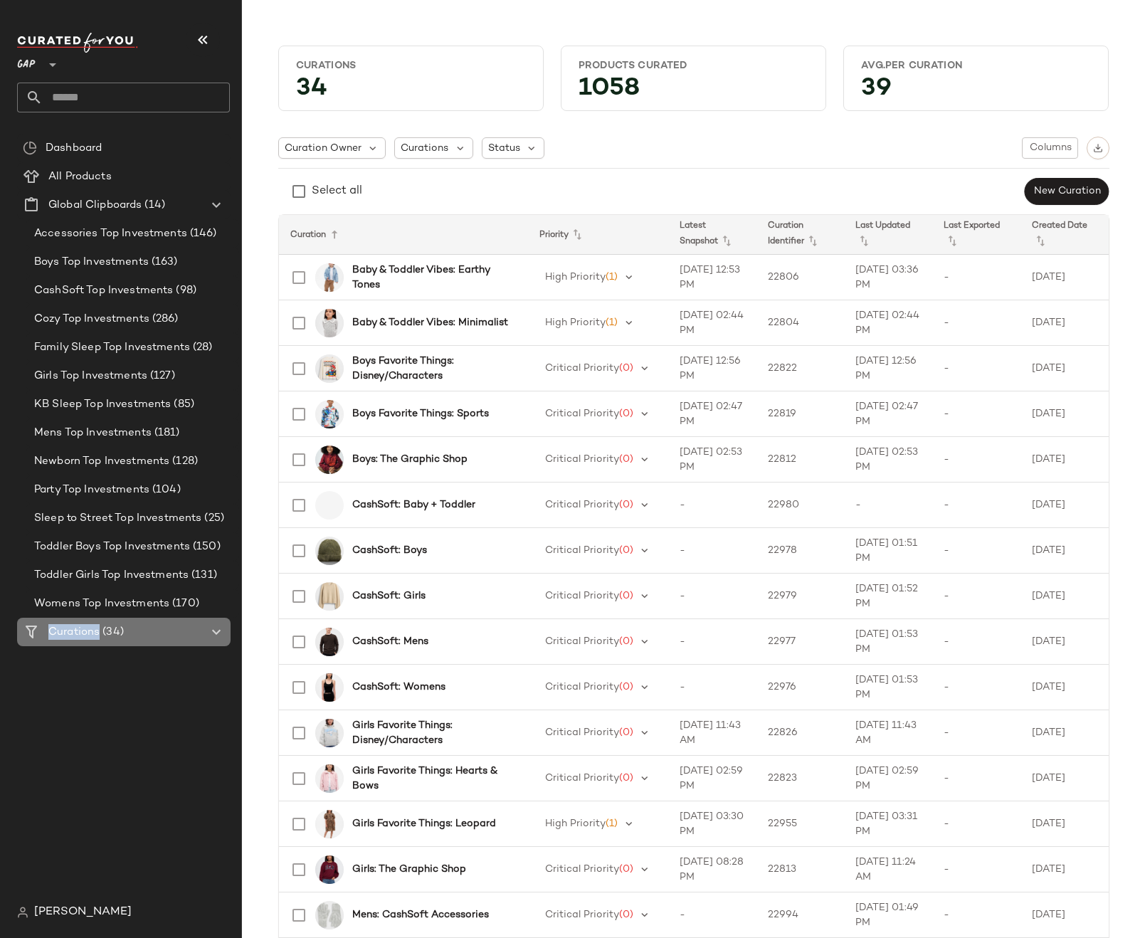
click at [90, 627] on span "Curations" at bounding box center [73, 632] width 51 height 16
drag, startPoint x: 90, startPoint y: 627, endPoint x: 95, endPoint y: 681, distance: 54.3
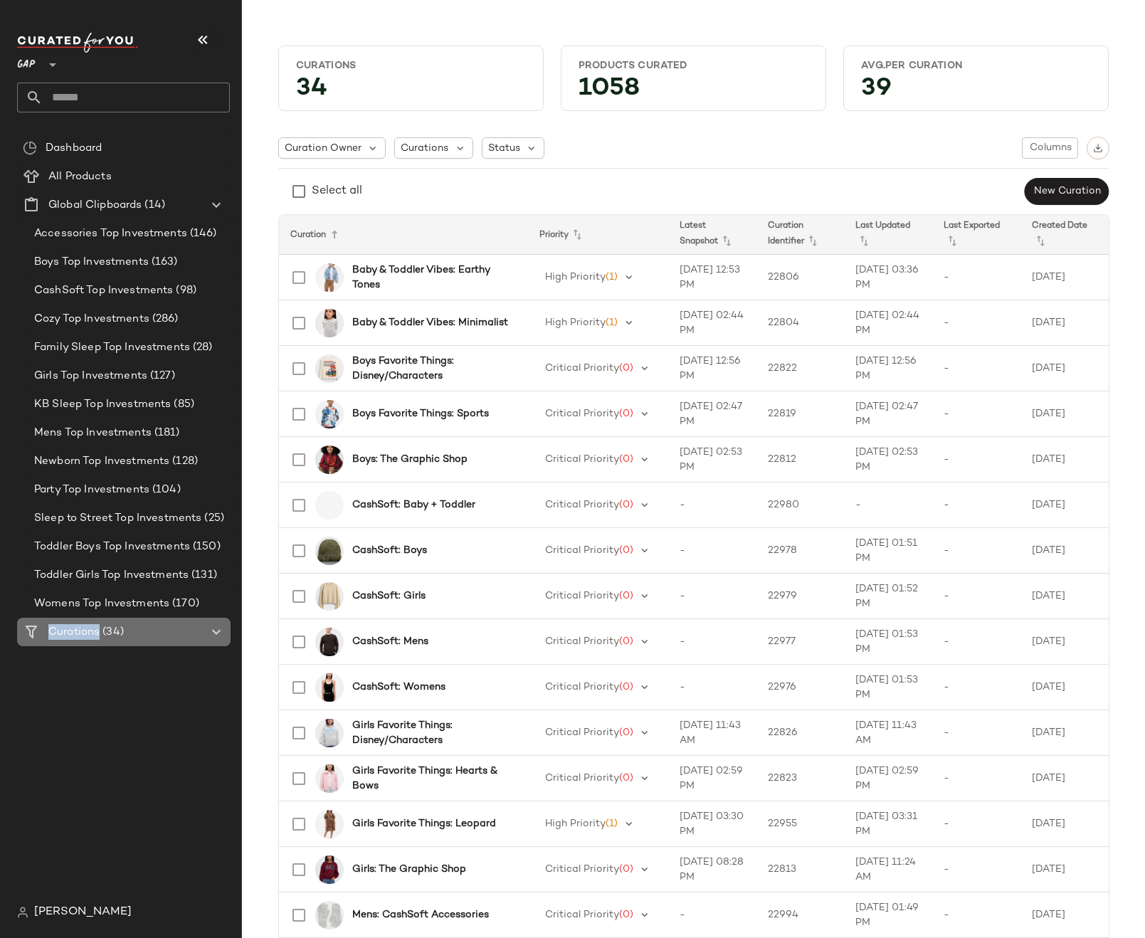
click at [90, 627] on span "Curations" at bounding box center [73, 632] width 51 height 16
click at [221, 631] on icon at bounding box center [216, 631] width 17 height 17
click at [218, 631] on icon at bounding box center [216, 631] width 17 height 17
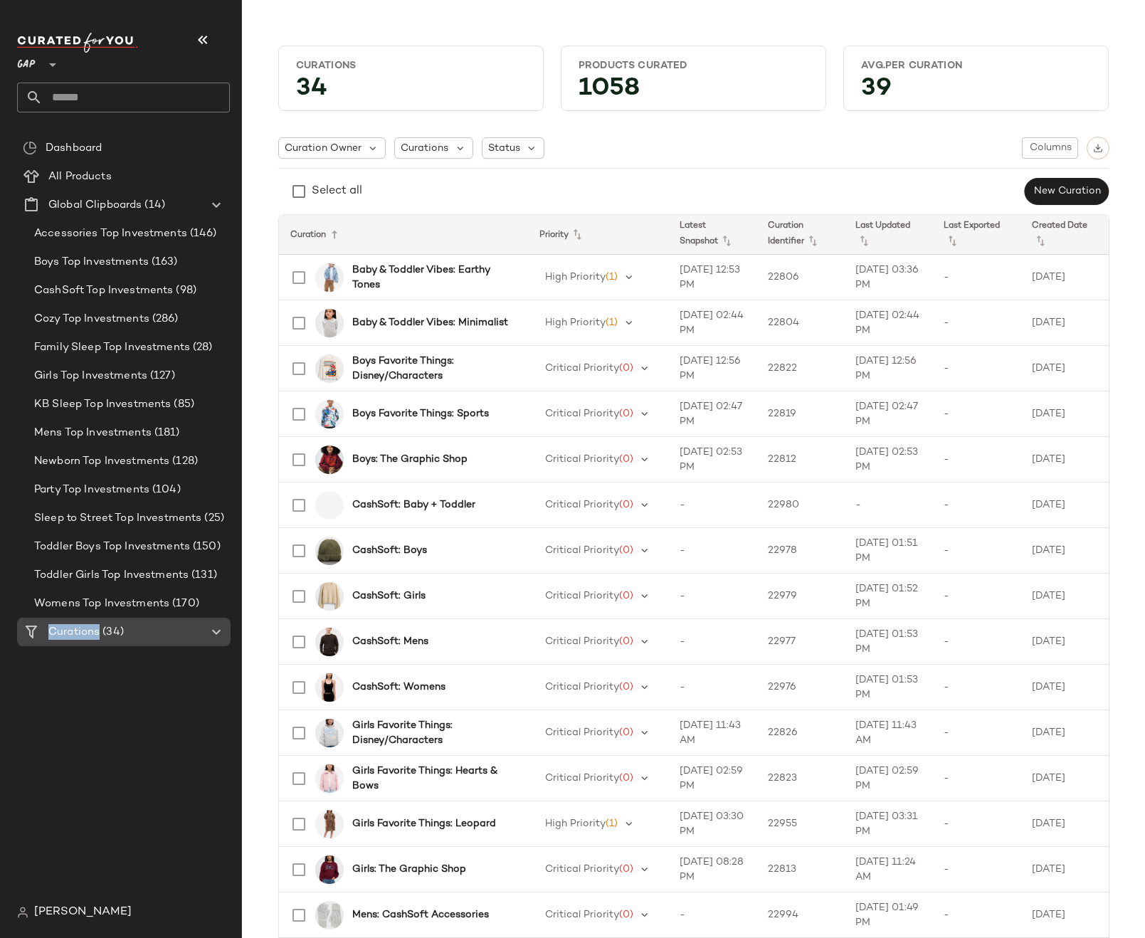
click at [218, 631] on icon at bounding box center [216, 631] width 17 height 17
click at [377, 270] on b "Baby & Toddler Vibes: Earthy Tones" at bounding box center [431, 278] width 159 height 30
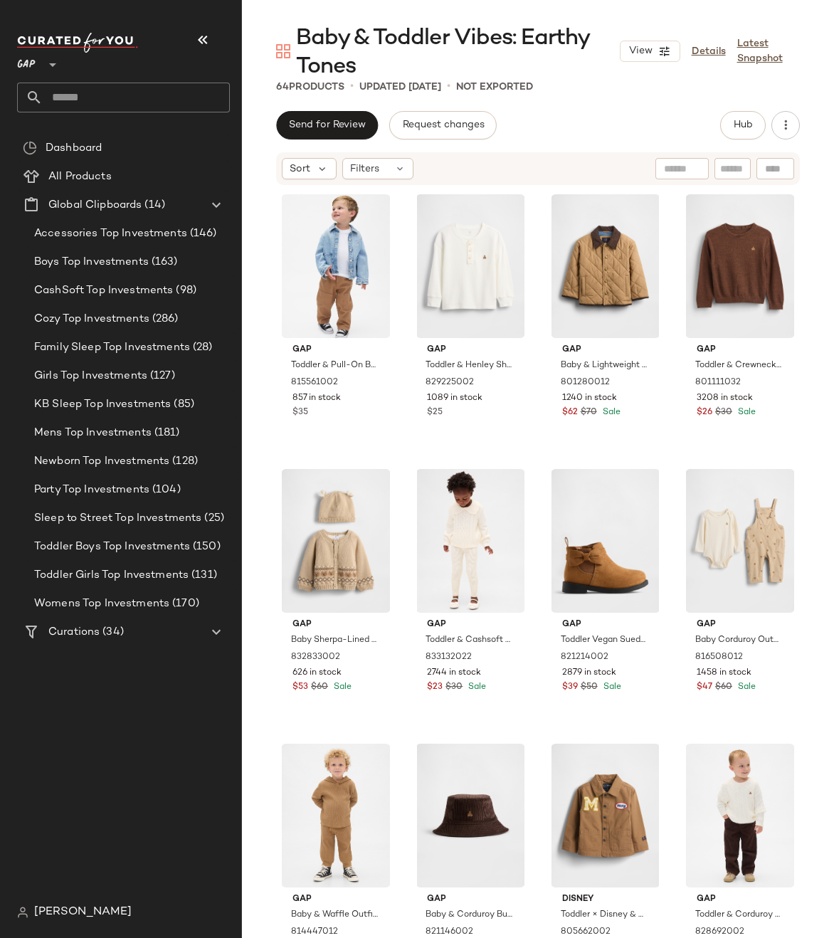
click at [675, 125] on div "Send for Review Request changes Hub" at bounding box center [538, 125] width 524 height 28
